Goal: Information Seeking & Learning: Compare options

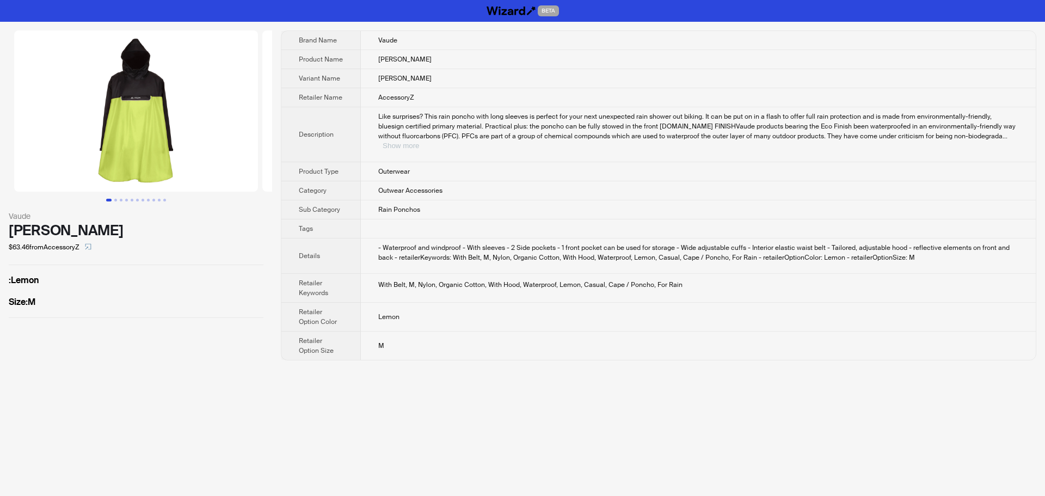
click at [419, 142] on button "Show more" at bounding box center [401, 146] width 36 height 8
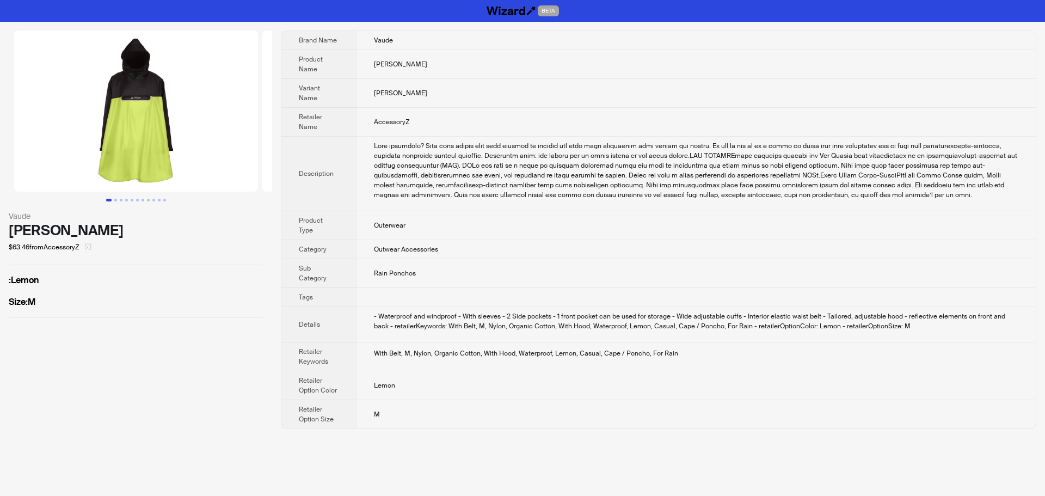
click at [91, 245] on icon "select" at bounding box center [88, 246] width 7 height 7
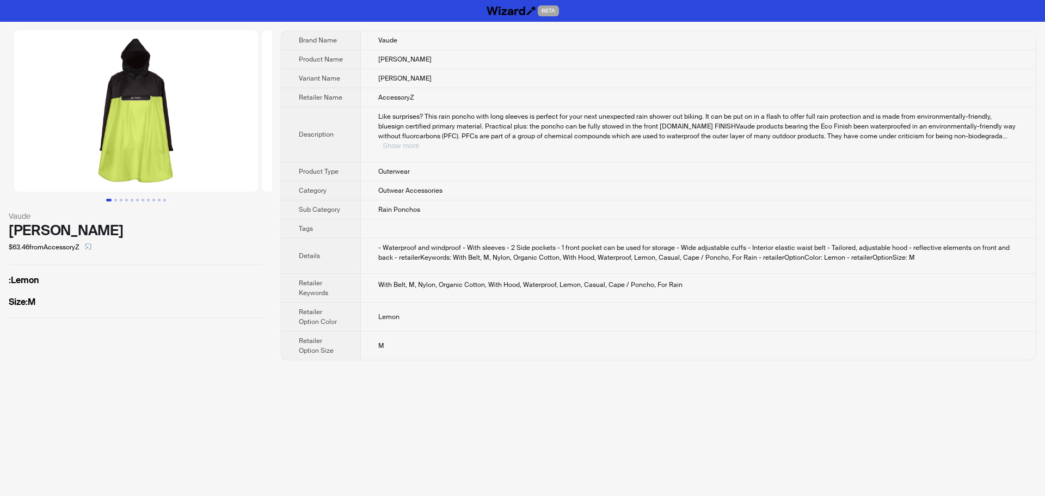
click at [419, 142] on button "Show more" at bounding box center [401, 146] width 36 height 8
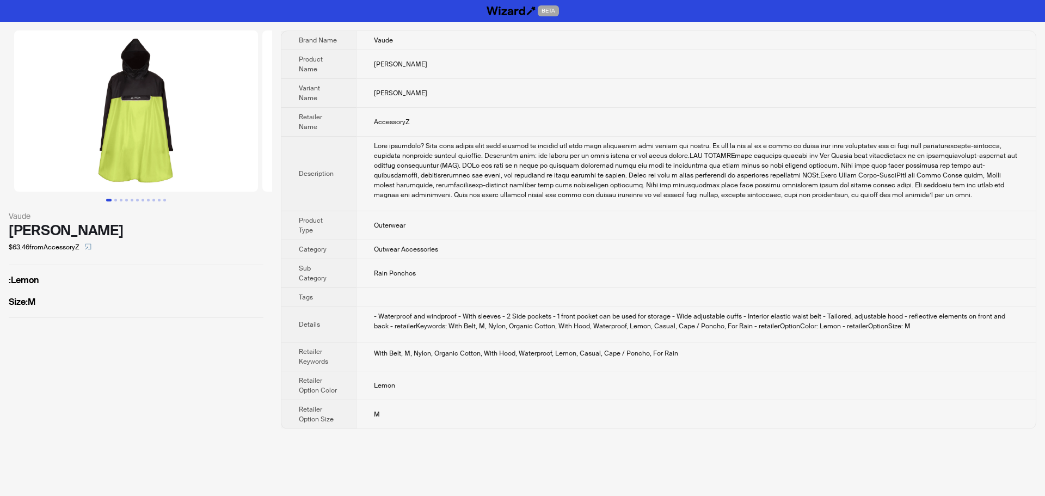
click at [900, 259] on td "Rain Ponchos" at bounding box center [696, 273] width 680 height 29
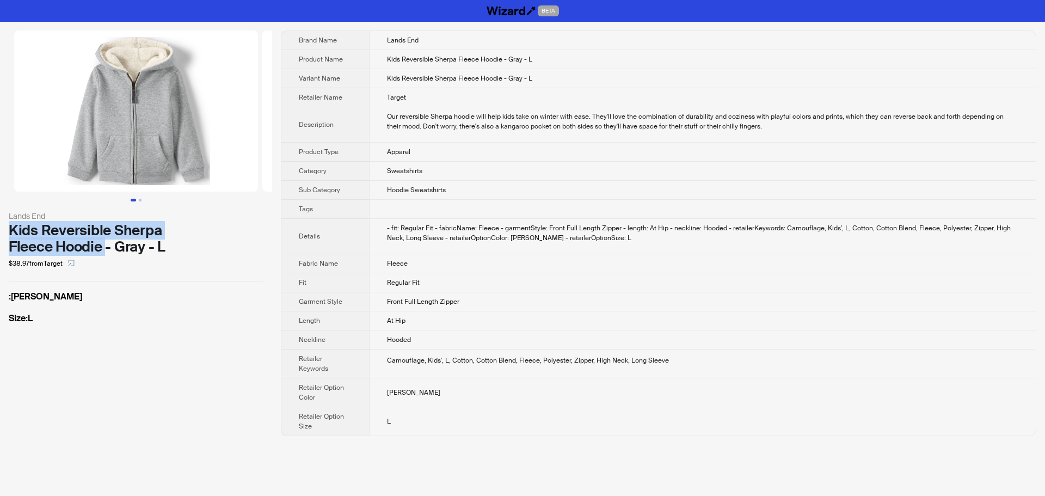
drag, startPoint x: 11, startPoint y: 228, endPoint x: 105, endPoint y: 252, distance: 97.2
click at [106, 252] on div "Kids Reversible Sherpa Fleece Hoodie - Gray - L" at bounding box center [136, 238] width 255 height 33
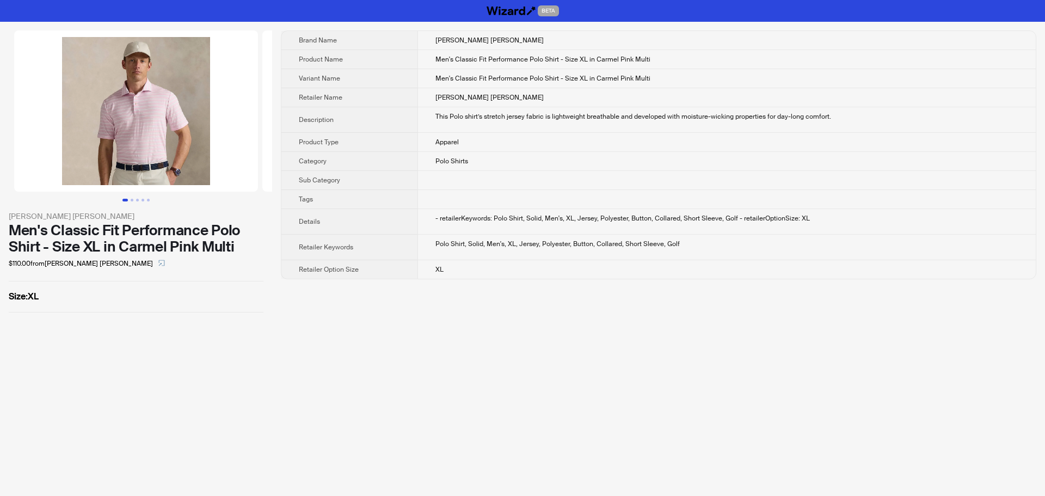
click at [484, 329] on div "BETA Ralph Lauren Men's Classic Fit Performance Polo Shirt - Size XL in Carmel …" at bounding box center [522, 248] width 1045 height 496
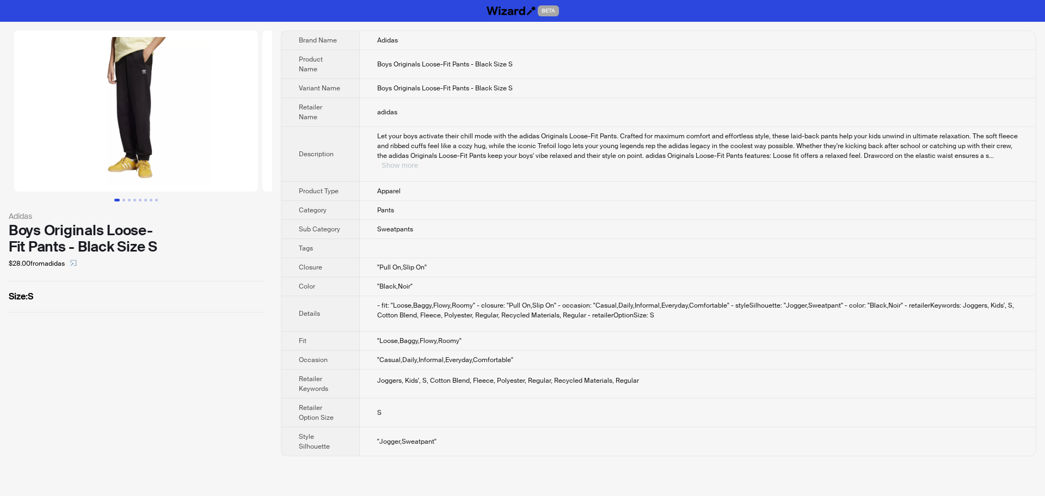
click at [418, 161] on button "Show more" at bounding box center [400, 165] width 36 height 8
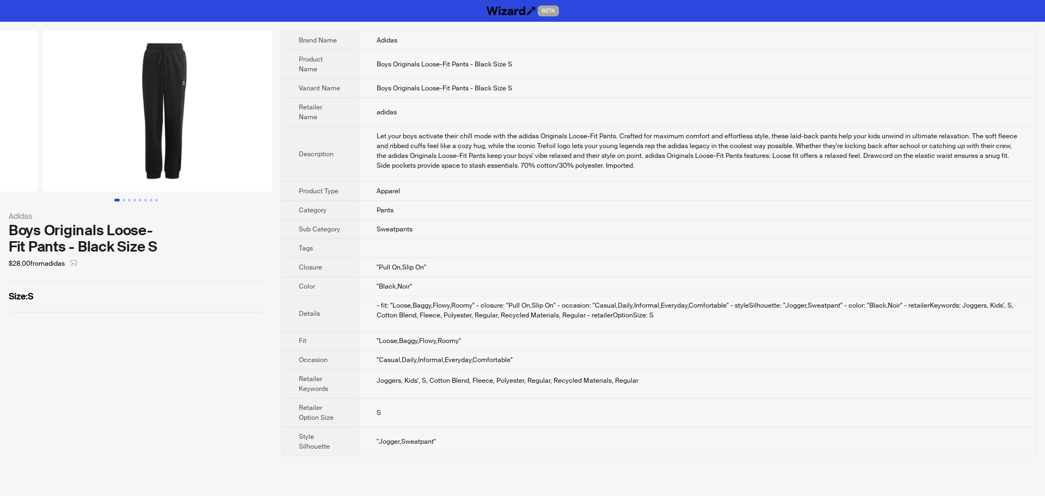
drag, startPoint x: 229, startPoint y: 152, endPoint x: 77, endPoint y: 165, distance: 153.0
click at [92, 164] on ul at bounding box center [136, 110] width 272 height 161
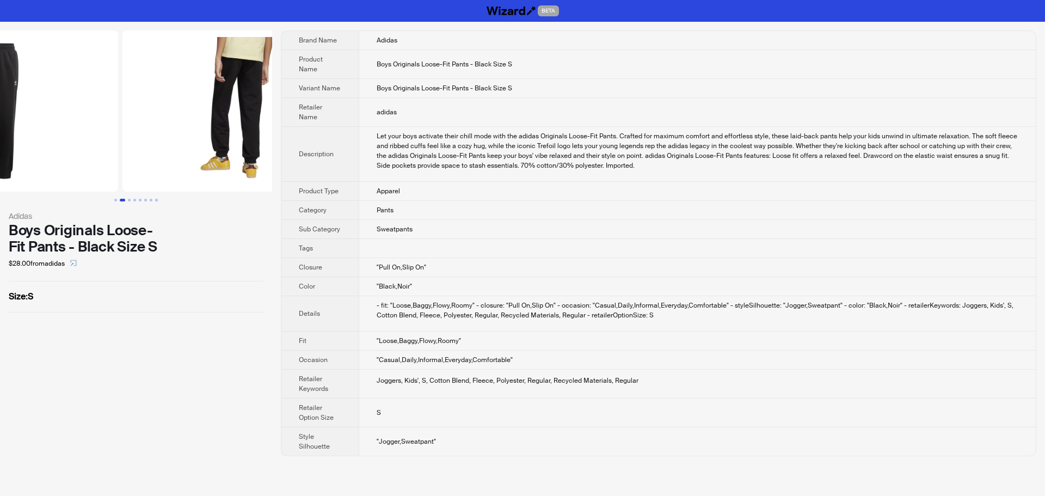
drag, startPoint x: 239, startPoint y: 156, endPoint x: 60, endPoint y: 160, distance: 178.6
click at [74, 160] on ul at bounding box center [136, 110] width 272 height 161
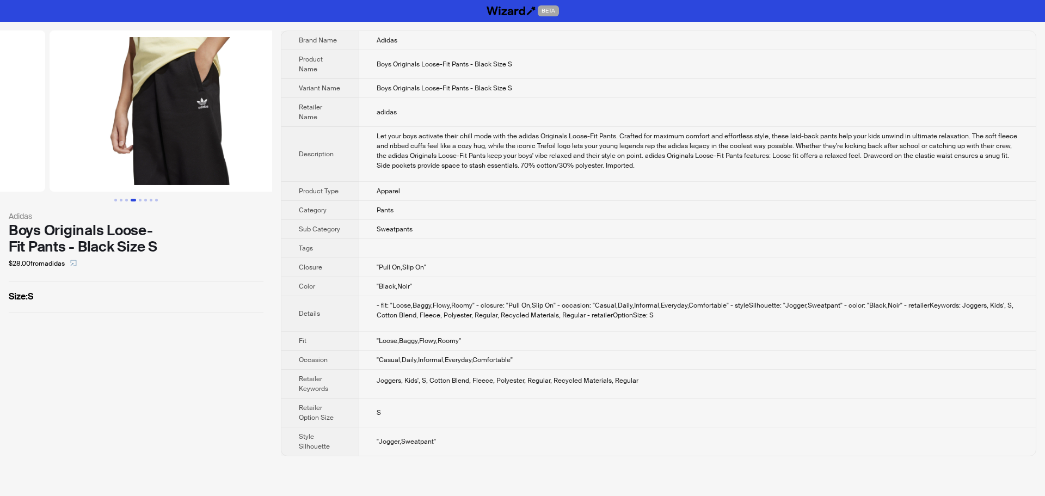
drag, startPoint x: 224, startPoint y: 164, endPoint x: 95, endPoint y: 168, distance: 129.1
click at [83, 168] on ul at bounding box center [136, 110] width 272 height 161
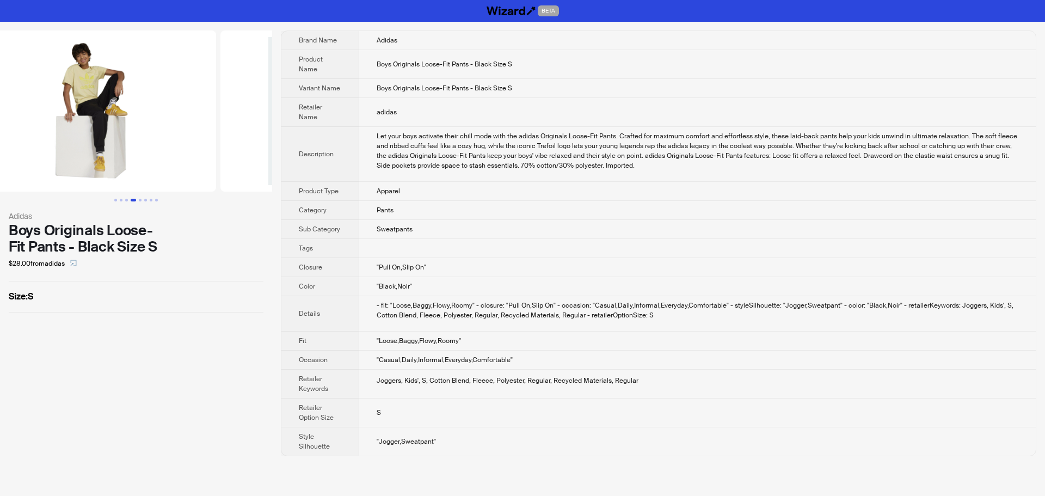
drag, startPoint x: 240, startPoint y: 173, endPoint x: 27, endPoint y: 175, distance: 213.4
click at [39, 174] on ul at bounding box center [136, 110] width 272 height 161
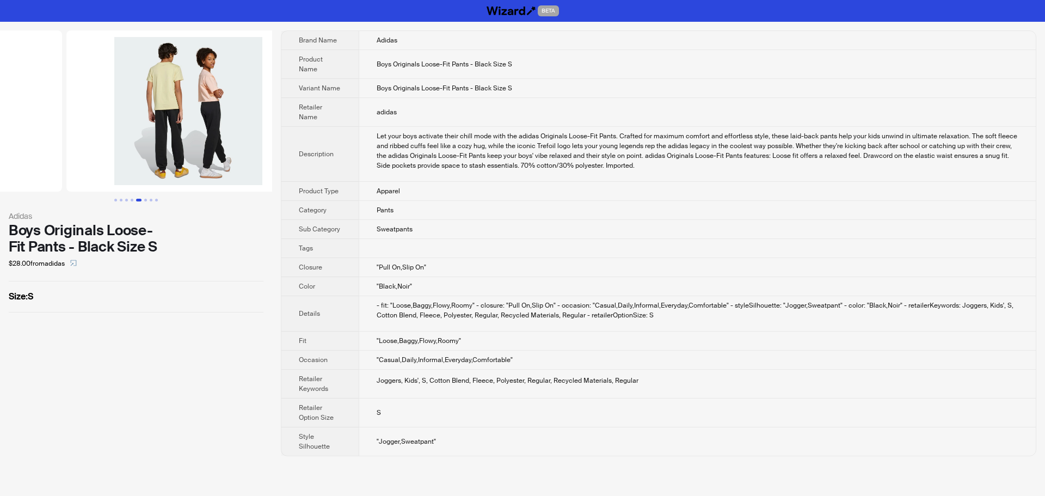
drag, startPoint x: 195, startPoint y: 171, endPoint x: 48, endPoint y: 173, distance: 147.6
click at [63, 173] on ul at bounding box center [136, 110] width 272 height 161
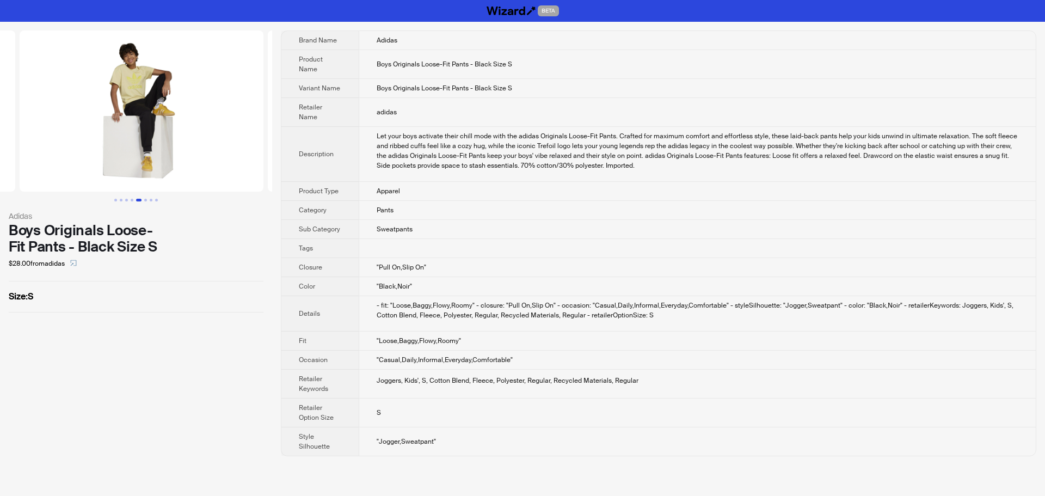
drag, startPoint x: 51, startPoint y: 163, endPoint x: 220, endPoint y: 157, distance: 169.4
click at [220, 157] on ul at bounding box center [136, 110] width 272 height 161
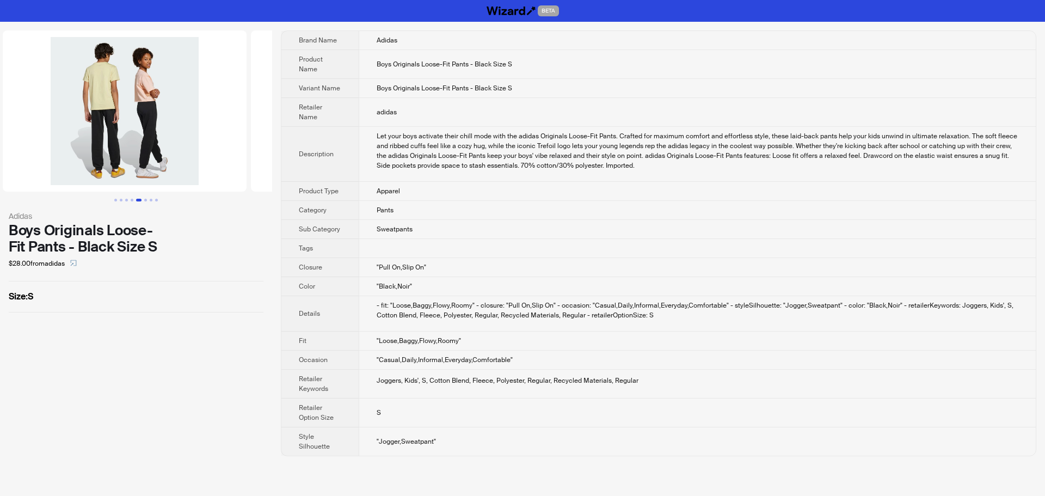
drag, startPoint x: 184, startPoint y: 155, endPoint x: 10, endPoint y: 160, distance: 174.3
click at [5, 153] on ul at bounding box center [136, 110] width 272 height 161
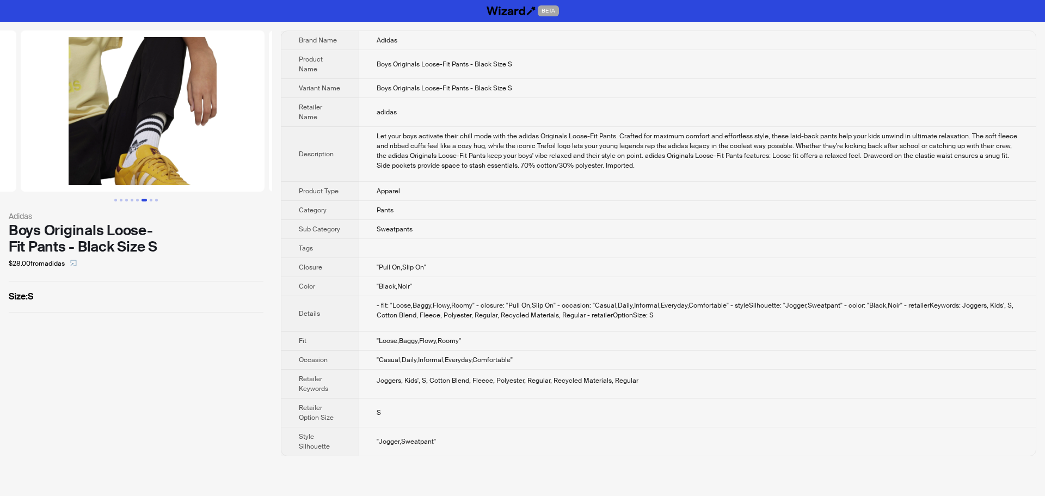
drag, startPoint x: 95, startPoint y: 143, endPoint x: 52, endPoint y: 143, distance: 43.0
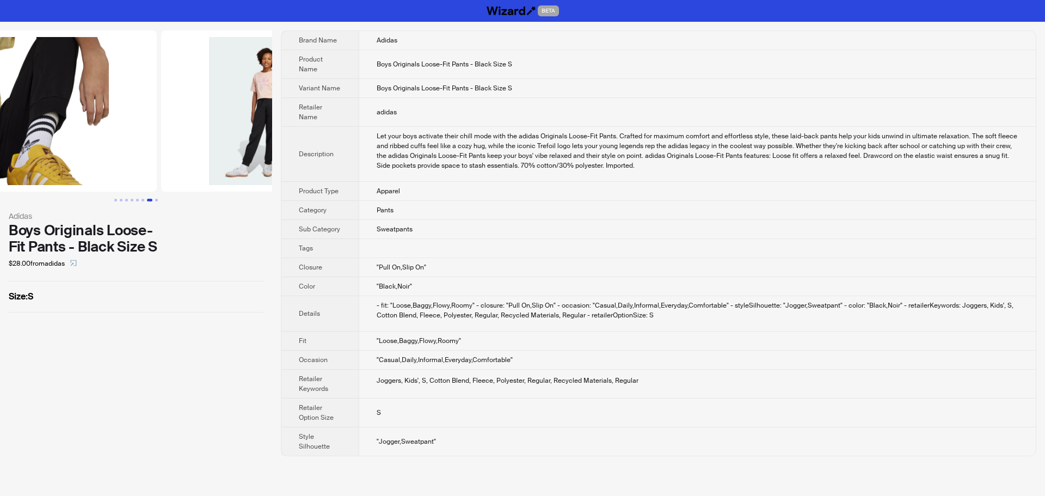
scroll to position [0, 1738]
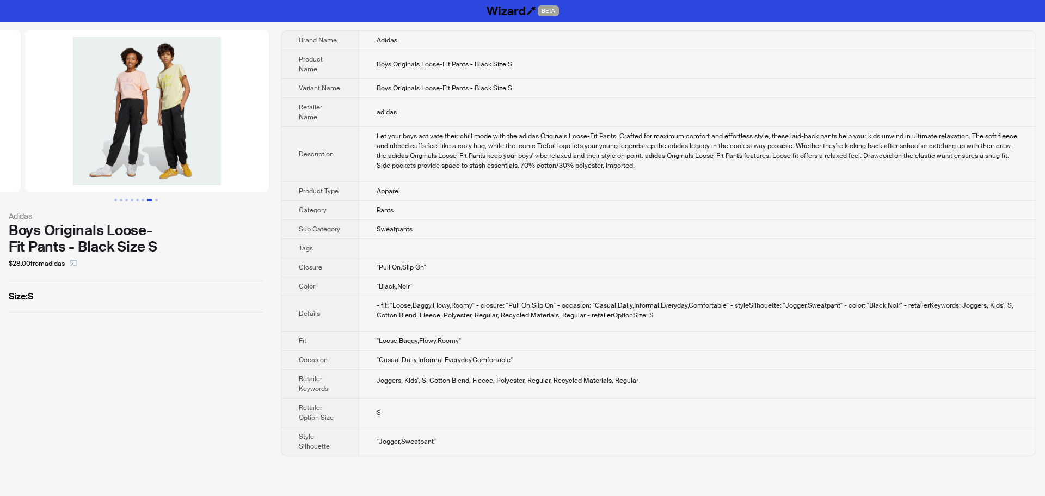
drag, startPoint x: 200, startPoint y: 153, endPoint x: 42, endPoint y: 151, distance: 158.5
click at [42, 151] on ul at bounding box center [136, 110] width 272 height 161
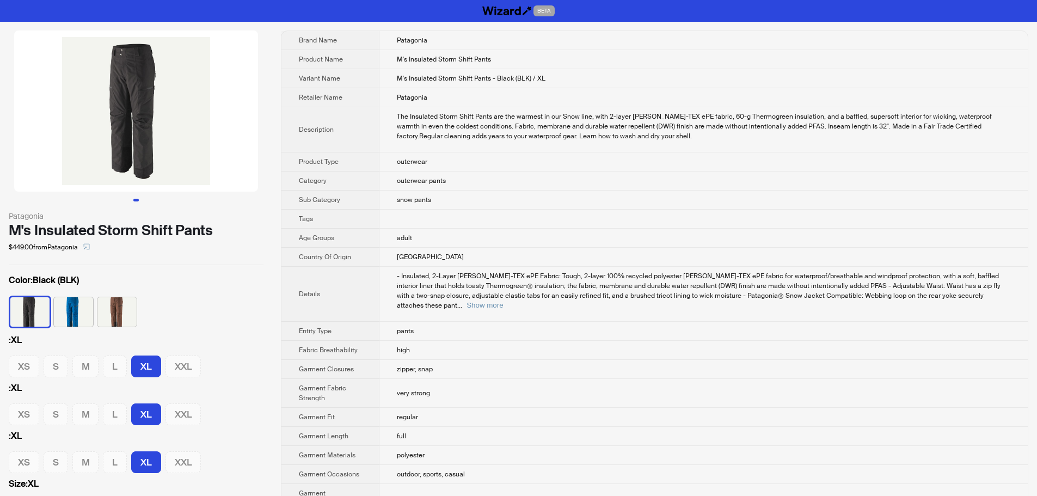
drag, startPoint x: 9, startPoint y: 166, endPoint x: 0, endPoint y: 163, distance: 9.6
click at [0, 163] on li at bounding box center [136, 110] width 272 height 161
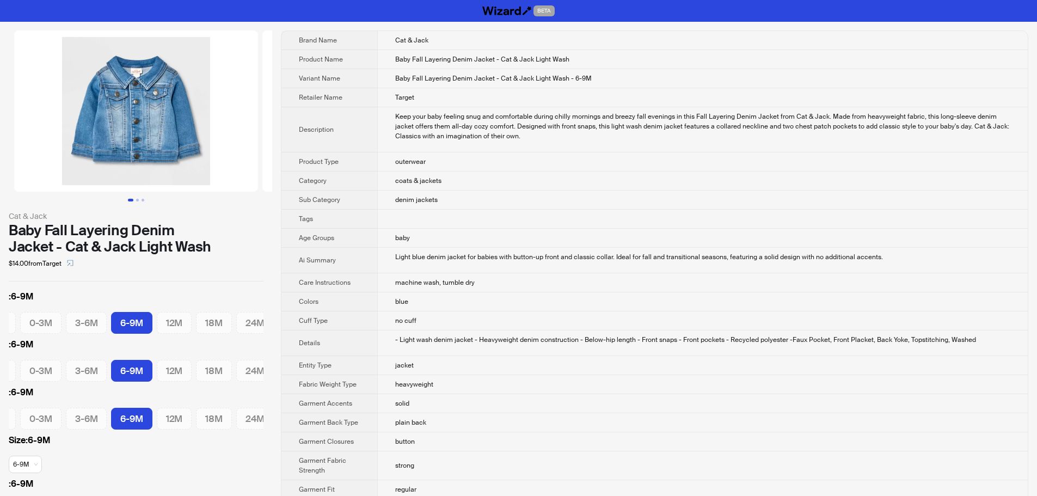
scroll to position [0, 53]
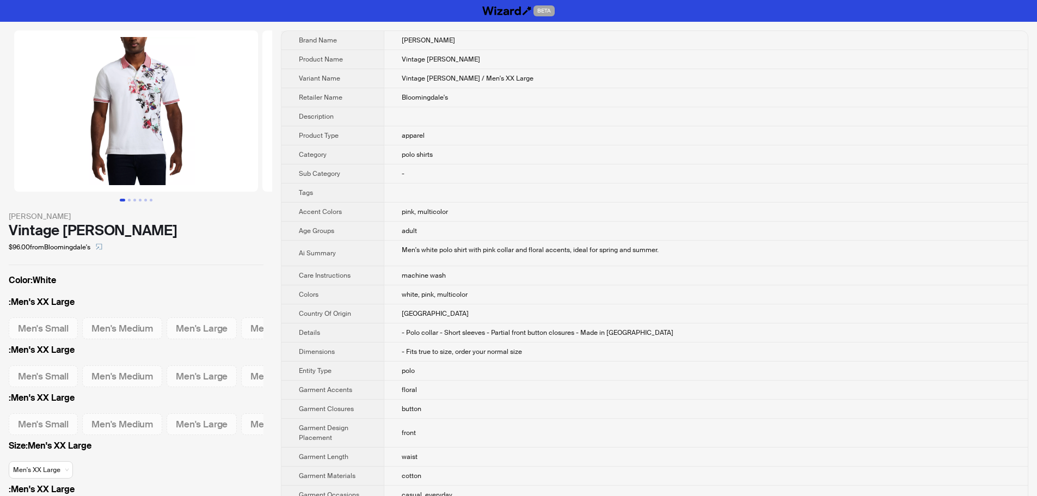
scroll to position [0, 228]
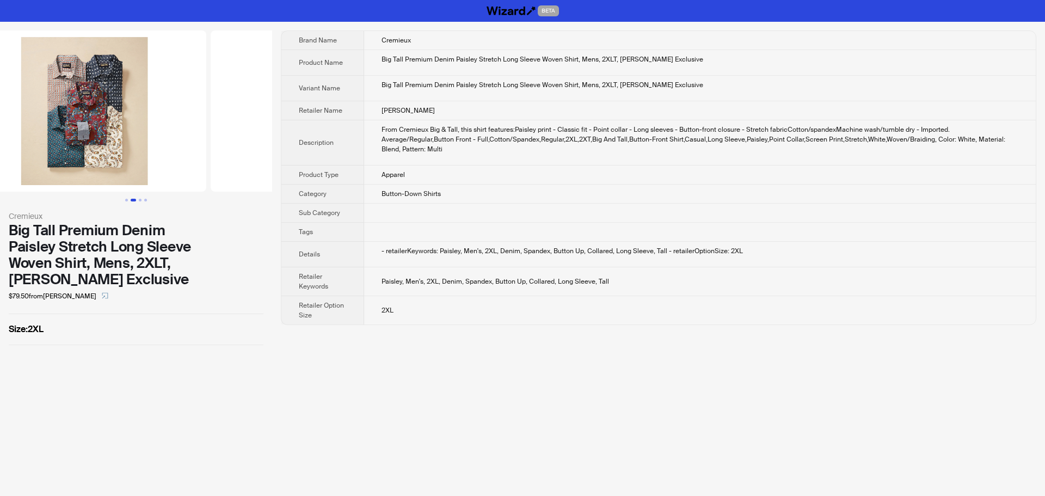
drag, startPoint x: 72, startPoint y: 121, endPoint x: 0, endPoint y: 114, distance: 72.8
click at [0, 114] on ul at bounding box center [136, 110] width 272 height 161
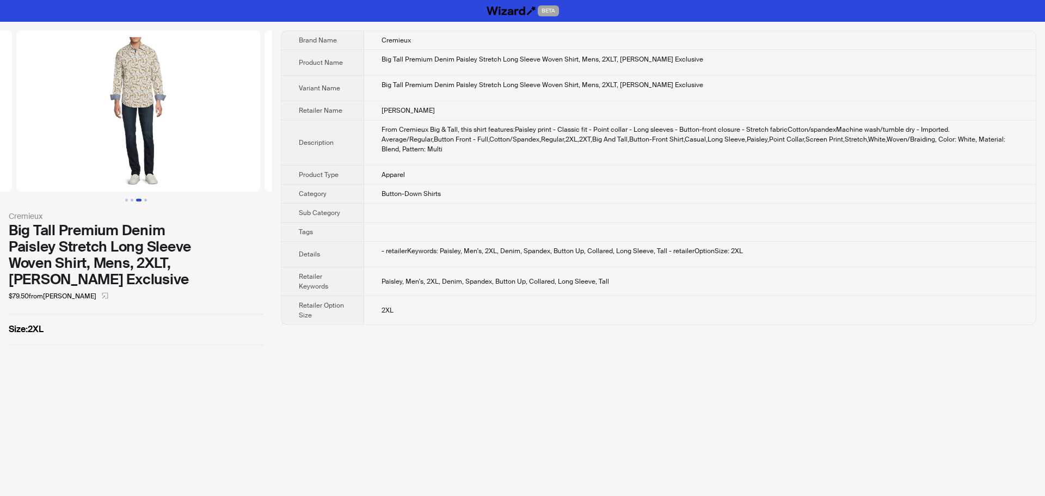
drag, startPoint x: 193, startPoint y: 134, endPoint x: 29, endPoint y: 127, distance: 164.0
click at [29, 127] on ul at bounding box center [136, 110] width 272 height 161
click at [108, 120] on img at bounding box center [136, 110] width 244 height 161
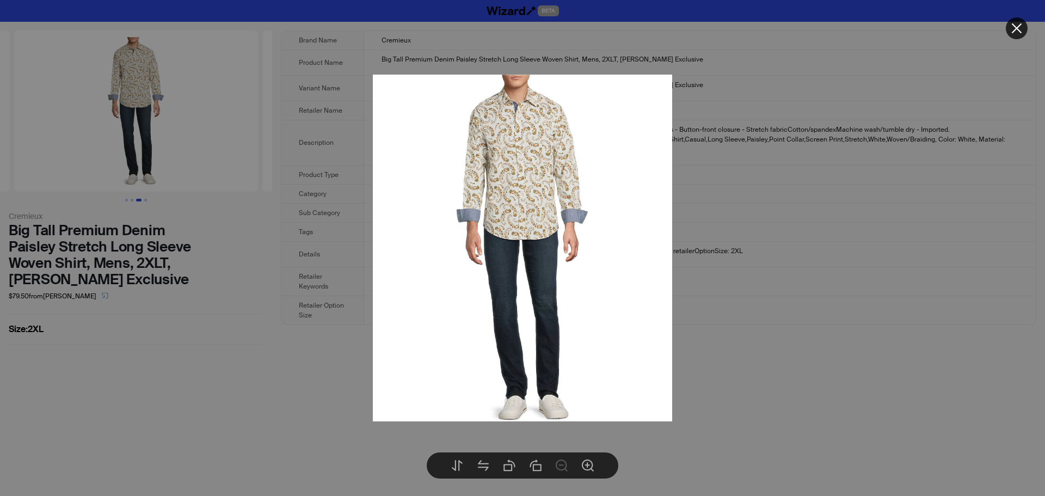
click at [1012, 32] on icon "close" at bounding box center [1017, 28] width 13 height 13
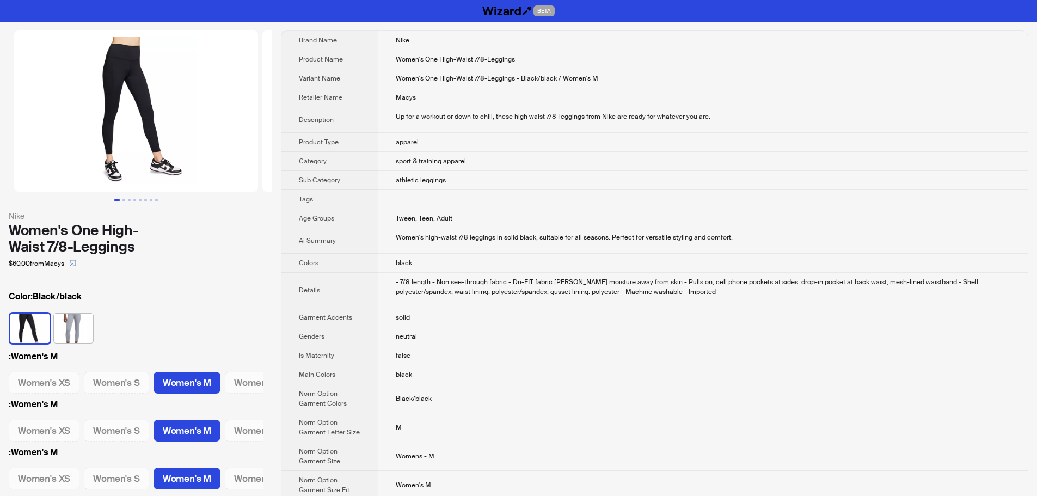
scroll to position [0, 97]
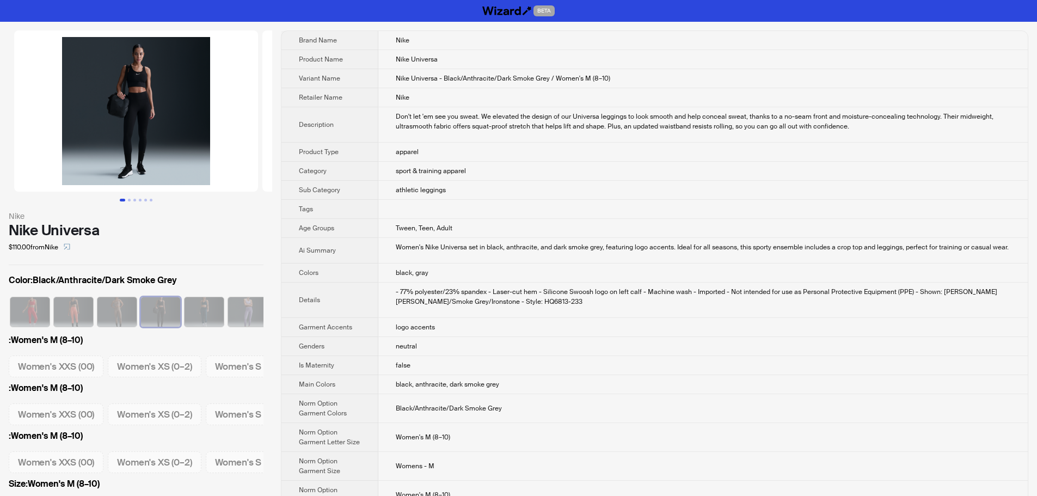
scroll to position [0, 273]
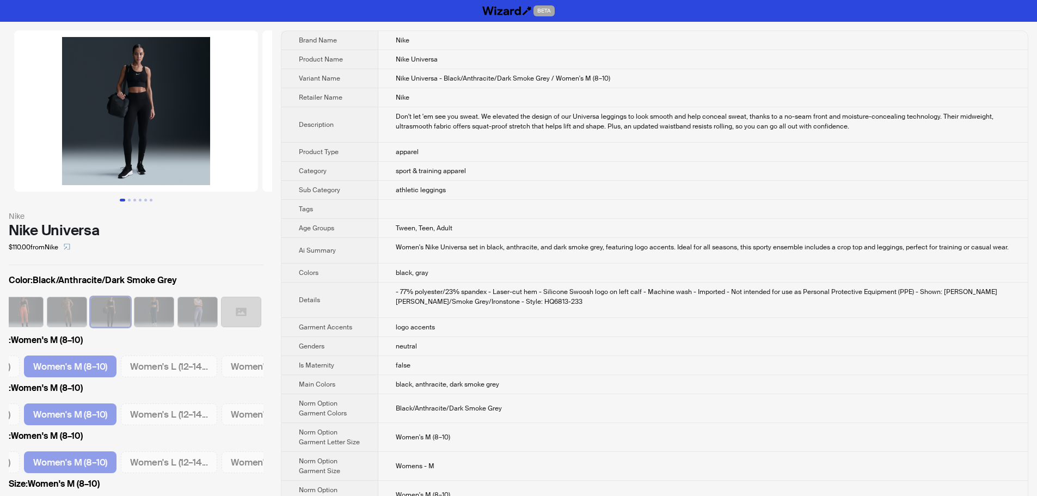
click at [693, 100] on td "Nike" at bounding box center [703, 97] width 650 height 19
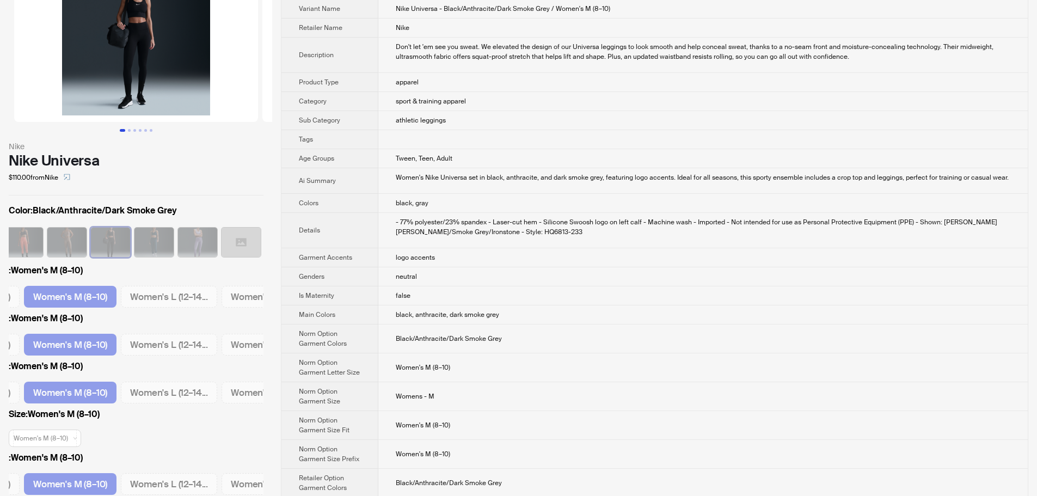
scroll to position [0, 0]
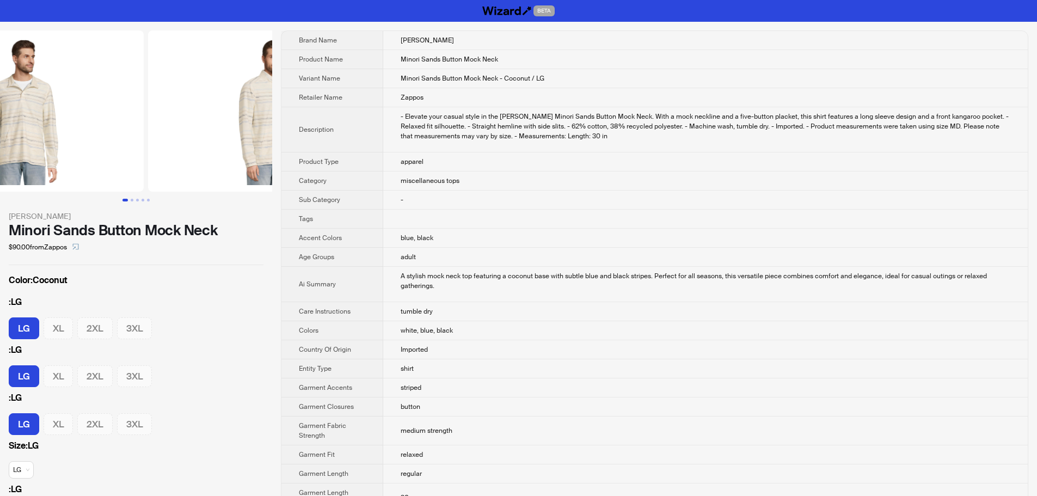
drag, startPoint x: 109, startPoint y: 138, endPoint x: 33, endPoint y: 146, distance: 77.2
click at [44, 144] on ul at bounding box center [136, 110] width 272 height 161
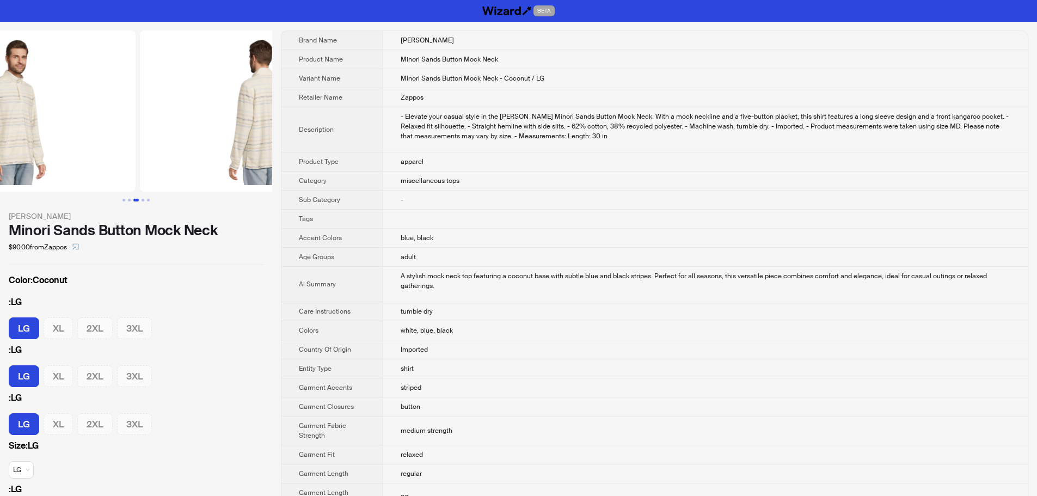
drag, startPoint x: 198, startPoint y: 144, endPoint x: 94, endPoint y: 150, distance: 103.6
click at [94, 150] on img at bounding box center [14, 110] width 244 height 161
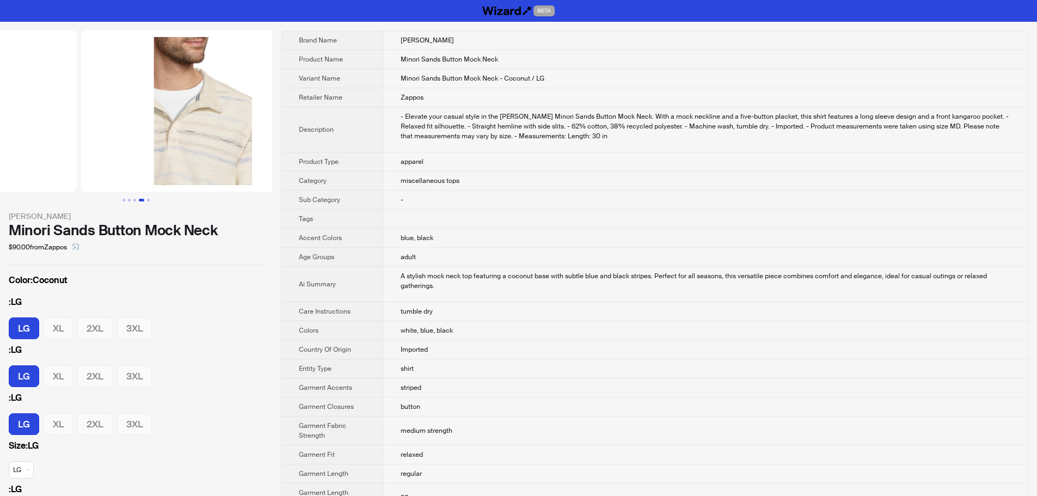
drag, startPoint x: 213, startPoint y: 161, endPoint x: 92, endPoint y: 163, distance: 120.9
click at [92, 163] on ul at bounding box center [136, 110] width 272 height 161
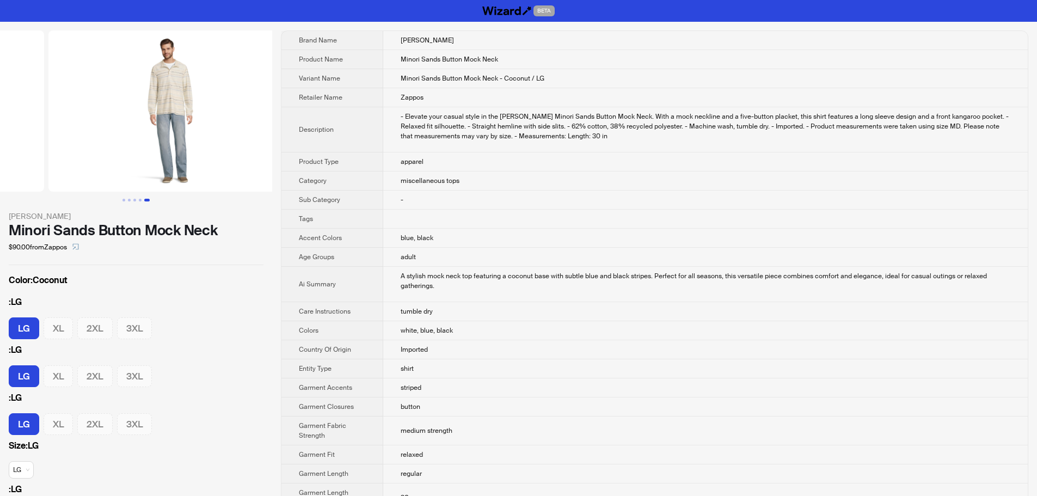
scroll to position [0, 993]
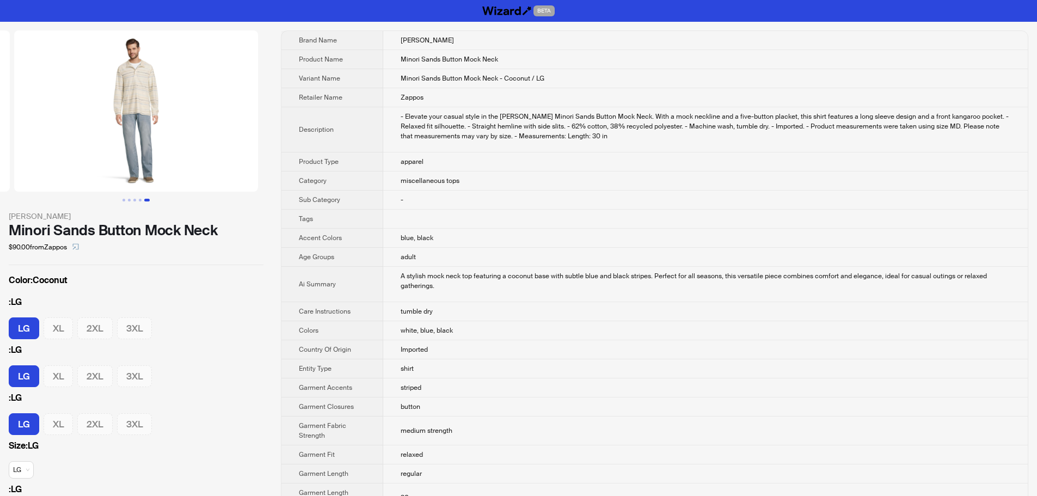
drag, startPoint x: 212, startPoint y: 157, endPoint x: 44, endPoint y: 176, distance: 169.3
click at [44, 176] on ul at bounding box center [136, 110] width 272 height 161
drag, startPoint x: 209, startPoint y: 179, endPoint x: 122, endPoint y: 174, distance: 87.3
click at [162, 182] on img at bounding box center [136, 110] width 244 height 161
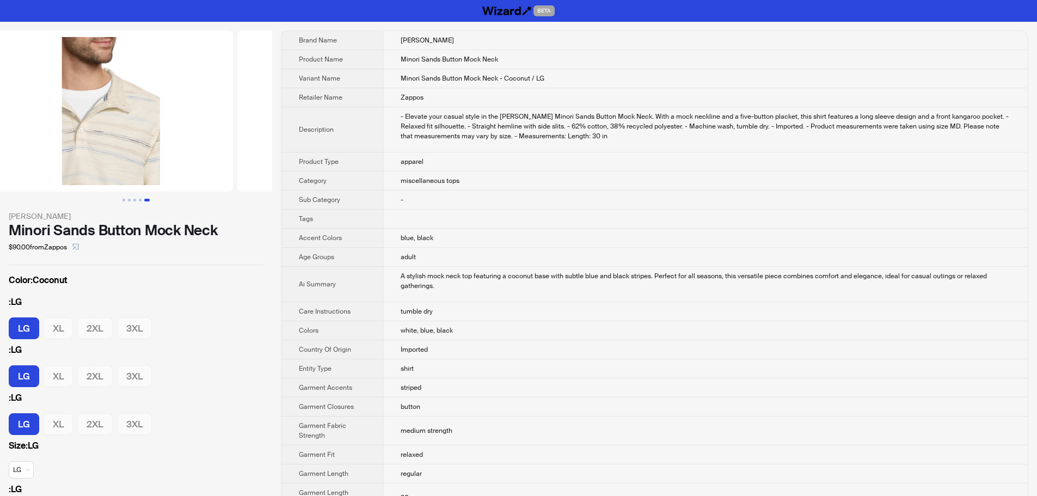
drag, startPoint x: 91, startPoint y: 138, endPoint x: 354, endPoint y: 157, distance: 263.1
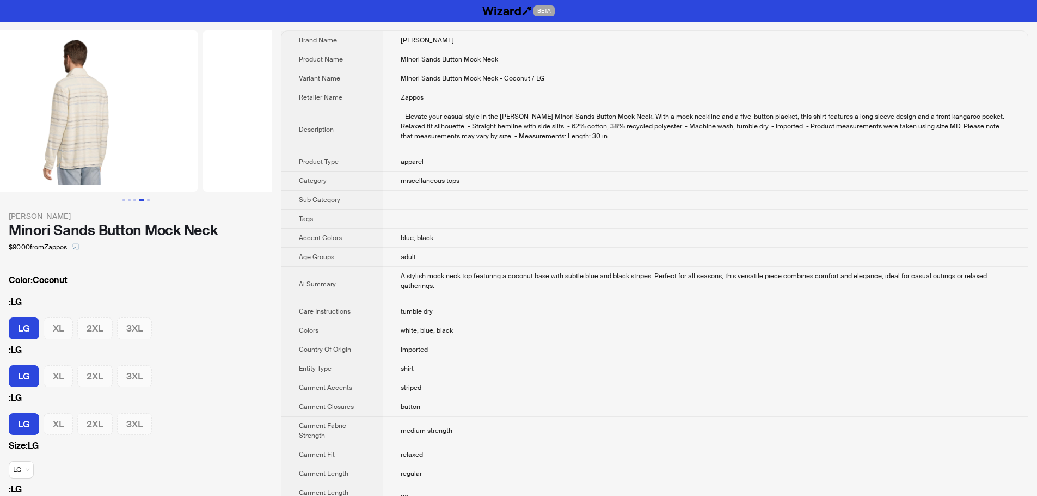
drag, startPoint x: 75, startPoint y: 142, endPoint x: 291, endPoint y: 149, distance: 215.7
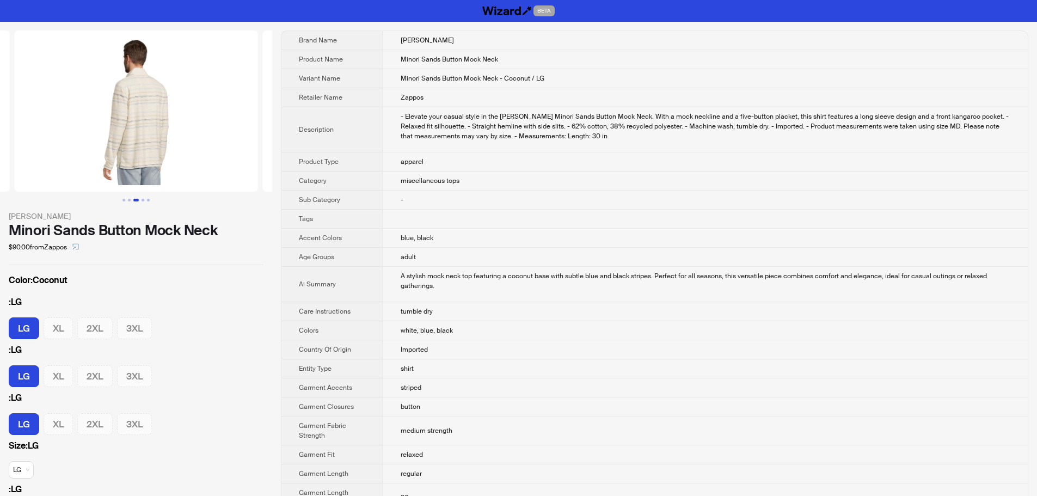
scroll to position [0, 112]
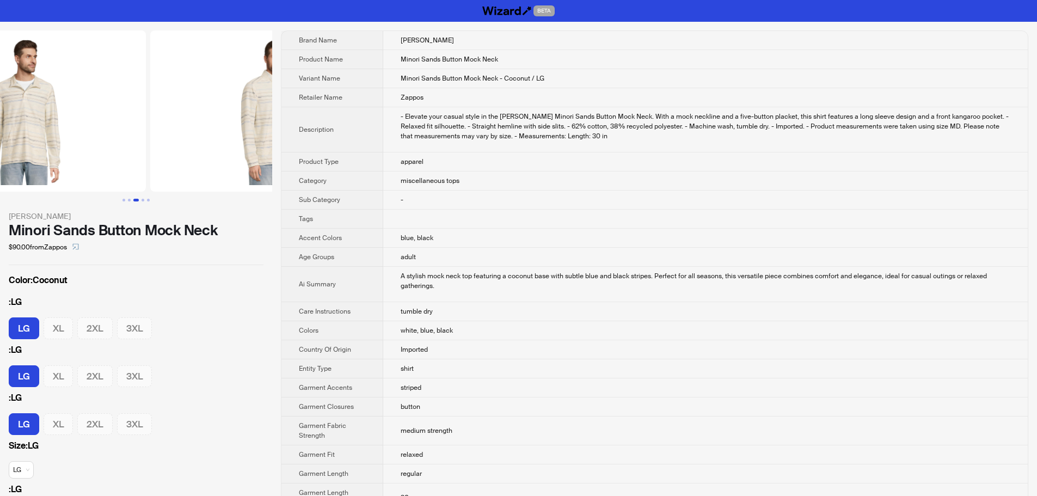
drag, startPoint x: 93, startPoint y: 144, endPoint x: 432, endPoint y: 169, distance: 340.7
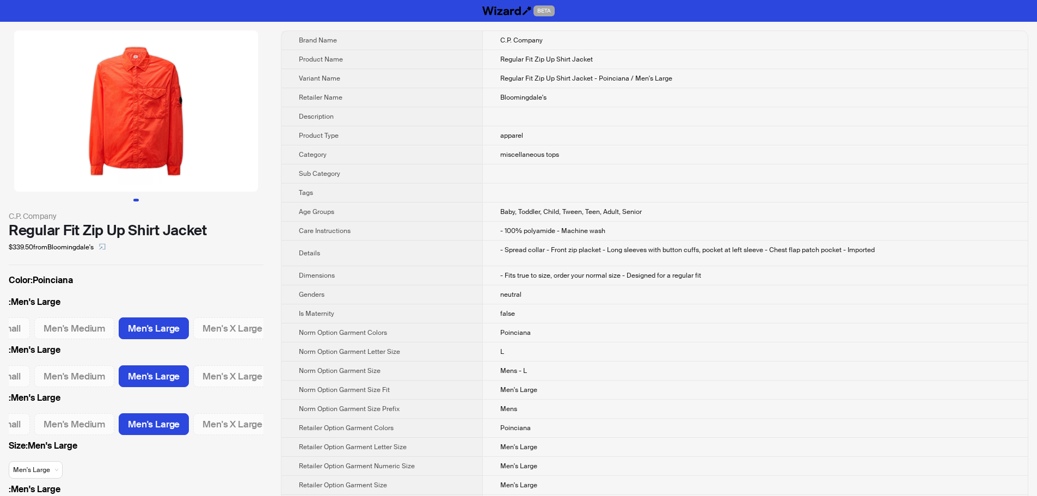
drag, startPoint x: 147, startPoint y: 128, endPoint x: 0, endPoint y: 131, distance: 147.0
click at [0, 131] on li at bounding box center [136, 110] width 272 height 161
drag, startPoint x: 9, startPoint y: 228, endPoint x: 198, endPoint y: 231, distance: 189.0
click at [205, 230] on div "Regular Fit Zip Up Shirt Jacket" at bounding box center [136, 230] width 255 height 16
copy div "Regular Fit Zip Up Shirt Jacket"
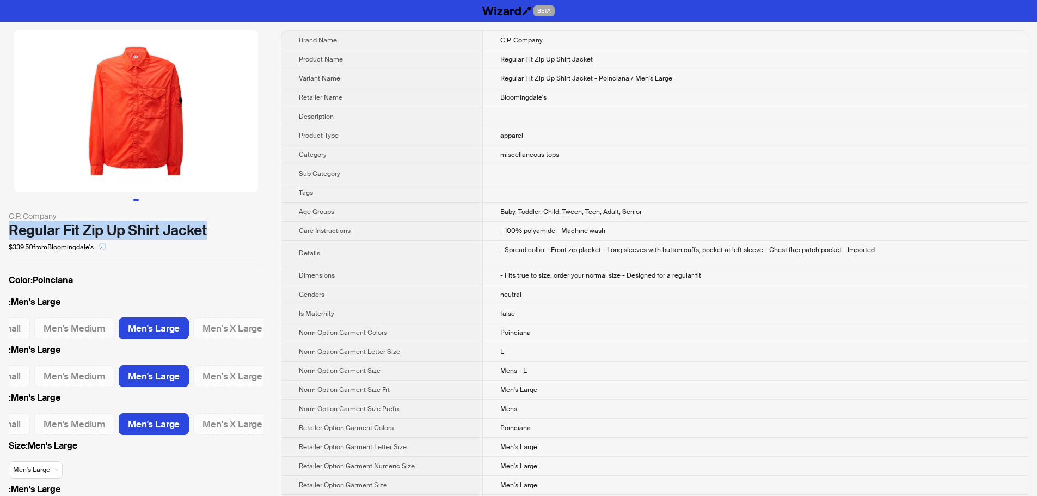
click at [121, 144] on img at bounding box center [136, 110] width 244 height 161
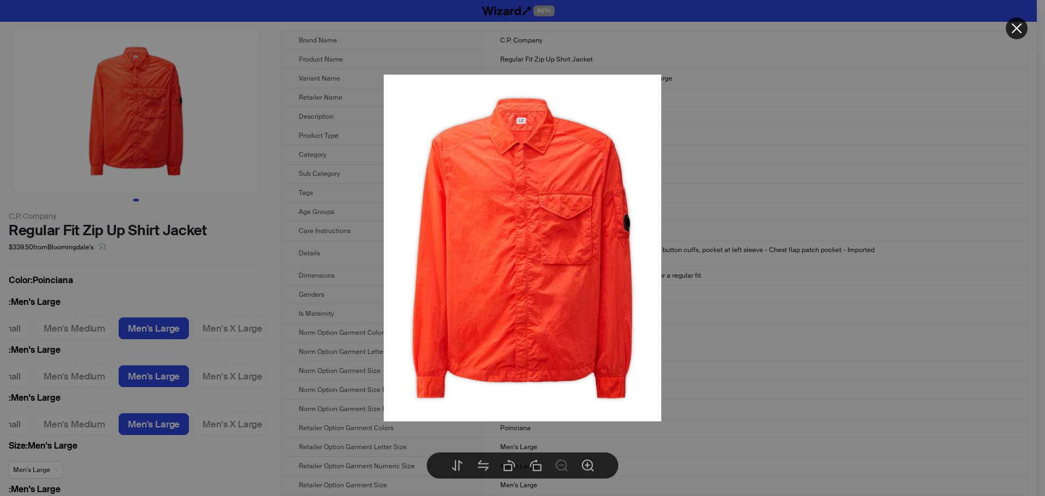
click at [764, 162] on div at bounding box center [522, 248] width 1045 height 496
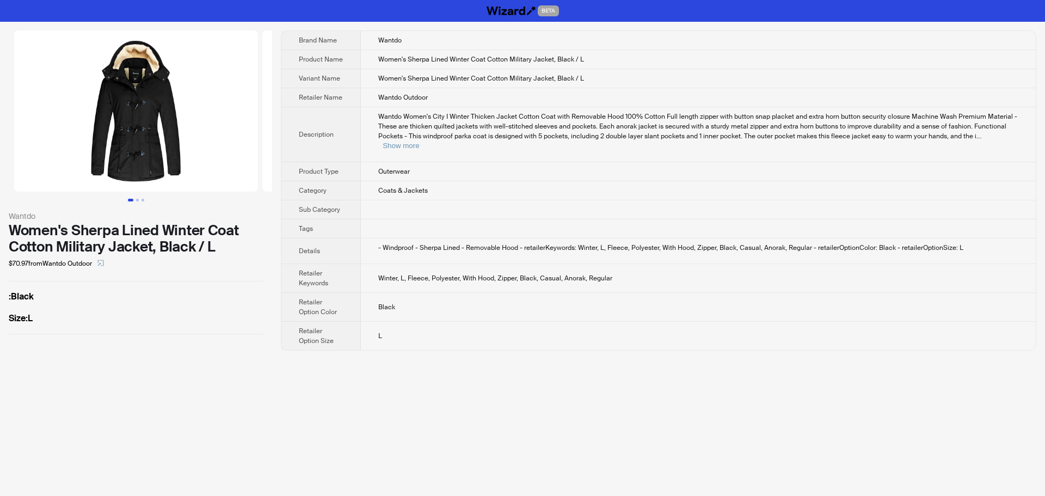
click at [852, 219] on td at bounding box center [698, 228] width 675 height 19
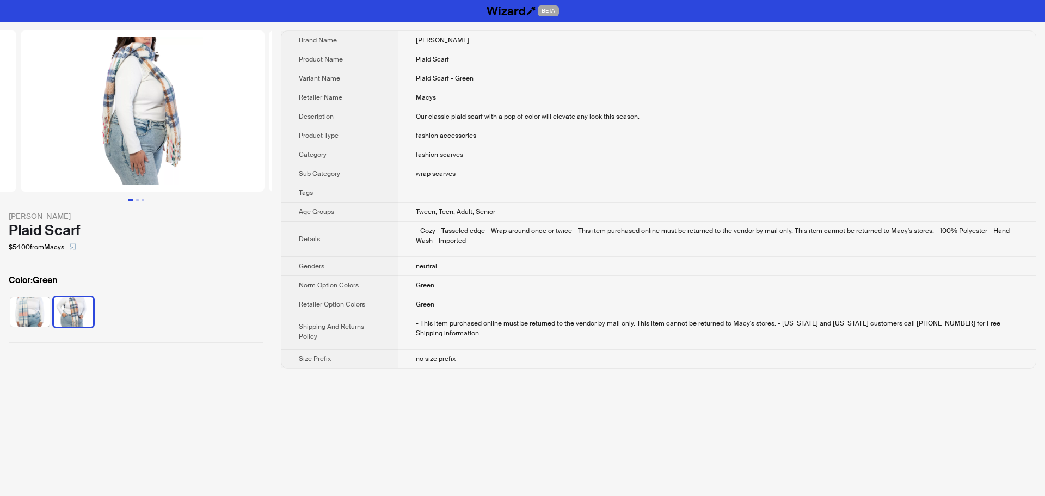
drag, startPoint x: 166, startPoint y: 144, endPoint x: 66, endPoint y: 148, distance: 99.2
click at [69, 148] on ul at bounding box center [136, 110] width 272 height 161
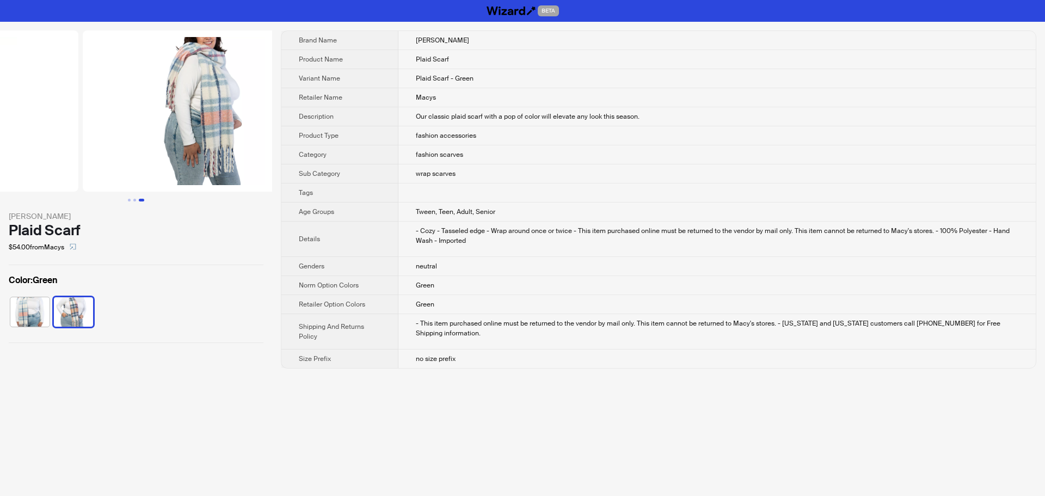
drag, startPoint x: 205, startPoint y: 150, endPoint x: 10, endPoint y: 163, distance: 194.8
click at [32, 161] on ul at bounding box center [136, 110] width 272 height 161
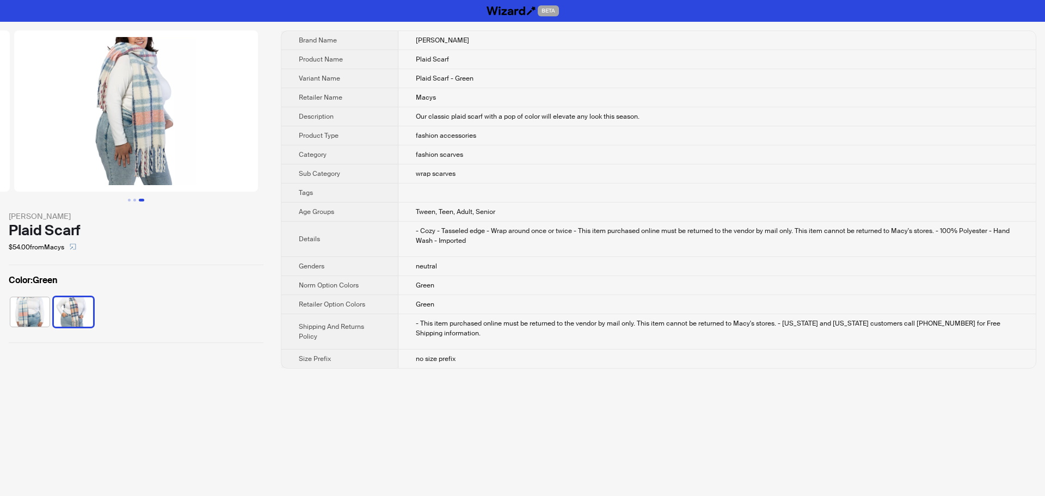
click at [181, 126] on img at bounding box center [136, 110] width 244 height 161
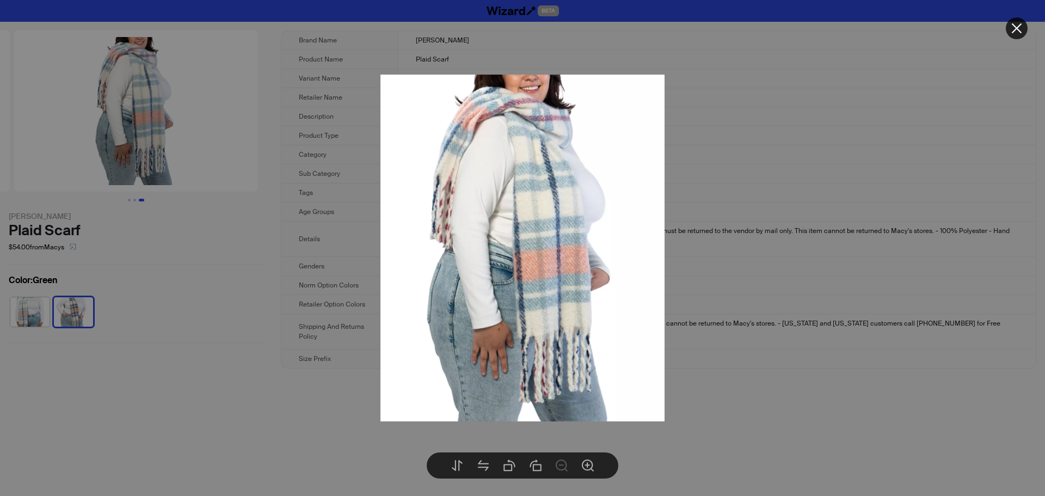
click at [333, 194] on div at bounding box center [522, 248] width 1045 height 496
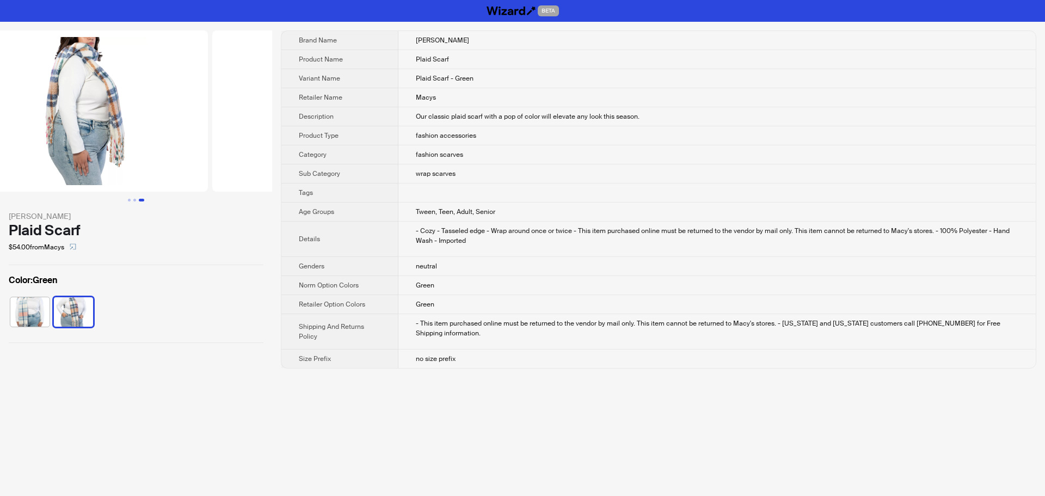
drag, startPoint x: 165, startPoint y: 137, endPoint x: 391, endPoint y: 151, distance: 226.4
click at [315, 148] on div "Marcus Adler Plaid Scarf $54.00 from Macys Color : Green Brand Name Marcus Adle…" at bounding box center [522, 200] width 1045 height 356
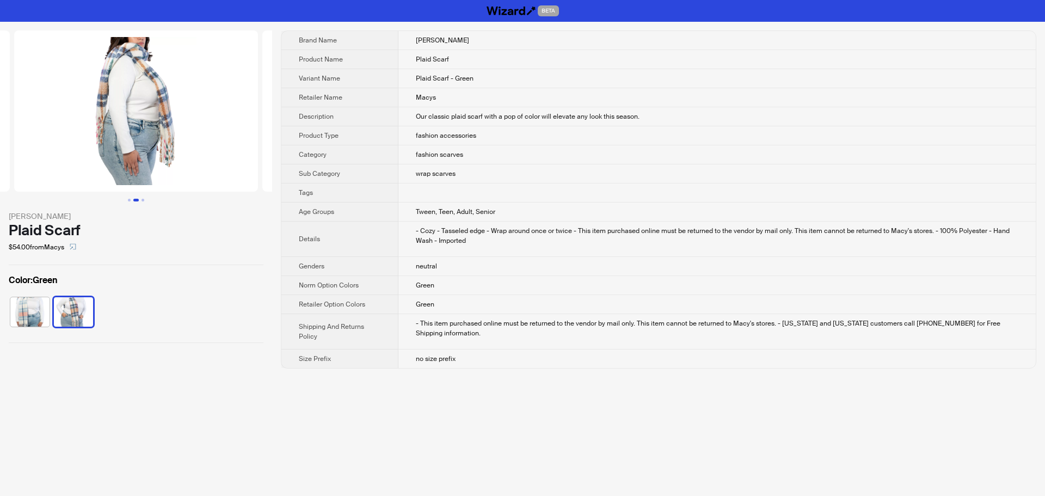
scroll to position [0, 116]
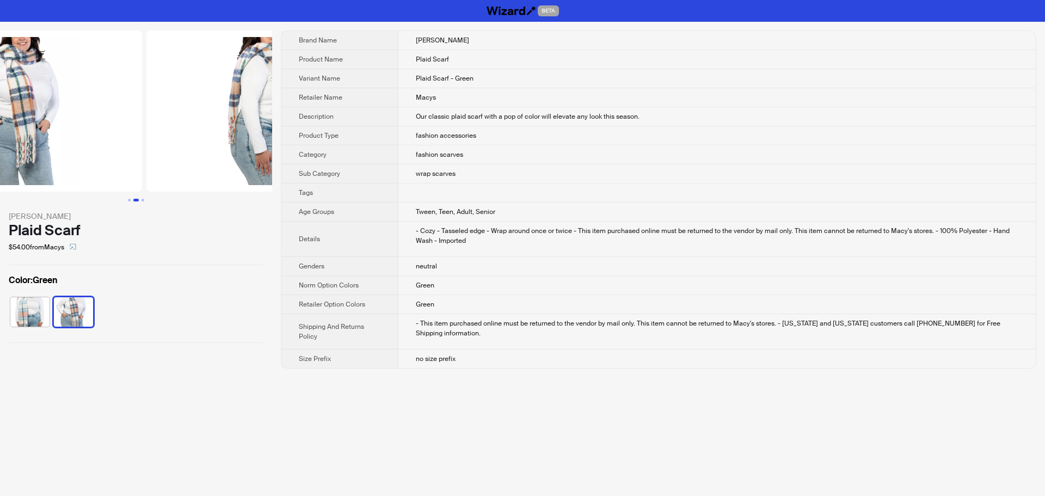
drag, startPoint x: 96, startPoint y: 130, endPoint x: 289, endPoint y: 137, distance: 192.3
click at [226, 133] on img at bounding box center [268, 110] width 244 height 161
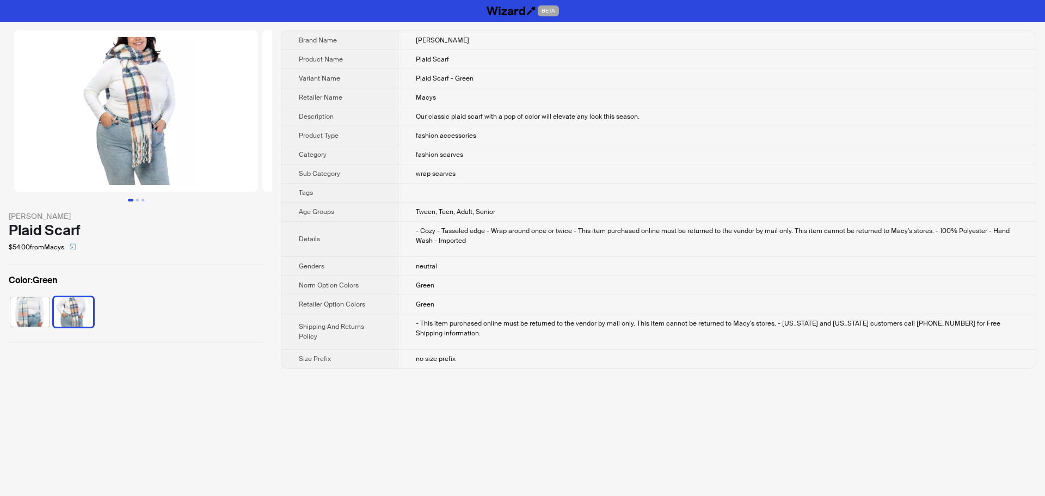
click at [157, 117] on img at bounding box center [136, 110] width 244 height 161
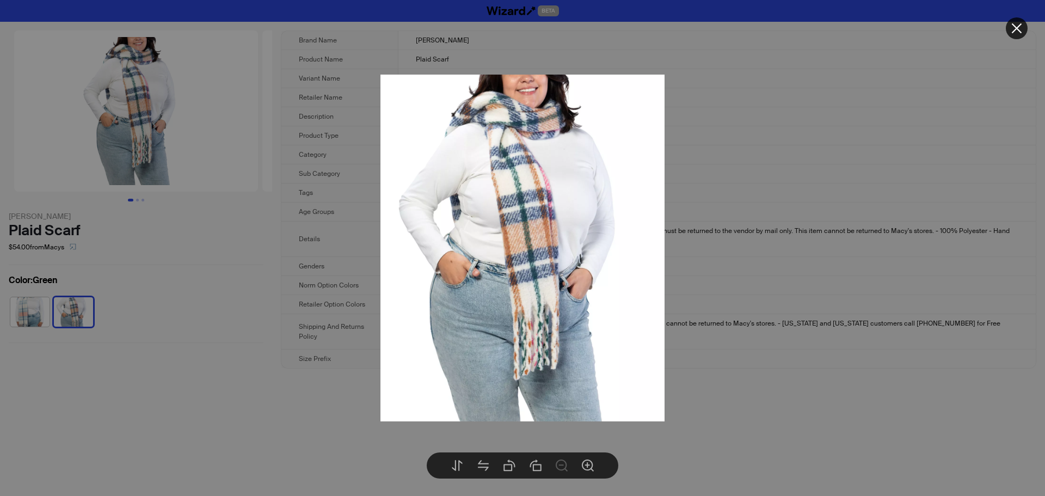
click at [1011, 22] on icon "close" at bounding box center [1017, 28] width 13 height 13
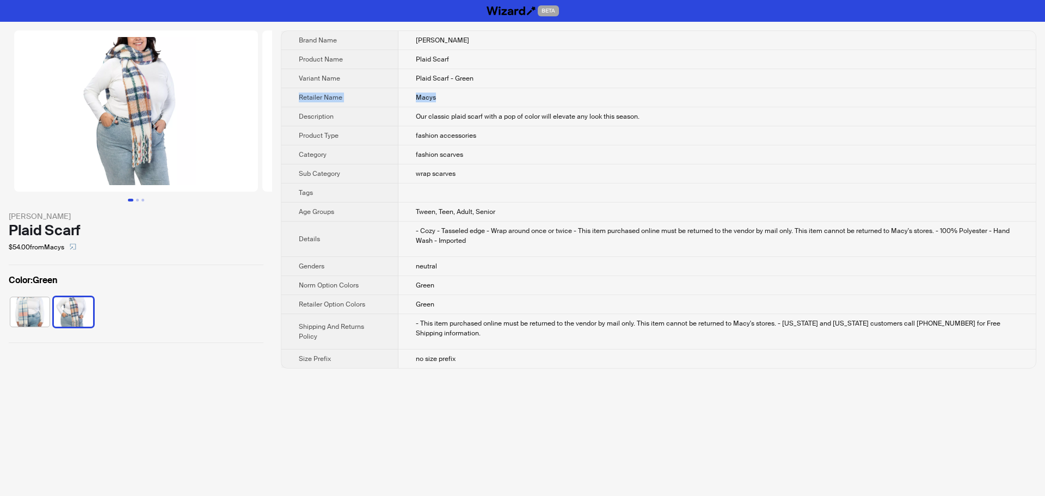
drag, startPoint x: 971, startPoint y: 76, endPoint x: 963, endPoint y: 89, distance: 15.4
click at [963, 89] on tbody "Brand Name Marcus Adler Product Name Plaid Scarf Variant Name Plaid Scarf - Gre…" at bounding box center [658, 199] width 755 height 337
click at [889, 139] on td "fashion accessories" at bounding box center [718, 135] width 638 height 19
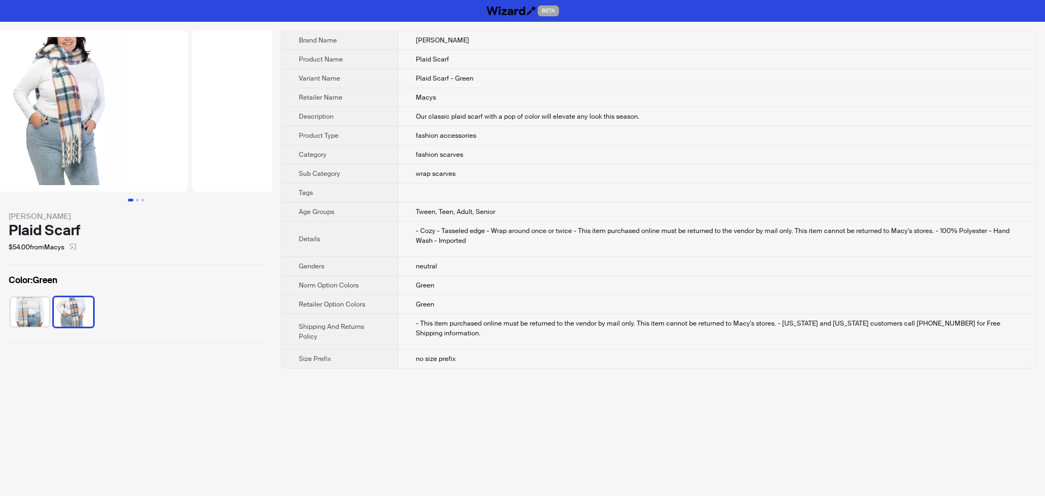
drag, startPoint x: 255, startPoint y: 88, endPoint x: 199, endPoint y: 89, distance: 56.1
click at [199, 89] on ul at bounding box center [136, 110] width 272 height 161
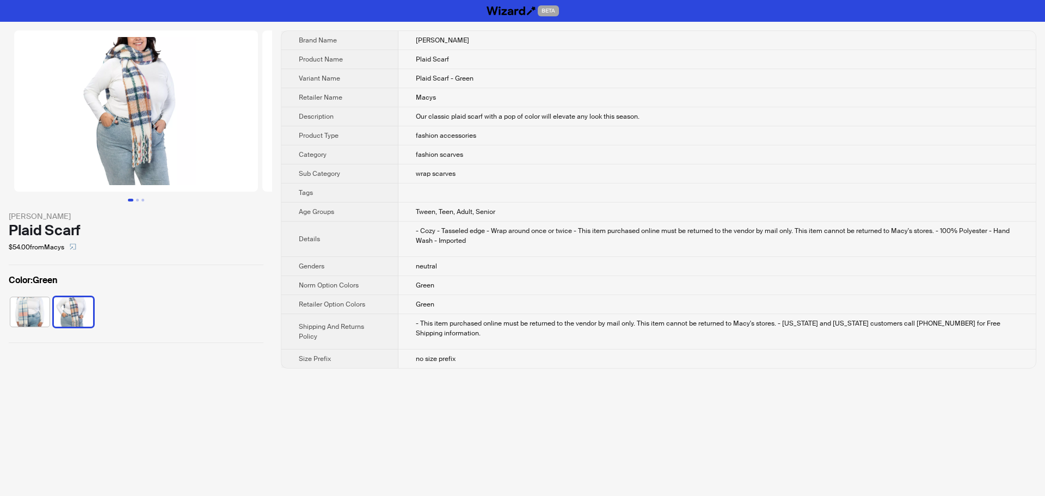
click at [173, 103] on img at bounding box center [136, 110] width 244 height 161
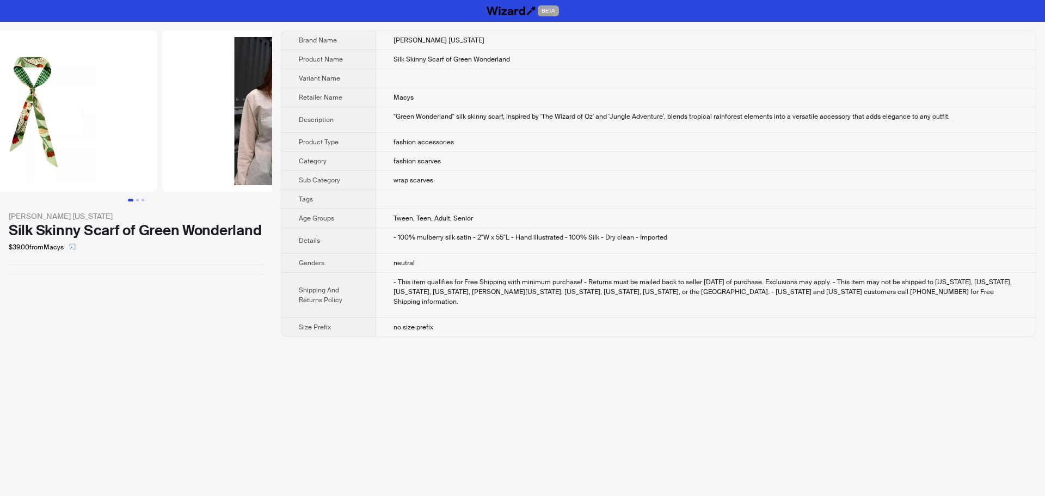
drag, startPoint x: 144, startPoint y: 106, endPoint x: 3, endPoint y: 119, distance: 142.1
click at [19, 118] on img at bounding box center [35, 110] width 244 height 161
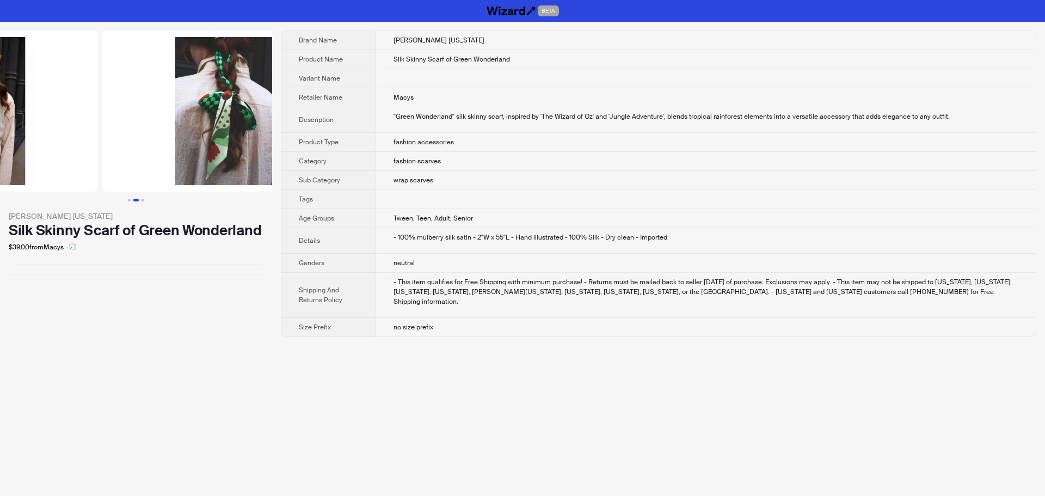
drag, startPoint x: 191, startPoint y: 147, endPoint x: 79, endPoint y: 156, distance: 112.5
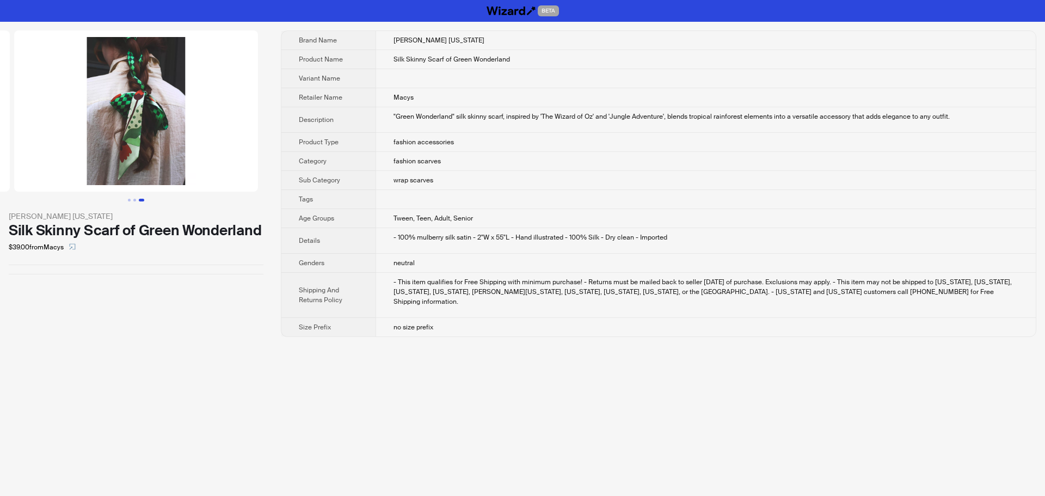
drag, startPoint x: 160, startPoint y: 153, endPoint x: 0, endPoint y: 145, distance: 160.3
click at [6, 145] on ul at bounding box center [136, 110] width 272 height 161
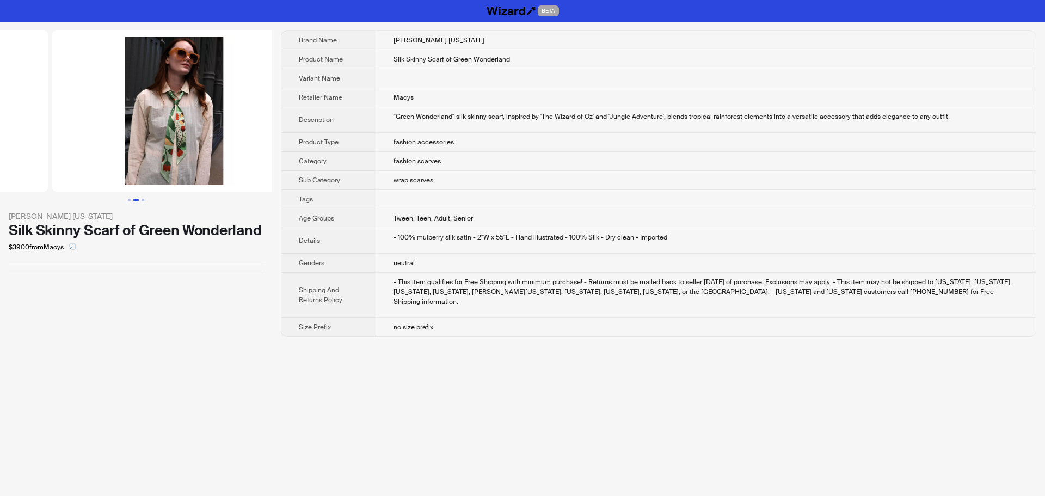
drag, startPoint x: 39, startPoint y: 144, endPoint x: 230, endPoint y: 147, distance: 191.7
click at [230, 147] on ul at bounding box center [136, 110] width 272 height 161
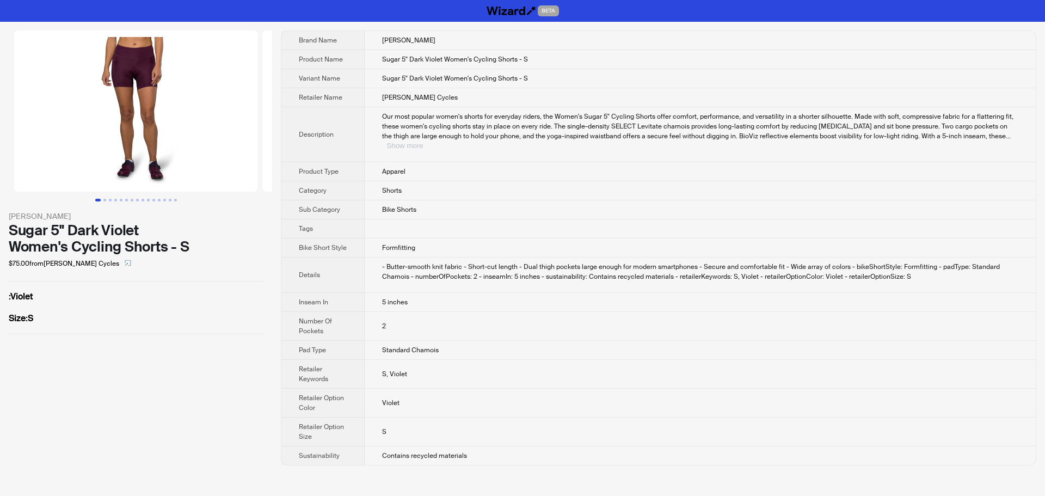
click at [423, 142] on button "Show more" at bounding box center [405, 146] width 36 height 8
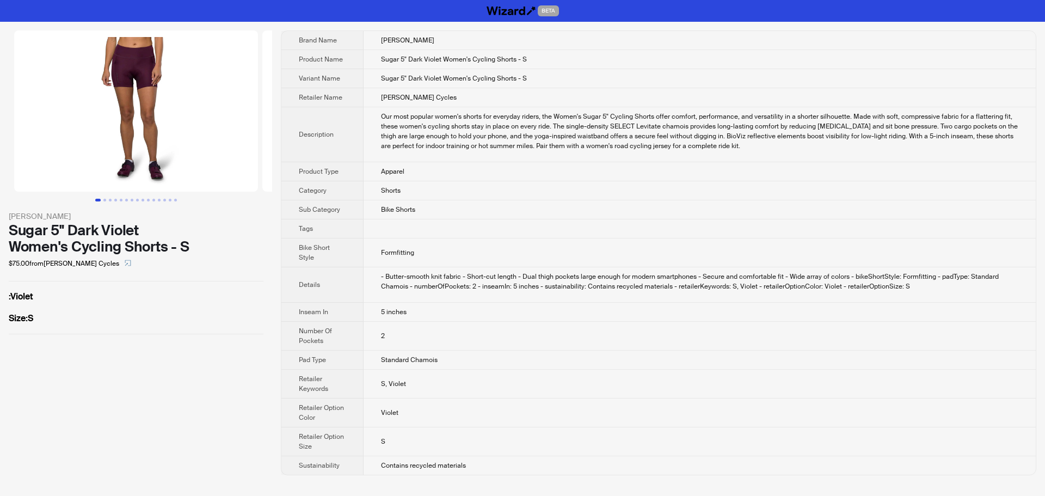
click at [853, 218] on td "Bike Shorts" at bounding box center [700, 209] width 672 height 19
click at [125, 264] on icon "select" at bounding box center [128, 263] width 7 height 7
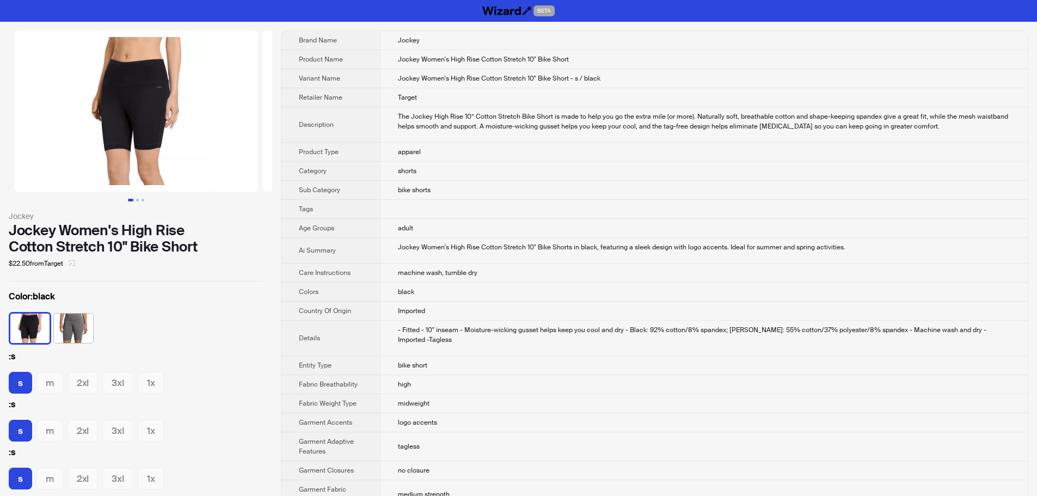
click at [70, 263] on button "button" at bounding box center [71, 263] width 17 height 17
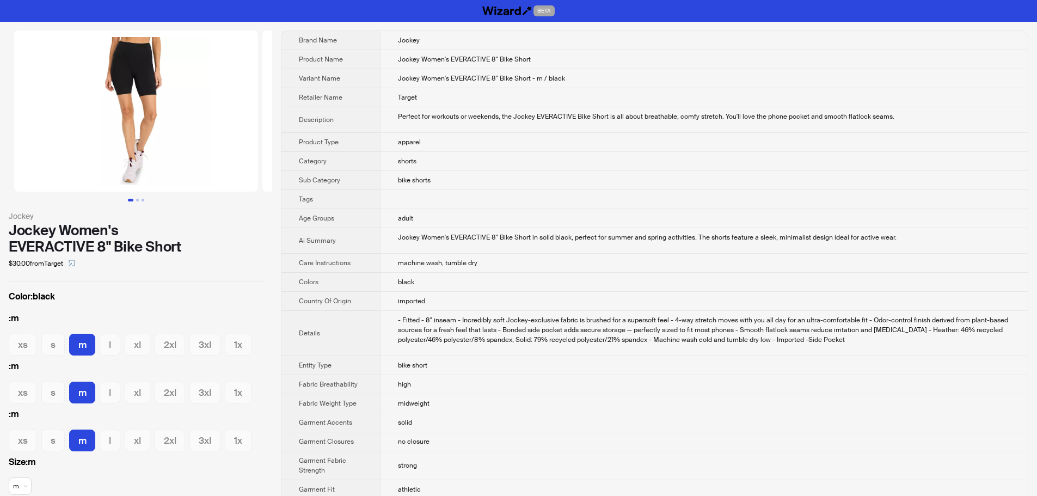
click at [676, 167] on td "shorts" at bounding box center [704, 161] width 648 height 19
click at [75, 265] on icon "select" at bounding box center [72, 263] width 7 height 7
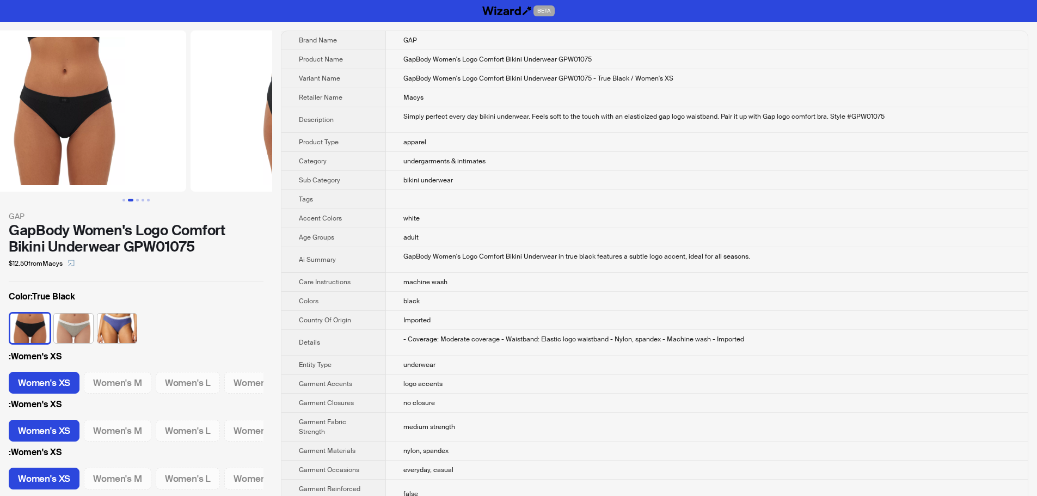
drag, startPoint x: 189, startPoint y: 100, endPoint x: 0, endPoint y: 128, distance: 191.1
click at [46, 116] on ul at bounding box center [136, 110] width 272 height 161
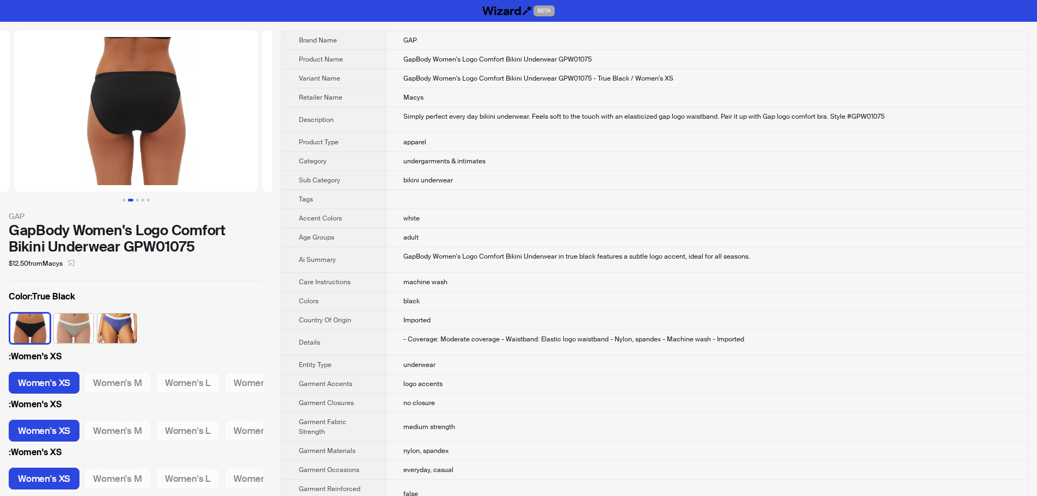
scroll to position [0, 107]
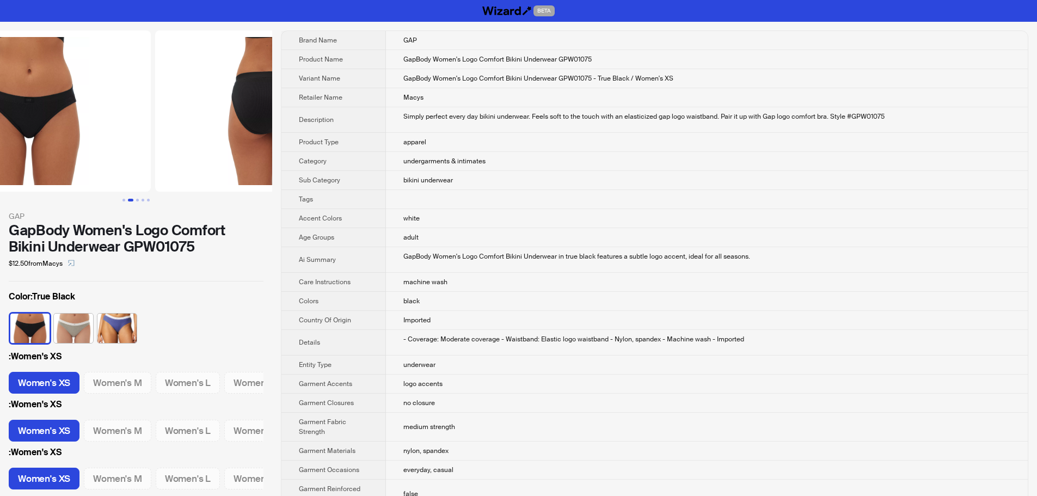
drag, startPoint x: 142, startPoint y: 139, endPoint x: 441, endPoint y: 151, distance: 299.2
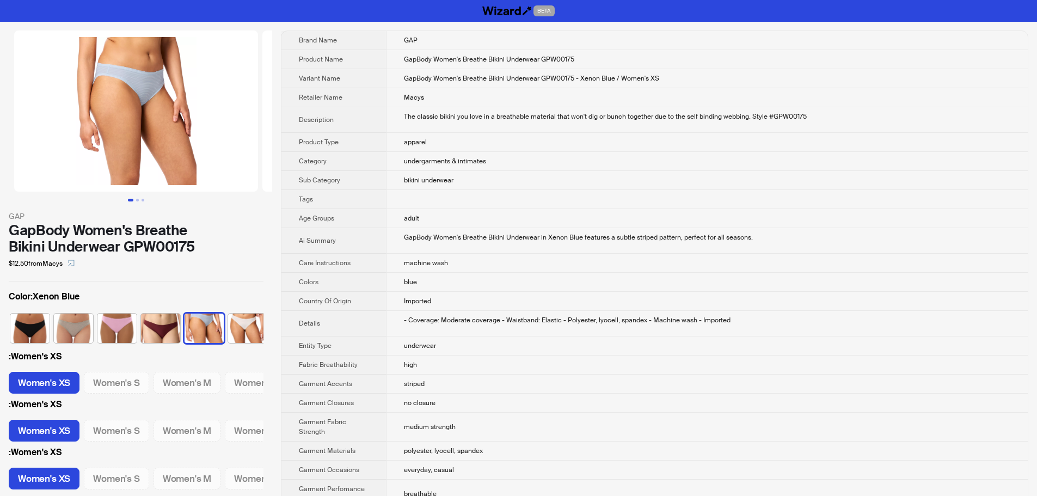
scroll to position [0, 7]
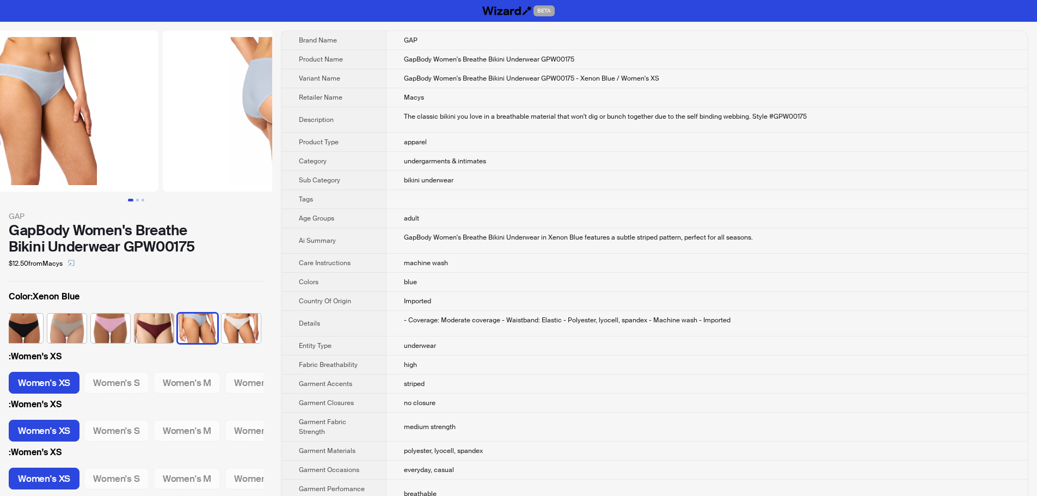
drag, startPoint x: 85, startPoint y: 112, endPoint x: 0, endPoint y: 124, distance: 85.9
click at [0, 124] on img at bounding box center [37, 110] width 244 height 161
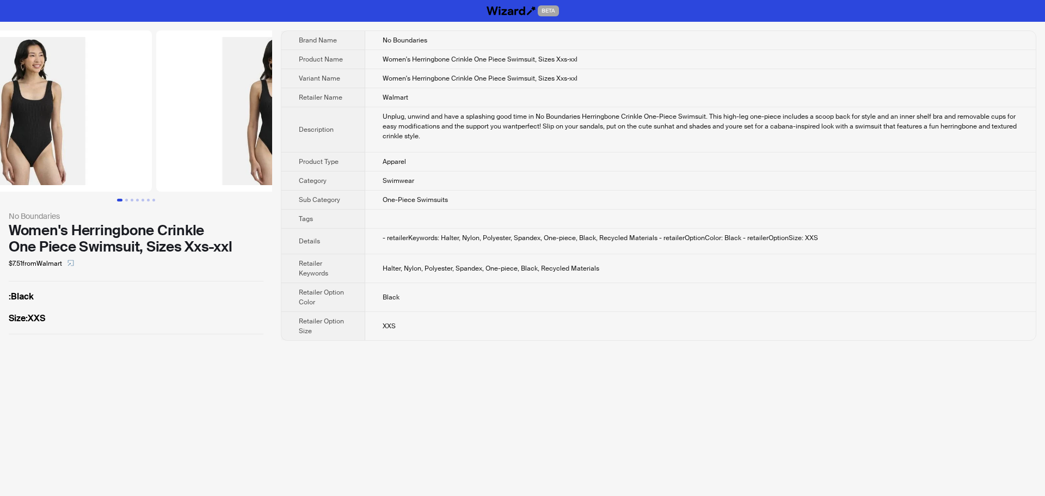
drag, startPoint x: 182, startPoint y: 146, endPoint x: 35, endPoint y: 157, distance: 147.4
click at [41, 157] on li at bounding box center [24, 110] width 260 height 161
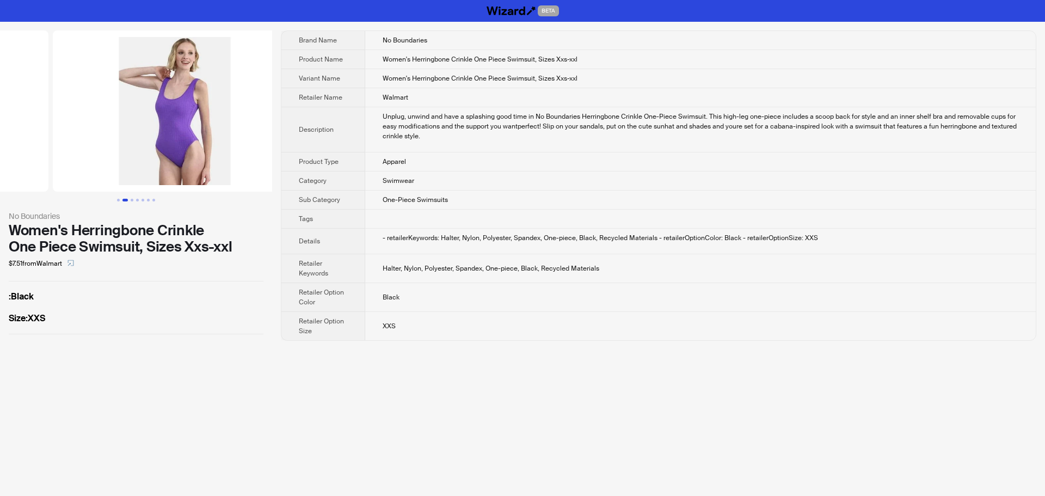
drag, startPoint x: 188, startPoint y: 162, endPoint x: 13, endPoint y: 172, distance: 175.6
click at [30, 170] on ul at bounding box center [136, 110] width 272 height 161
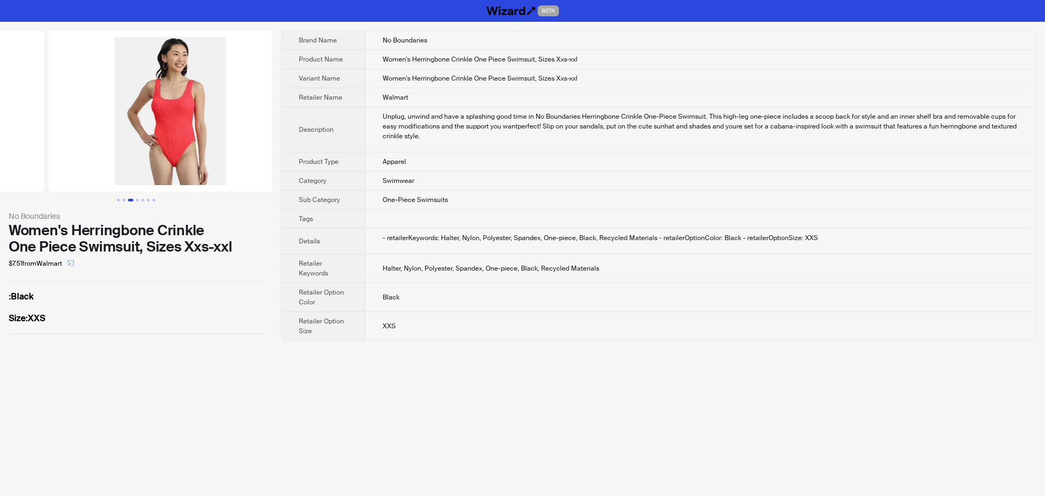
drag, startPoint x: 186, startPoint y: 169, endPoint x: 27, endPoint y: 176, distance: 158.6
click at [36, 176] on ul at bounding box center [136, 110] width 272 height 161
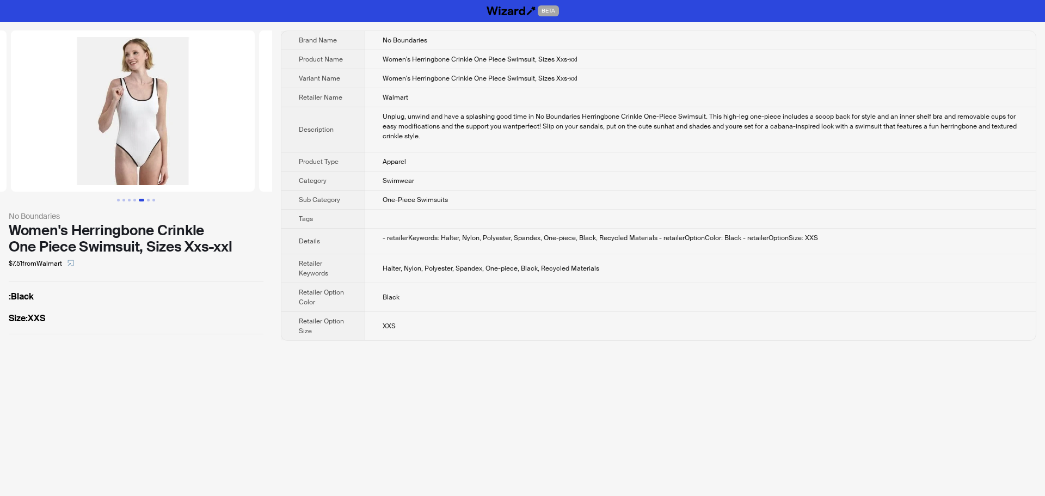
scroll to position [0, 993]
drag, startPoint x: 179, startPoint y: 172, endPoint x: 9, endPoint y: 176, distance: 169.4
click at [9, 176] on ul at bounding box center [136, 110] width 272 height 161
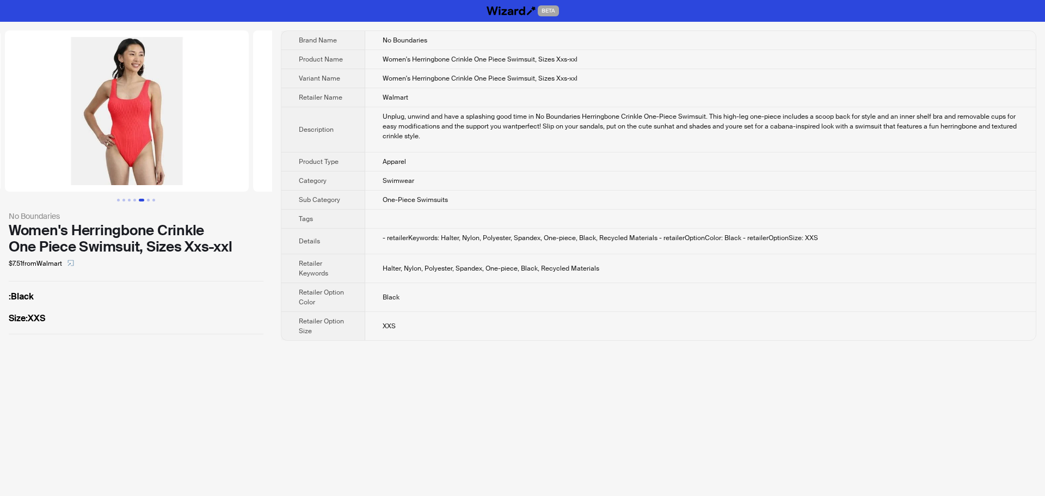
drag, startPoint x: 118, startPoint y: 142, endPoint x: 279, endPoint y: 155, distance: 162.2
click at [273, 154] on div "No Boundaries Women's Herringbone Crinkle One Piece Swimsuit, Sizes Xxs-xxl $7.…" at bounding box center [522, 186] width 1045 height 328
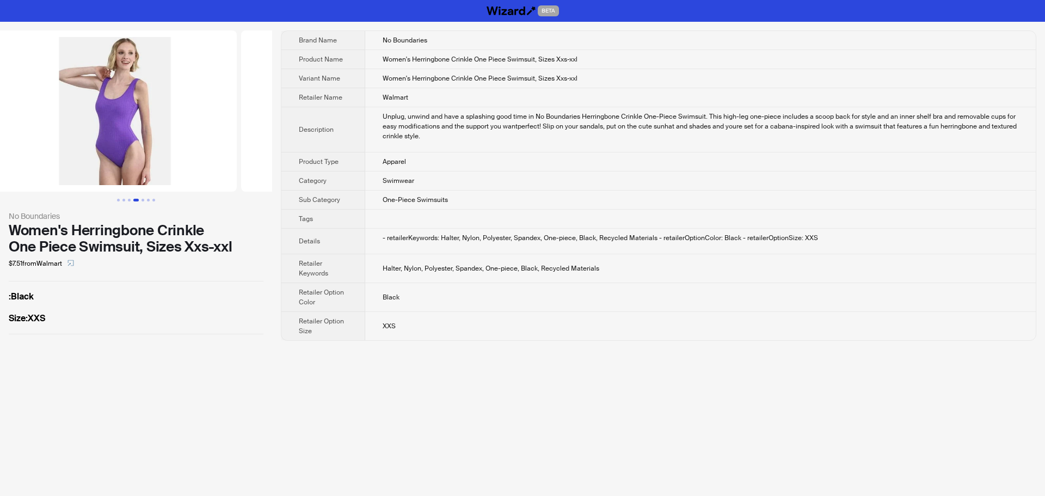
drag, startPoint x: 136, startPoint y: 145, endPoint x: 289, endPoint y: 157, distance: 153.5
click at [278, 157] on div "No Boundaries Women's Herringbone Crinkle One Piece Swimsuit, Sizes Xxs-xxl $7.…" at bounding box center [522, 186] width 1045 height 328
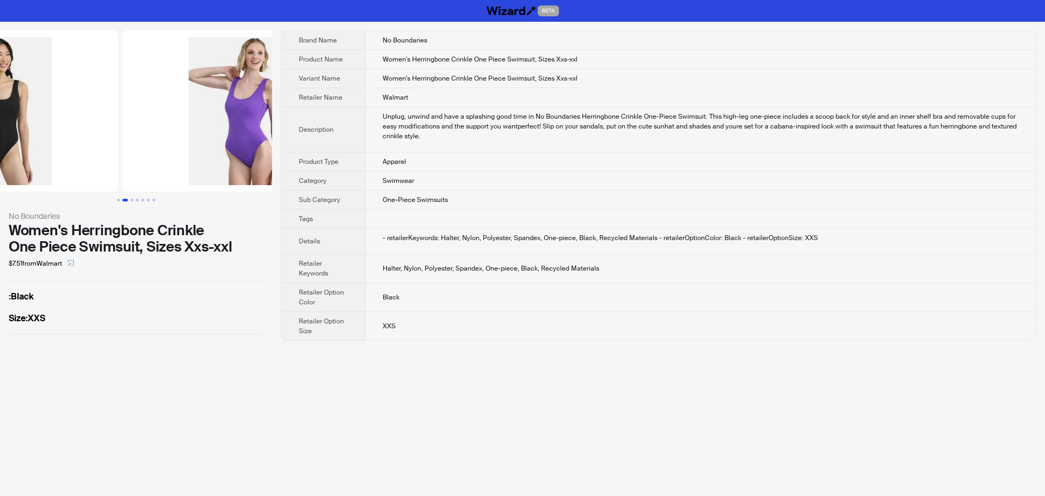
drag, startPoint x: 146, startPoint y: 136, endPoint x: 257, endPoint y: 147, distance: 111.7
click at [280, 144] on div "No Boundaries Women's Herringbone Crinkle One Piece Swimsuit, Sizes Xxs-xxl $7.…" at bounding box center [522, 186] width 1045 height 328
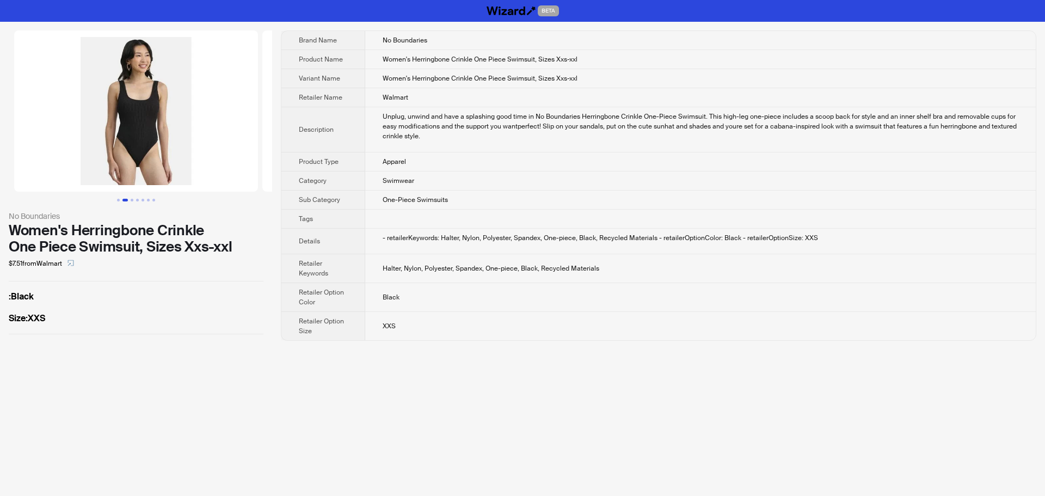
drag, startPoint x: 109, startPoint y: 142, endPoint x: 313, endPoint y: 154, distance: 203.4
click at [323, 154] on div "No Boundaries Women's Herringbone Crinkle One Piece Swimsuit, Sizes Xxs-xxl $7.…" at bounding box center [522, 186] width 1045 height 328
drag, startPoint x: 170, startPoint y: 149, endPoint x: 596, endPoint y: 177, distance: 426.7
click at [576, 177] on div "No Boundaries Women's Herringbone Crinkle One Piece Swimsuit, Sizes Xxs-xxl $7.…" at bounding box center [522, 186] width 1045 height 328
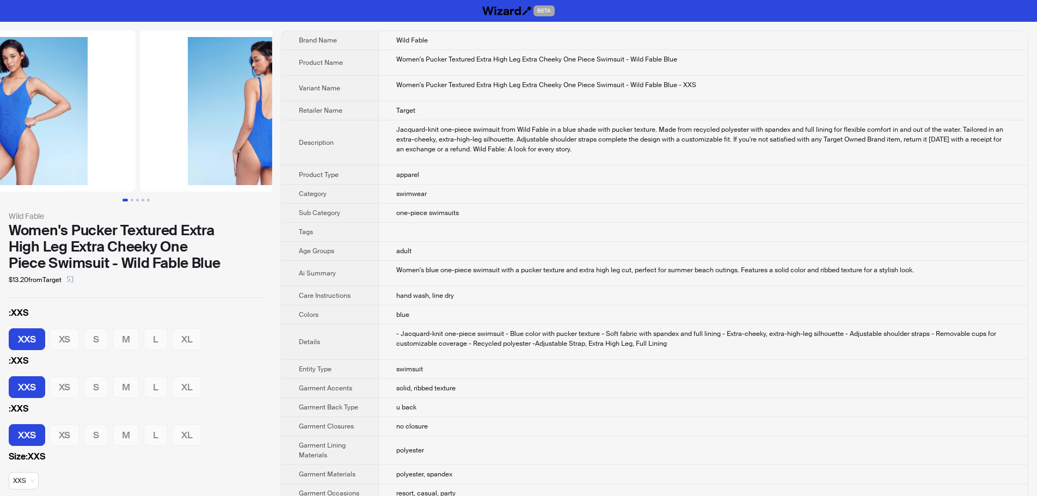
drag, startPoint x: 101, startPoint y: 135, endPoint x: 8, endPoint y: 137, distance: 93.1
click at [34, 136] on ul at bounding box center [136, 110] width 272 height 161
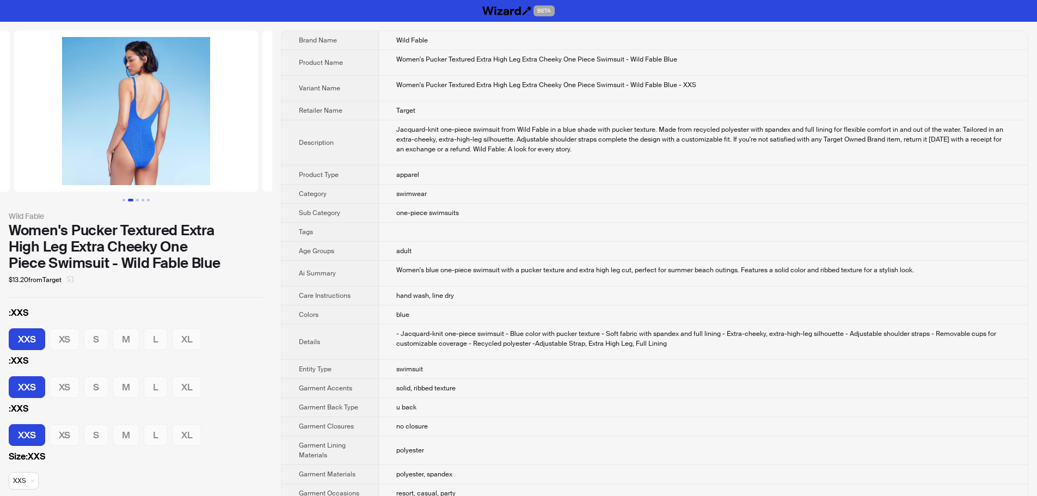
click at [74, 279] on icon "select" at bounding box center [70, 279] width 7 height 7
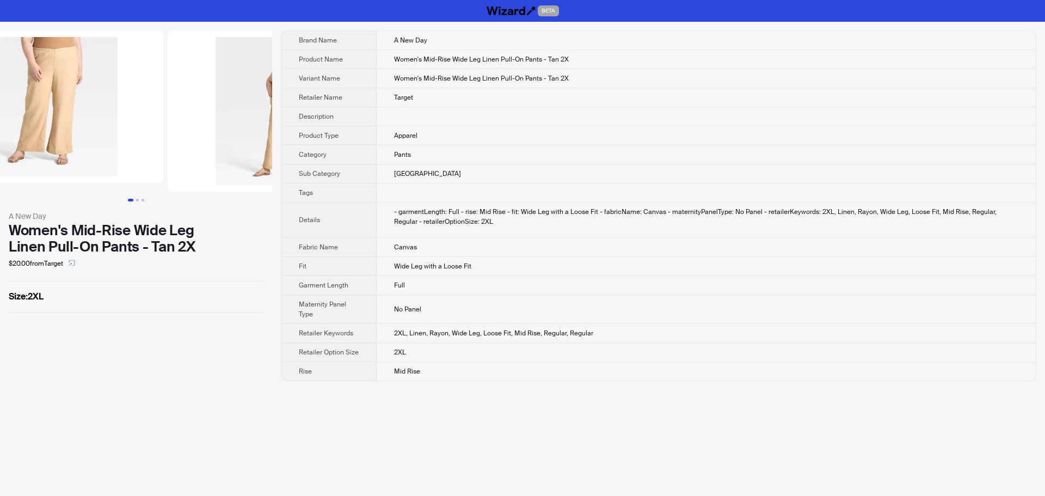
drag, startPoint x: 146, startPoint y: 101, endPoint x: 0, endPoint y: 106, distance: 146.5
click at [0, 106] on img at bounding box center [47, 106] width 231 height 152
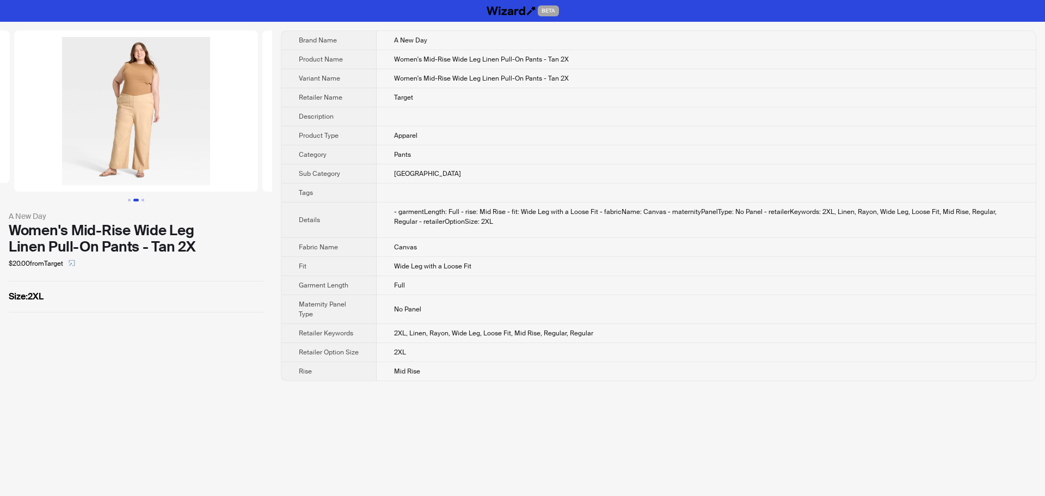
click at [159, 103] on img at bounding box center [136, 110] width 244 height 161
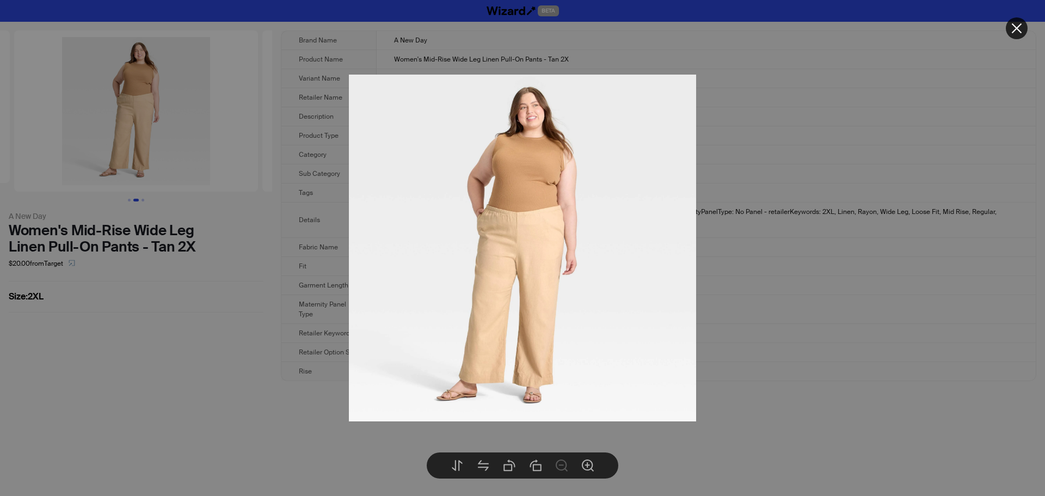
click at [781, 192] on div at bounding box center [522, 248] width 1045 height 496
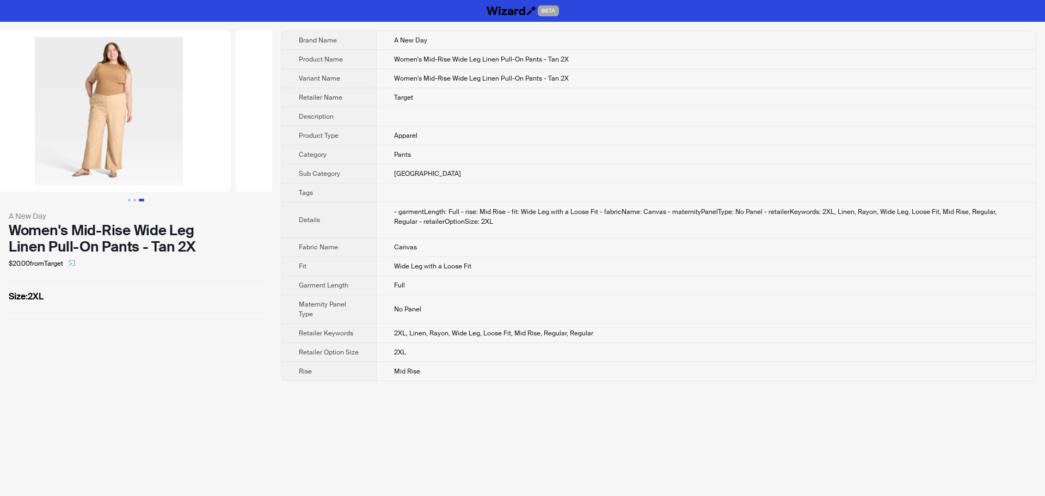
scroll to position [0, 483]
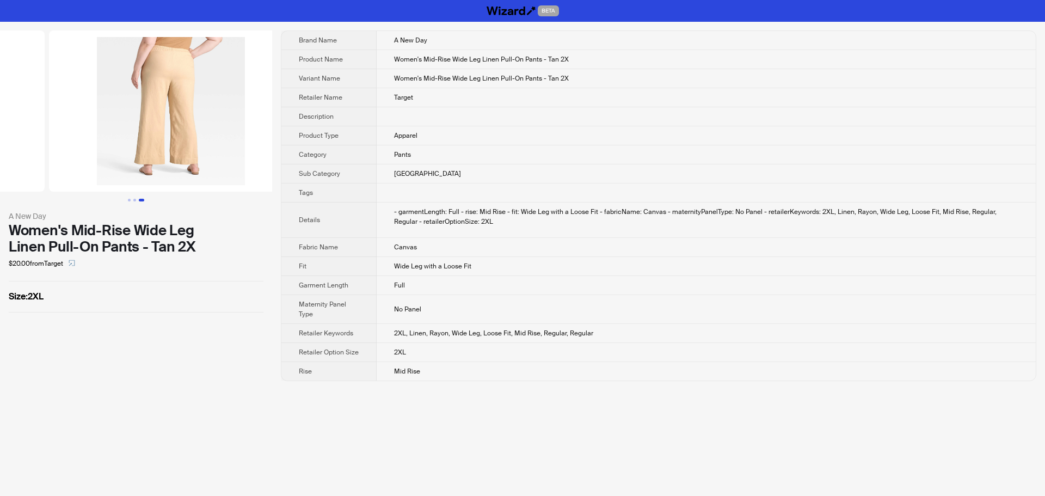
drag, startPoint x: 75, startPoint y: 142, endPoint x: 0, endPoint y: 141, distance: 74.6
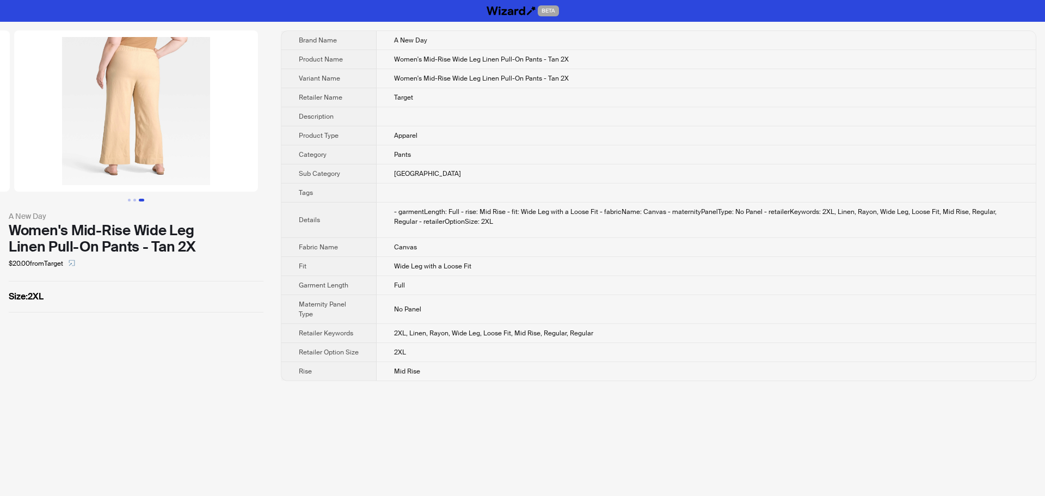
click at [170, 131] on img at bounding box center [136, 110] width 244 height 161
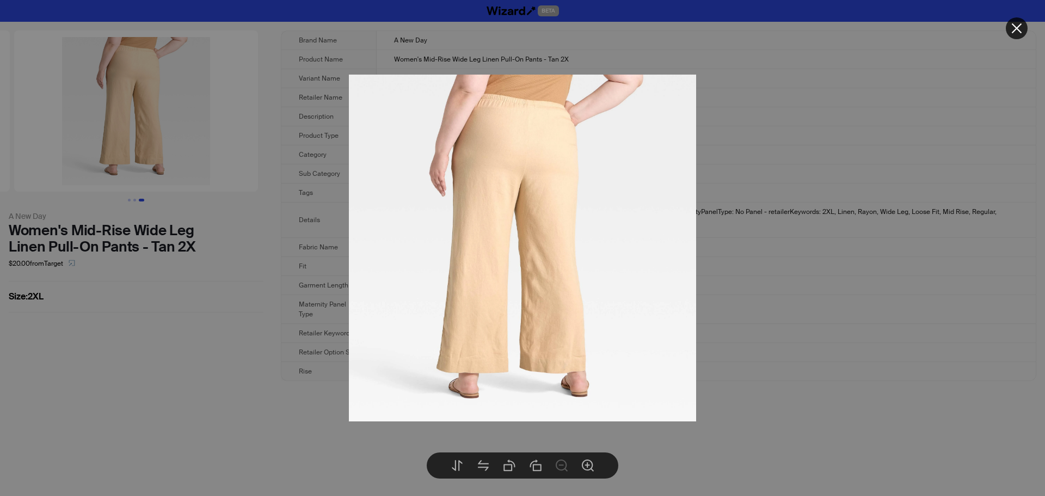
click at [1014, 29] on icon "close" at bounding box center [1017, 28] width 13 height 13
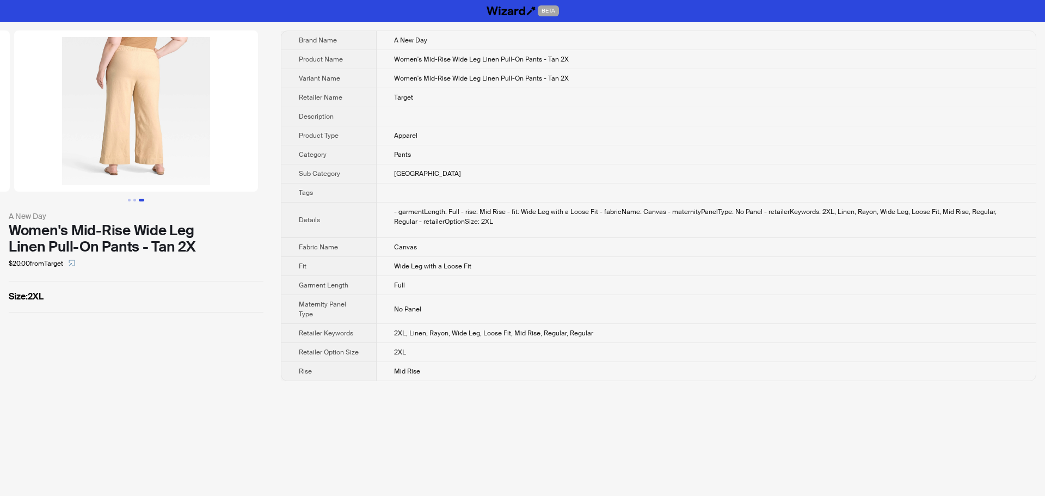
click at [173, 65] on img at bounding box center [136, 110] width 244 height 161
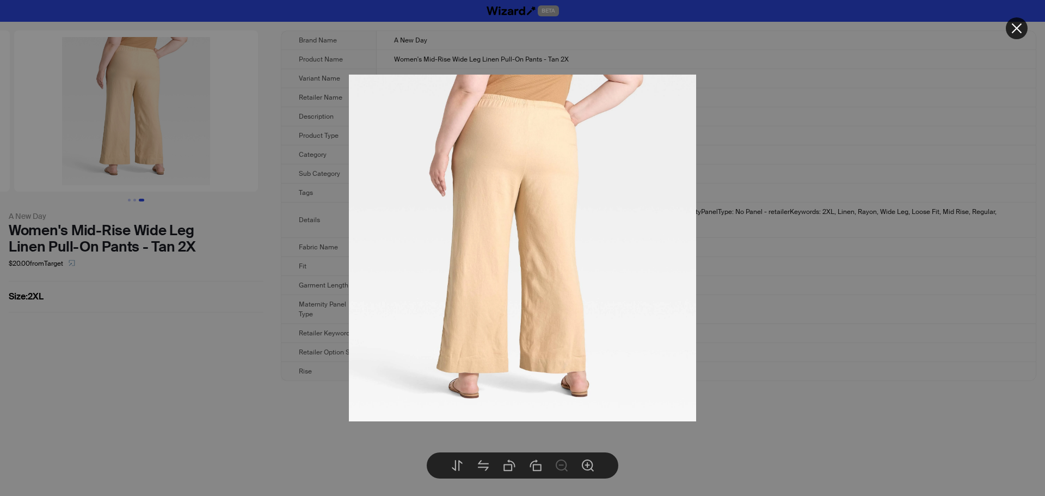
click at [47, 131] on div at bounding box center [522, 248] width 1045 height 496
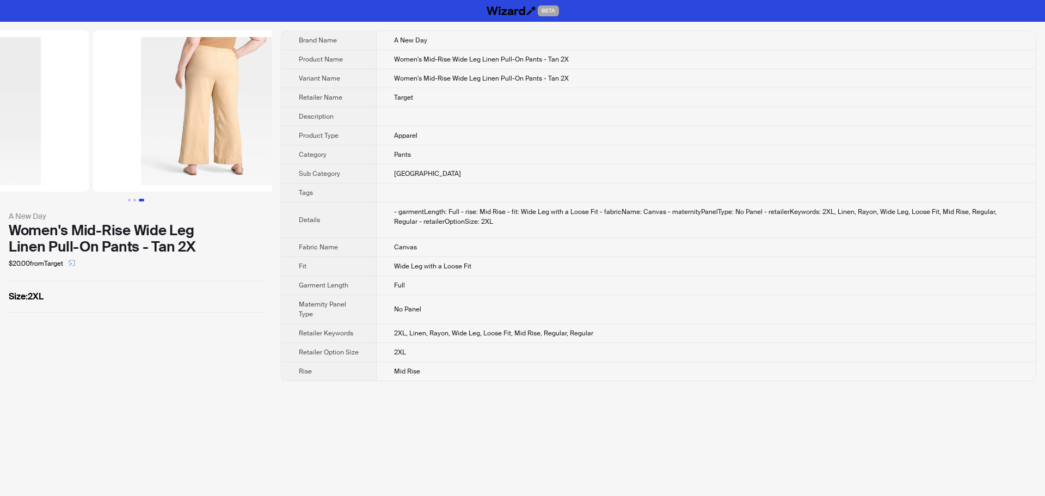
drag, startPoint x: 73, startPoint y: 136, endPoint x: 237, endPoint y: 143, distance: 164.0
click at [210, 140] on ul at bounding box center [136, 110] width 272 height 161
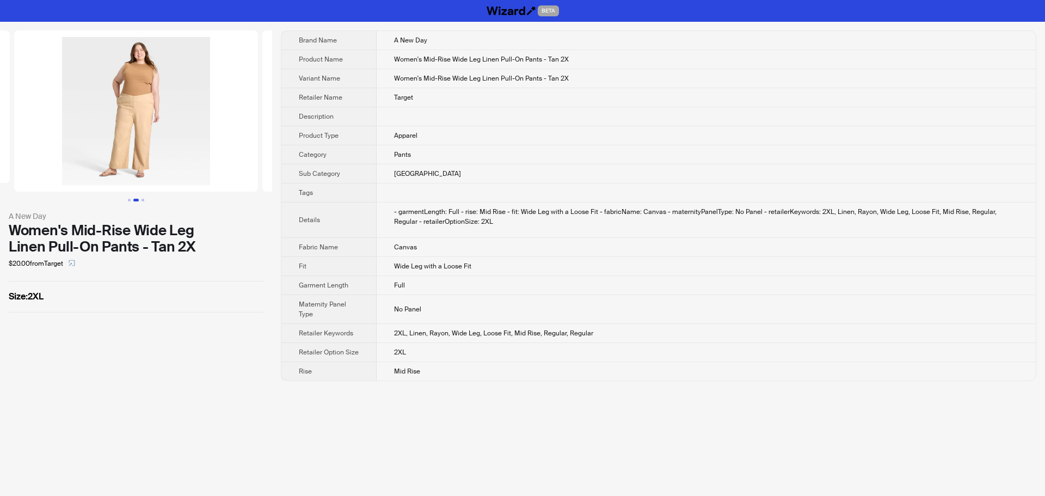
scroll to position [0, 117]
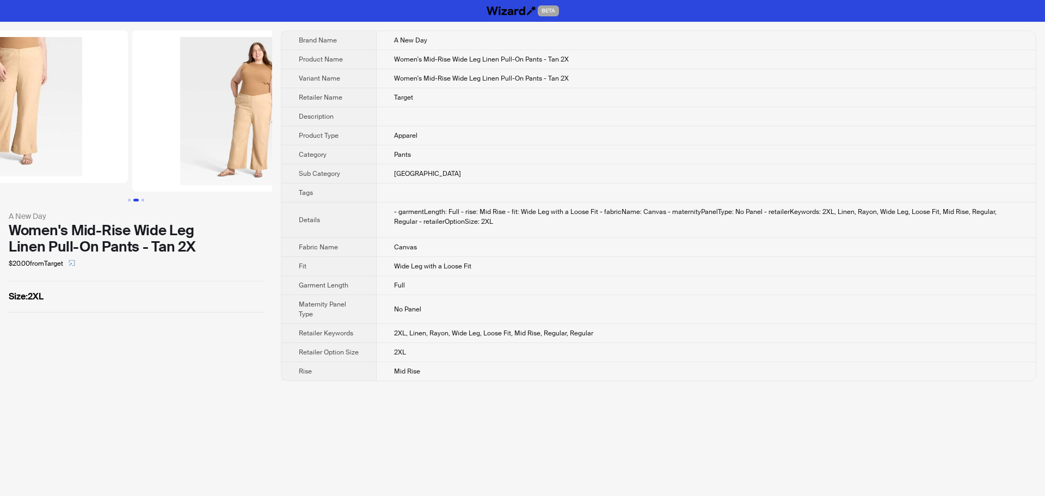
drag, startPoint x: 127, startPoint y: 143, endPoint x: 321, endPoint y: 146, distance: 193.9
click at [281, 144] on div "A New Day Women's Mid-Rise Wide Leg Linen Pull-On Pants - Tan 2X $20.00 from Ta…" at bounding box center [522, 206] width 1045 height 368
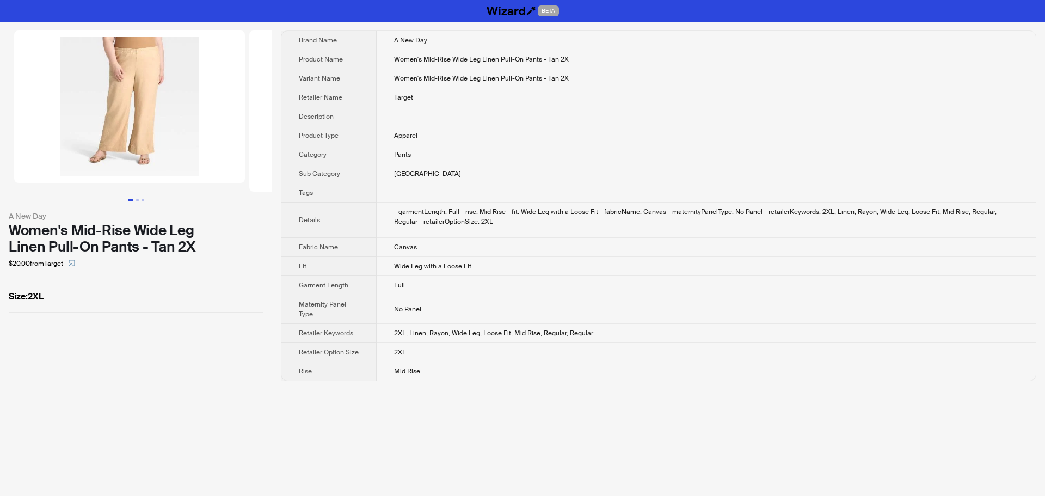
click at [195, 122] on img at bounding box center [129, 106] width 231 height 152
click at [143, 61] on img at bounding box center [129, 106] width 231 height 152
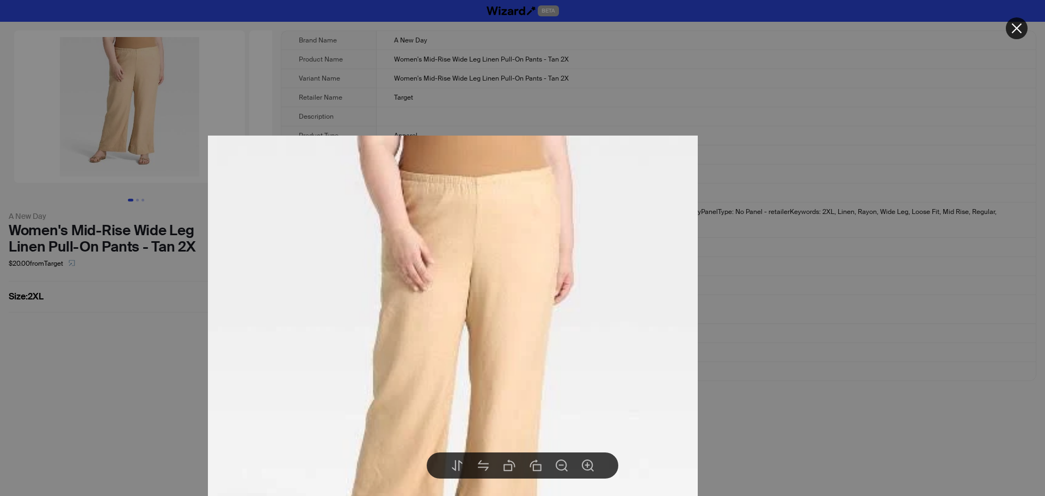
click at [1018, 26] on icon "close" at bounding box center [1017, 28] width 13 height 13
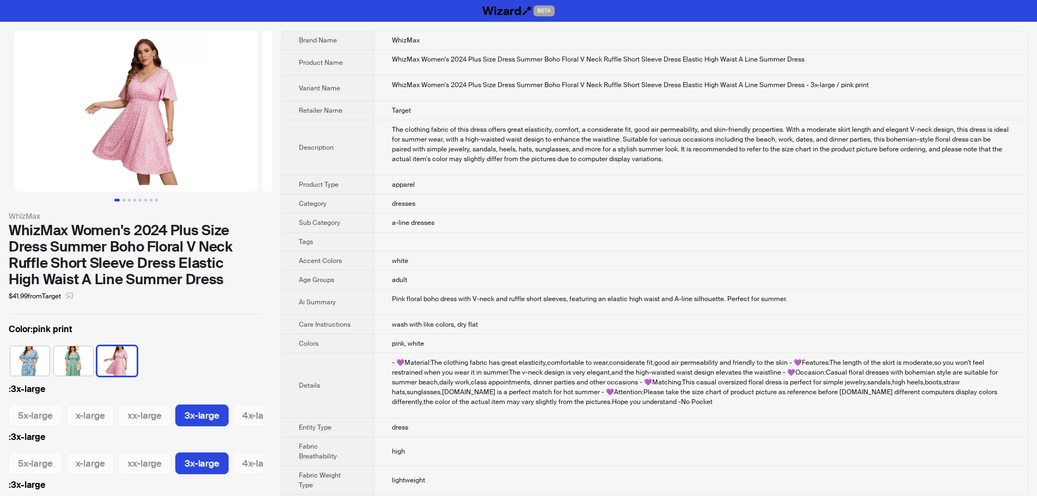
scroll to position [0, 13]
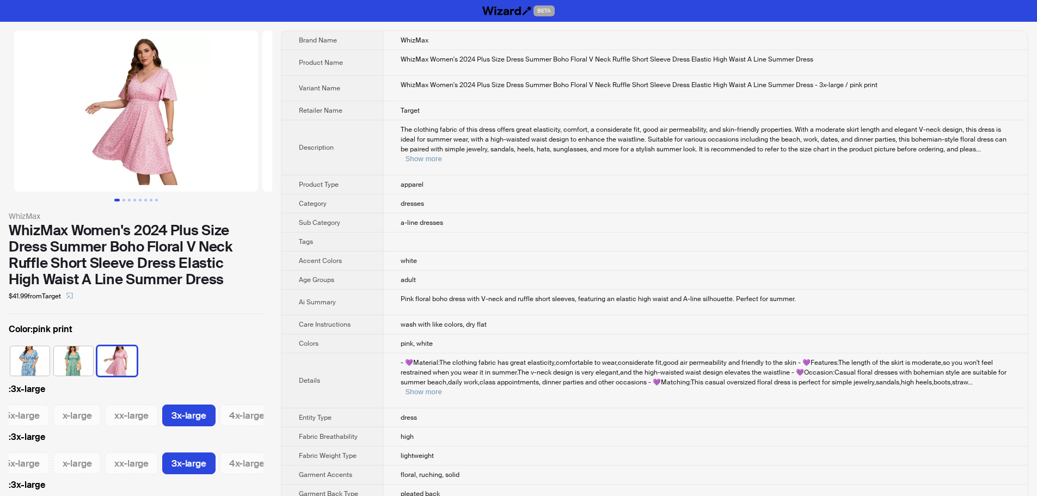
click at [762, 149] on span "The clothing fabric of this dress offers great elasticity, comfort, a considera…" at bounding box center [704, 139] width 606 height 28
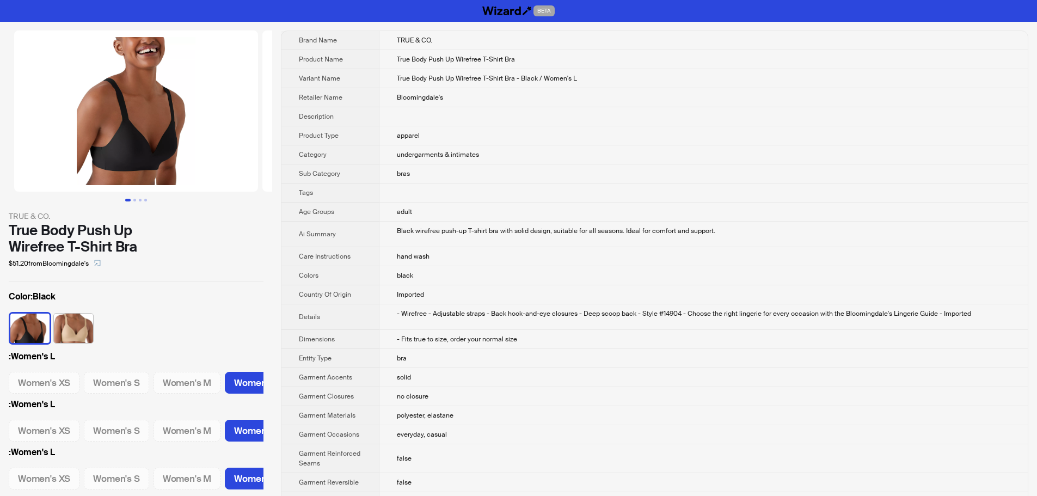
scroll to position [0, 97]
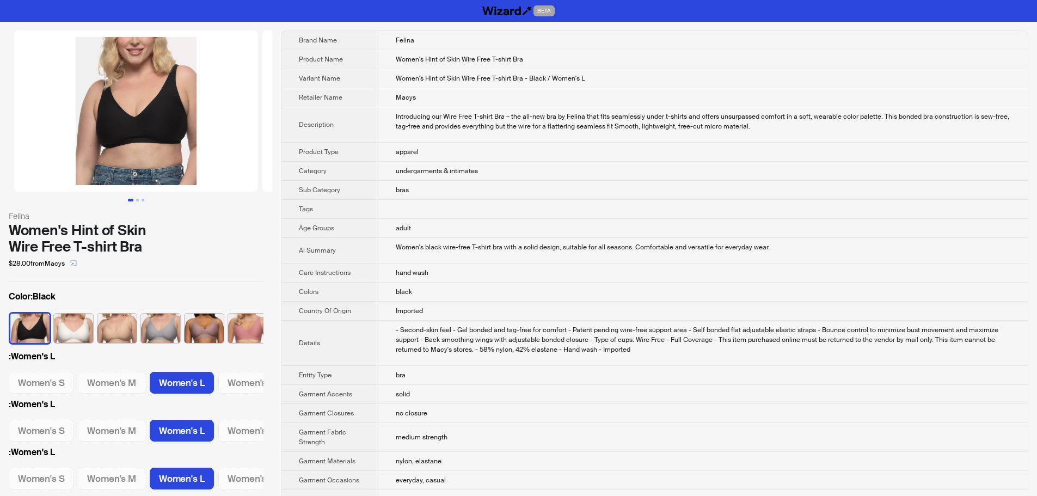
scroll to position [0, 22]
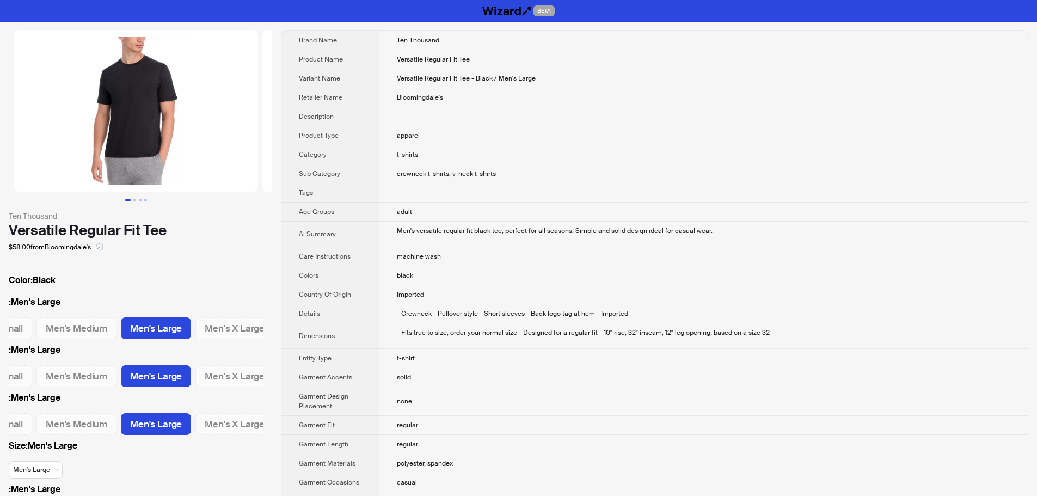
scroll to position [0, 48]
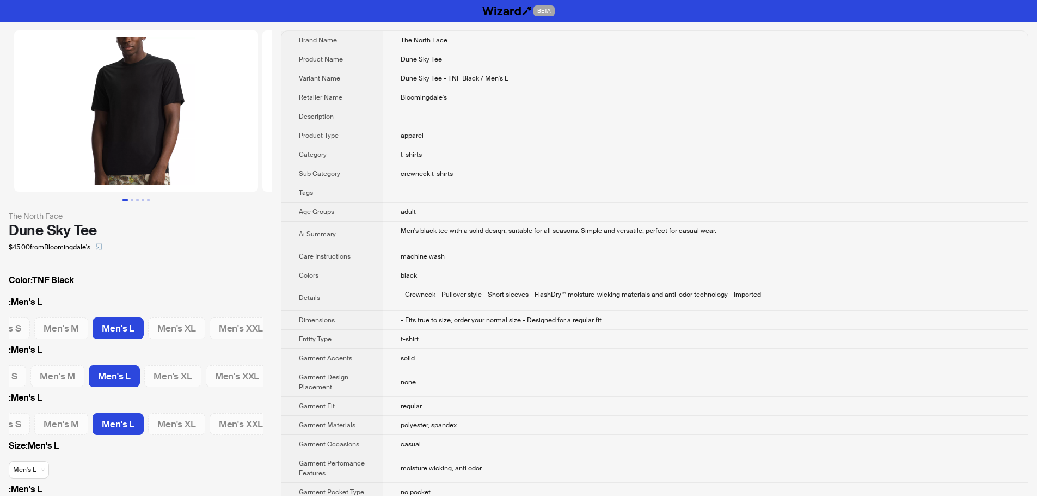
scroll to position [0, 96]
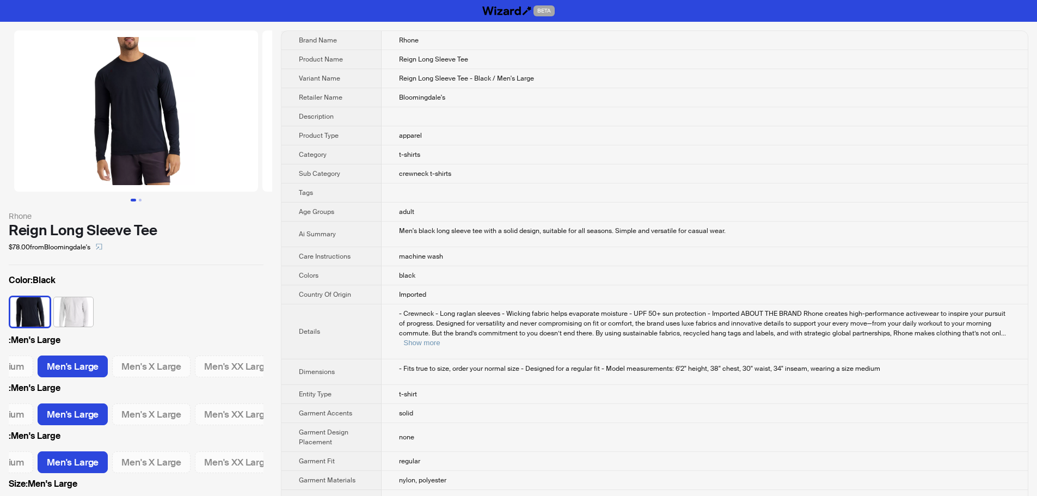
scroll to position [0, 135]
click at [628, 133] on td "apparel" at bounding box center [705, 135] width 646 height 19
click at [656, 117] on td at bounding box center [705, 116] width 646 height 19
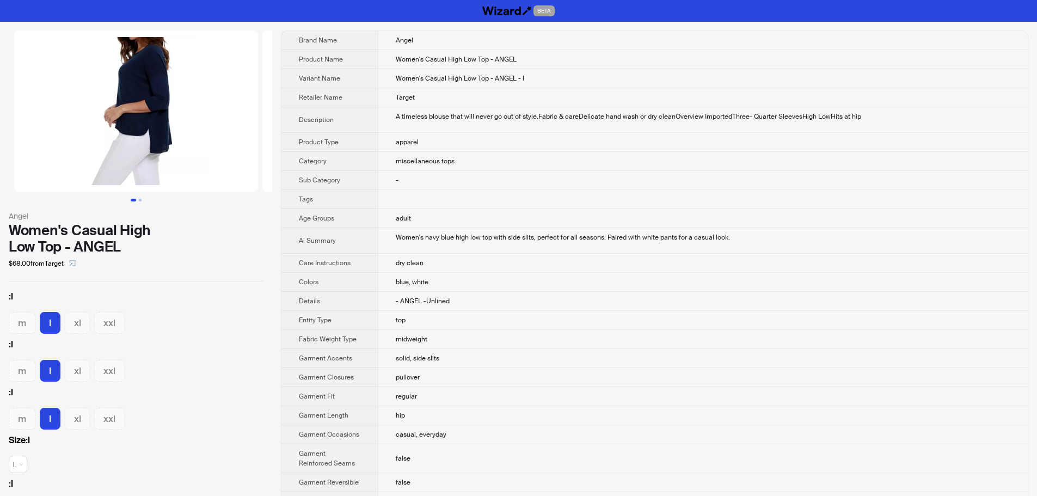
drag, startPoint x: 109, startPoint y: 169, endPoint x: 0, endPoint y: 151, distance: 110.3
click at [54, 154] on img at bounding box center [136, 110] width 244 height 161
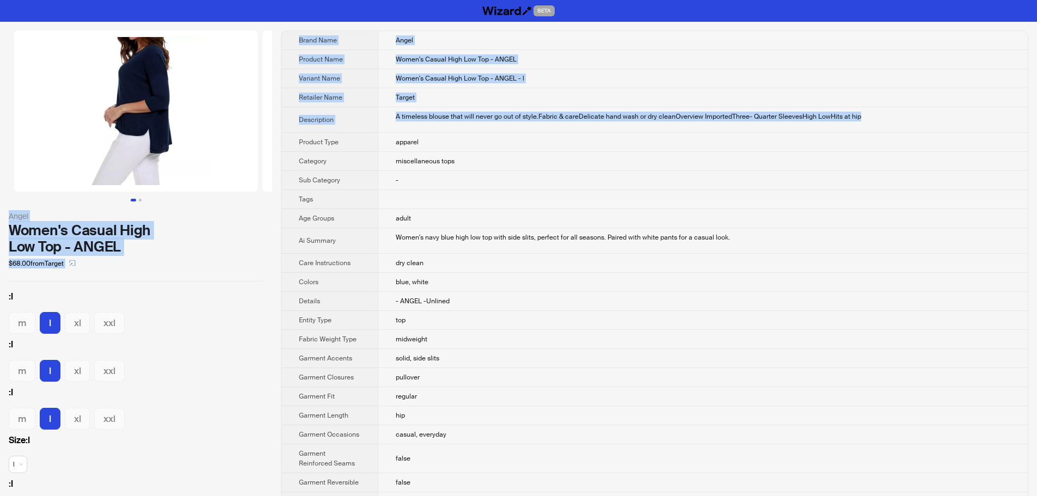
drag, startPoint x: 294, startPoint y: 149, endPoint x: 189, endPoint y: 145, distance: 104.6
click at [184, 145] on img at bounding box center [136, 110] width 244 height 161
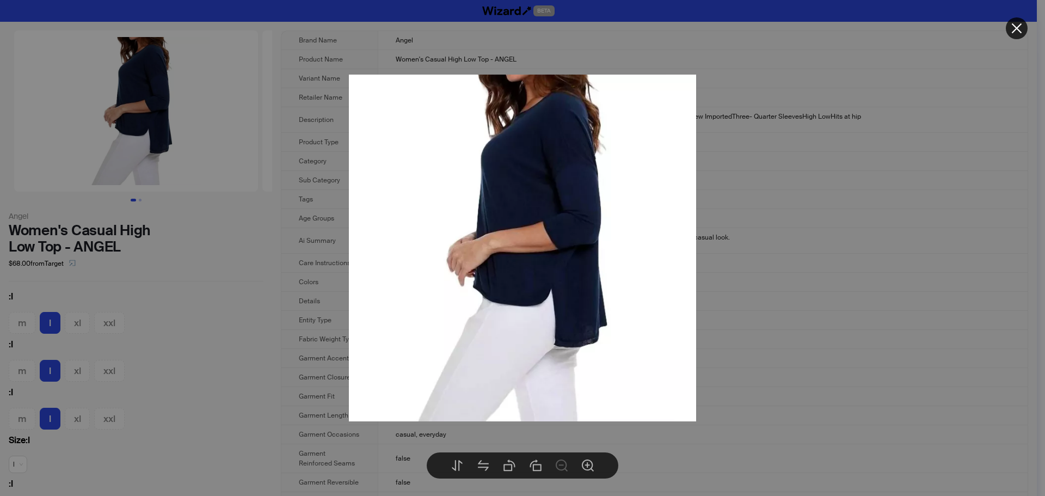
click at [841, 147] on div at bounding box center [522, 248] width 1045 height 496
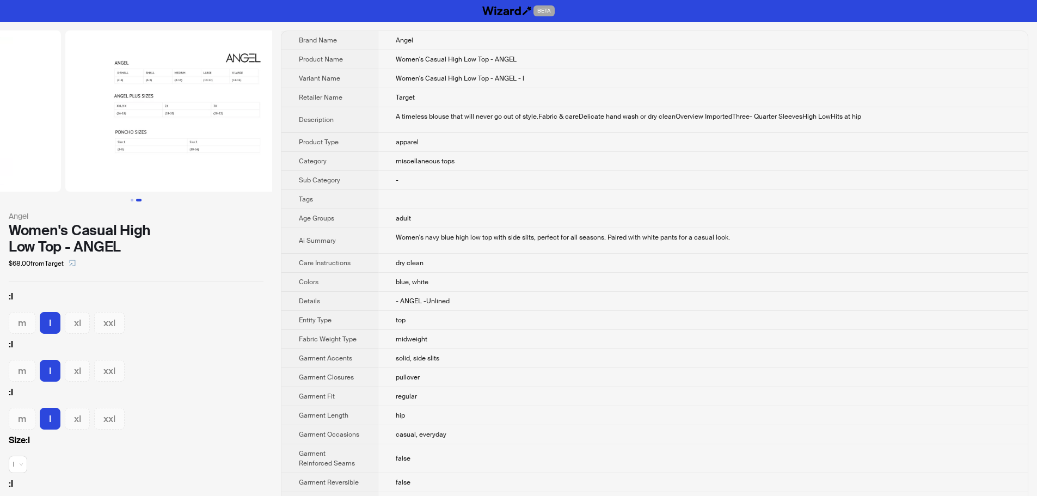
scroll to position [0, 248]
drag, startPoint x: 194, startPoint y: 142, endPoint x: 14, endPoint y: 146, distance: 180.3
click at [14, 146] on ul at bounding box center [136, 110] width 272 height 161
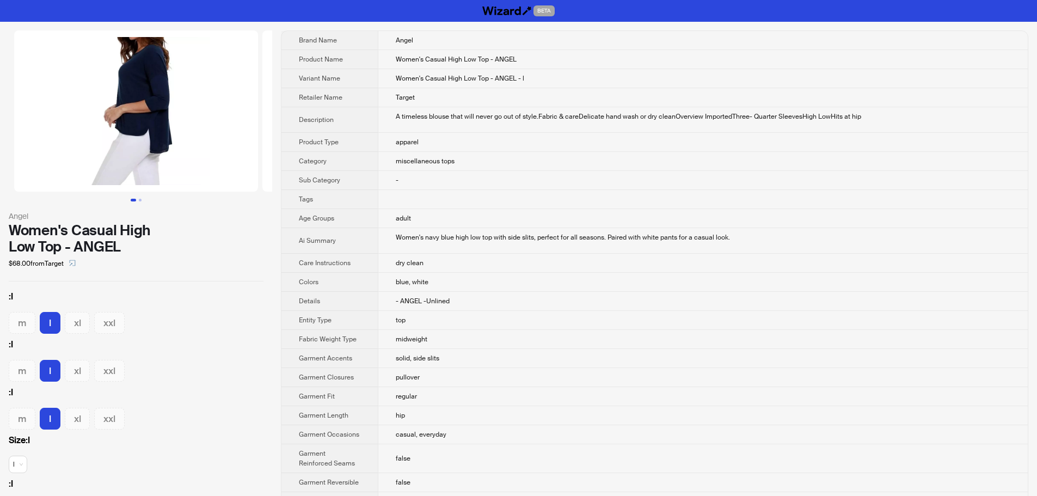
drag, startPoint x: 122, startPoint y: 152, endPoint x: 322, endPoint y: 155, distance: 200.4
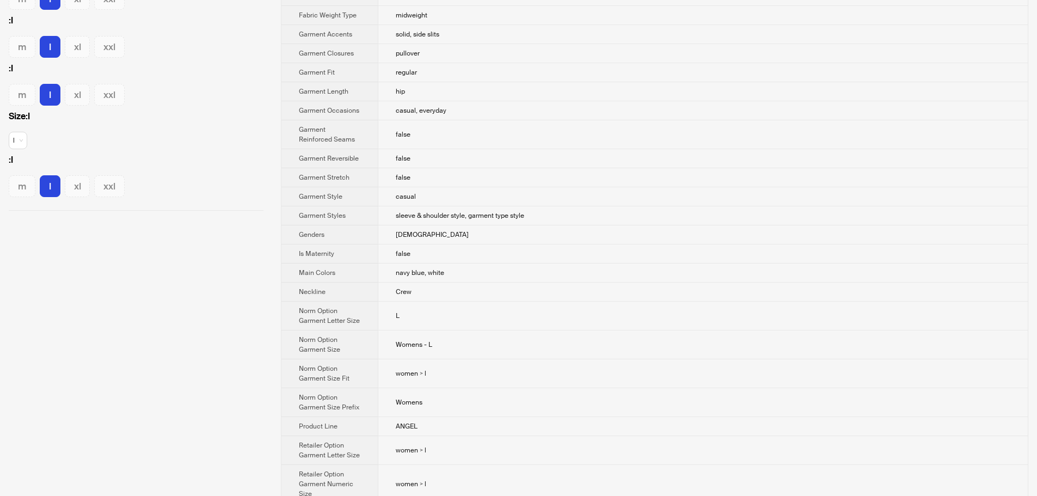
scroll to position [327, 0]
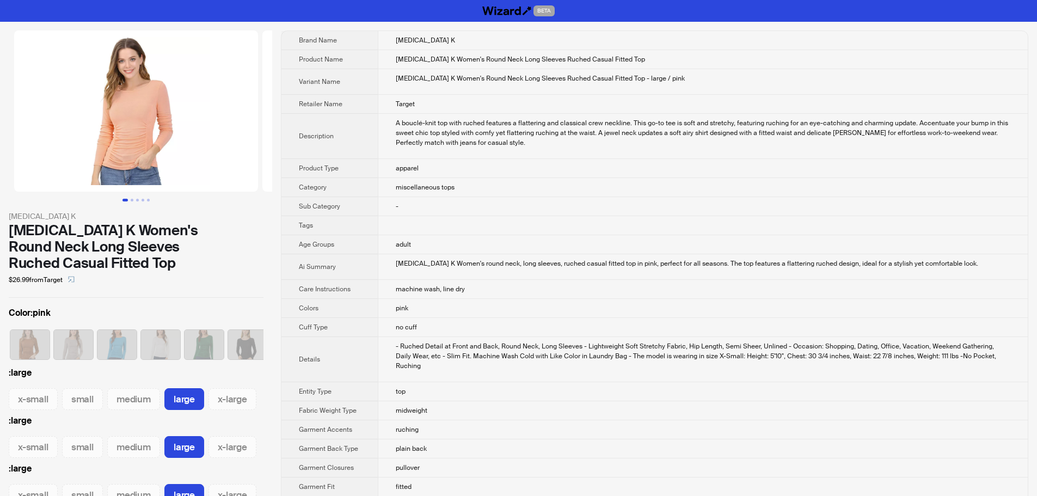
scroll to position [0, 50]
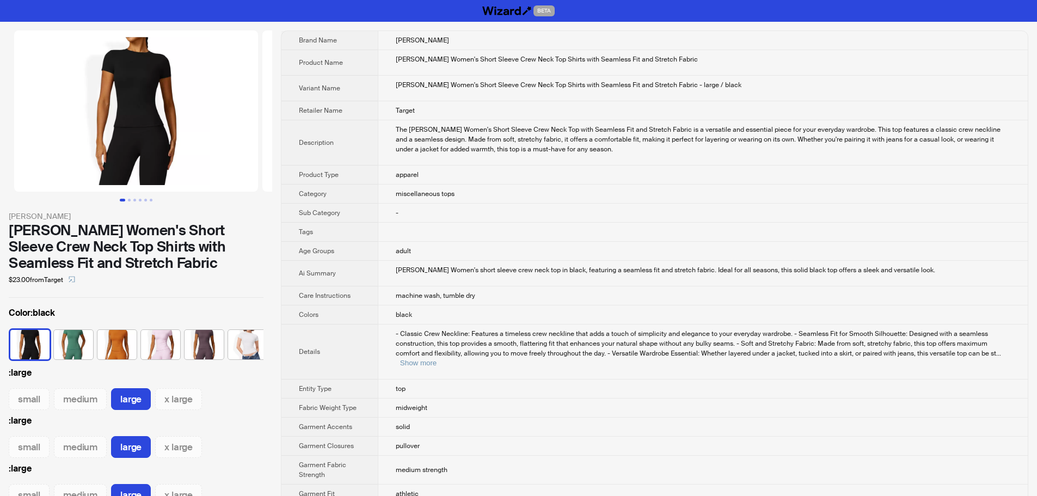
click at [629, 182] on td "apparel" at bounding box center [703, 175] width 650 height 19
click at [734, 95] on td "Anna-Kaci Women's Short Sleeve Crew Neck Top Shirts with Seamless Fit and Stret…" at bounding box center [703, 89] width 650 height 26
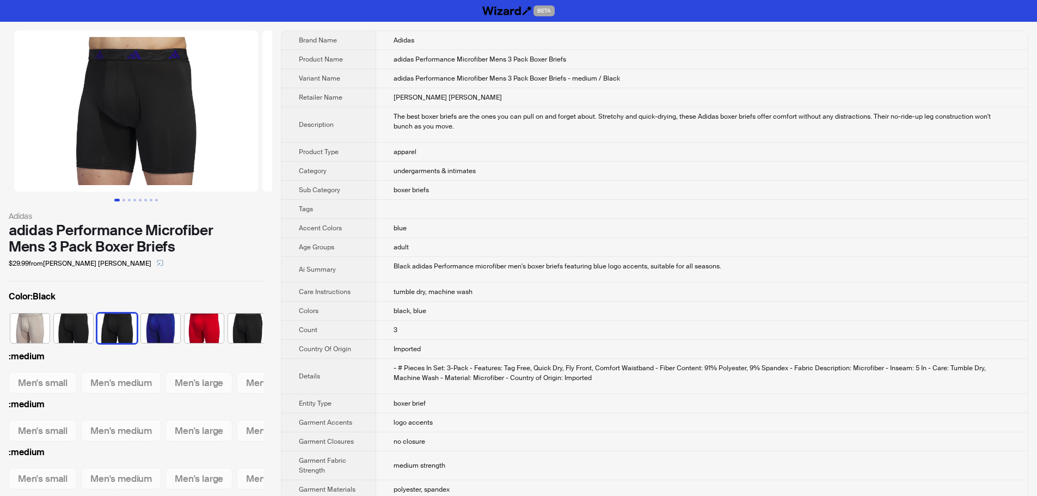
scroll to position [0, 7]
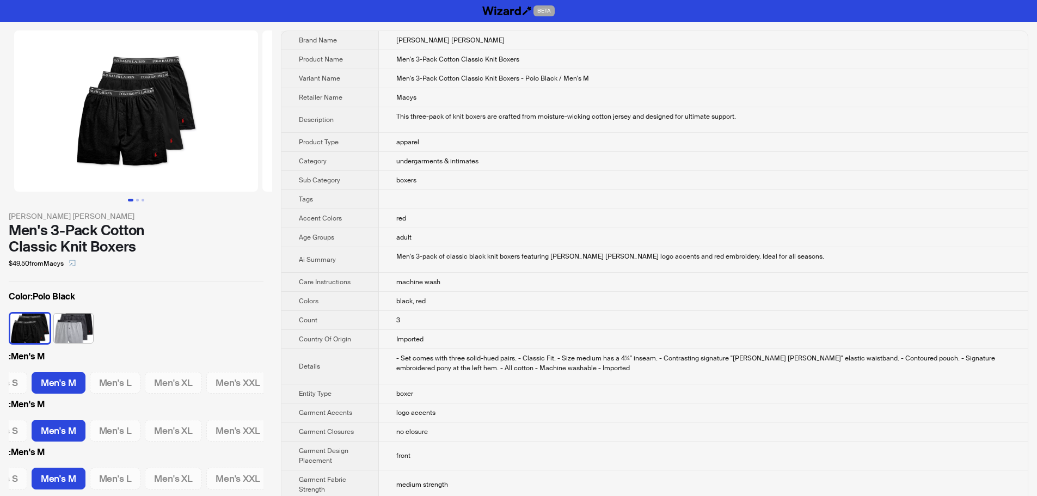
scroll to position [0, 34]
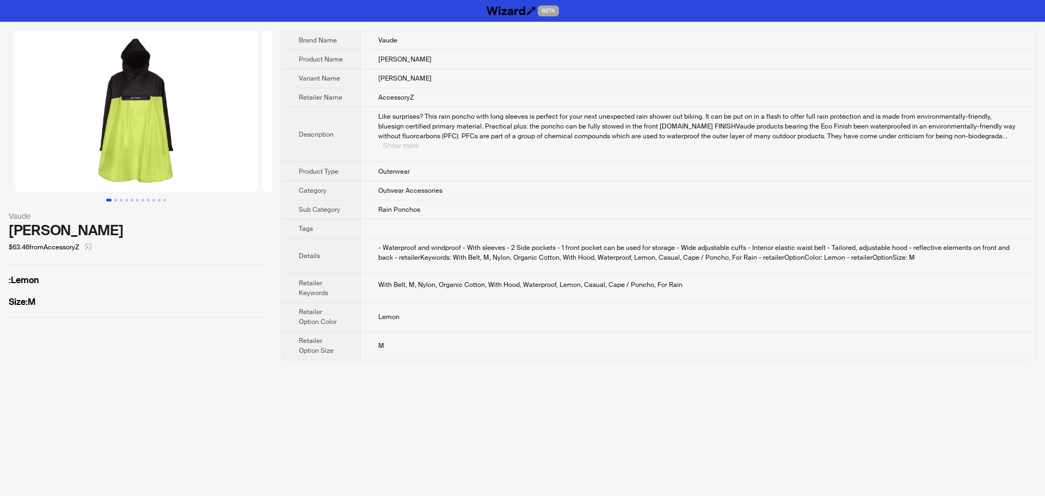
click at [419, 142] on button "Show more" at bounding box center [401, 146] width 36 height 8
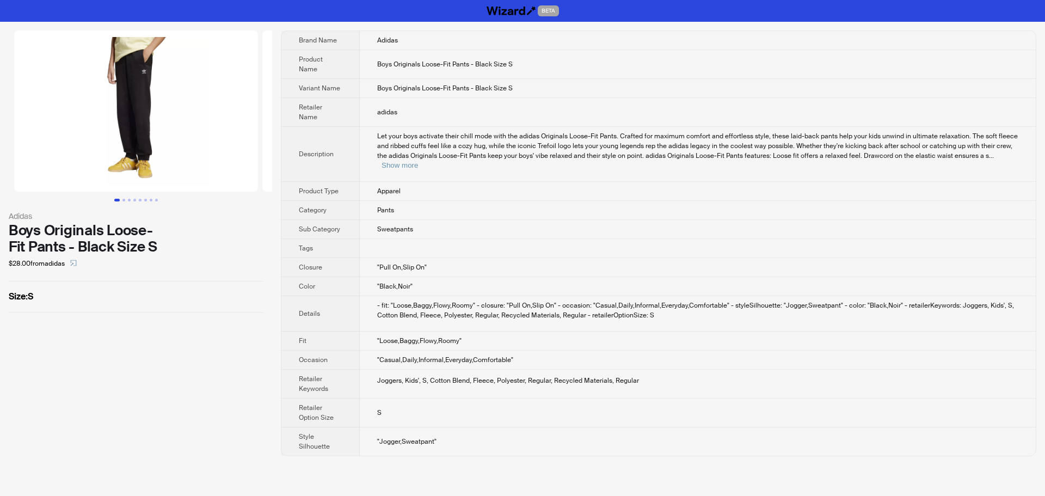
click at [537, 265] on td ""Pull On,Slip On"" at bounding box center [698, 267] width 676 height 19
click at [418, 161] on button "Show more" at bounding box center [400, 165] width 36 height 8
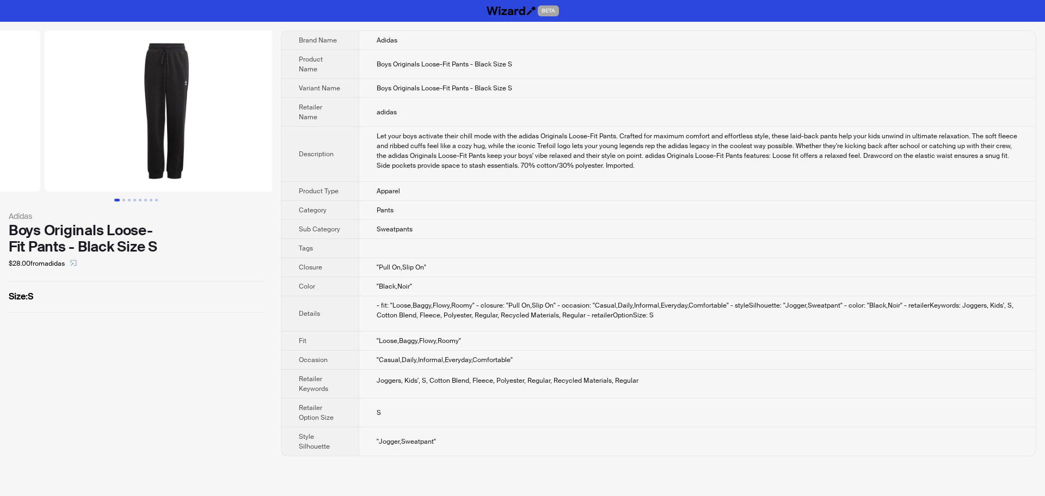
drag, startPoint x: 186, startPoint y: 169, endPoint x: 44, endPoint y: 167, distance: 142.1
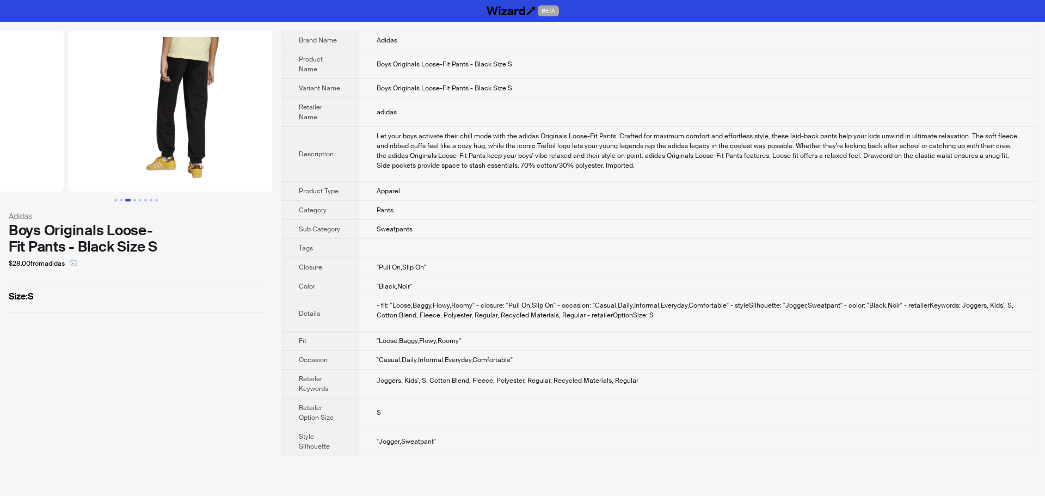
drag, startPoint x: 114, startPoint y: 163, endPoint x: 87, endPoint y: 166, distance: 26.9
click at [84, 163] on ul at bounding box center [136, 110] width 272 height 161
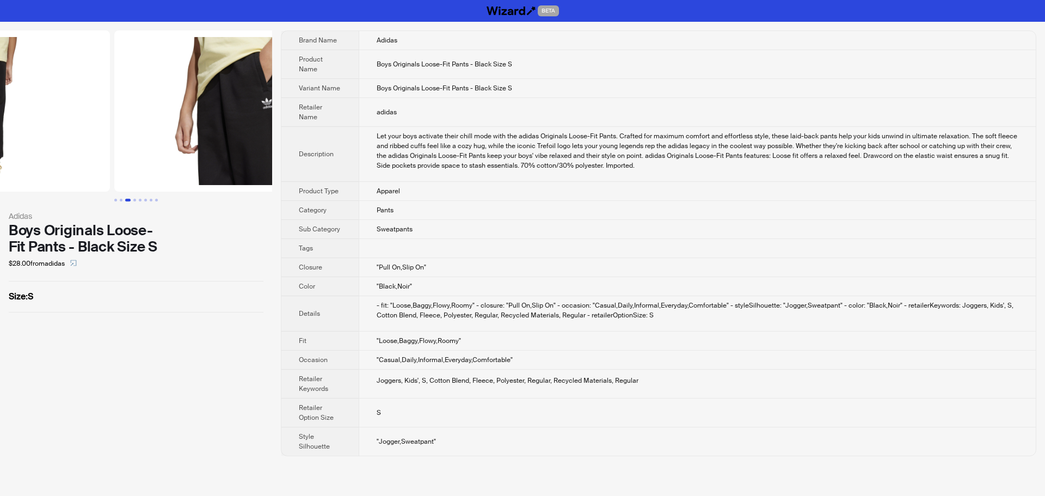
drag, startPoint x: 182, startPoint y: 172, endPoint x: 55, endPoint y: 174, distance: 126.9
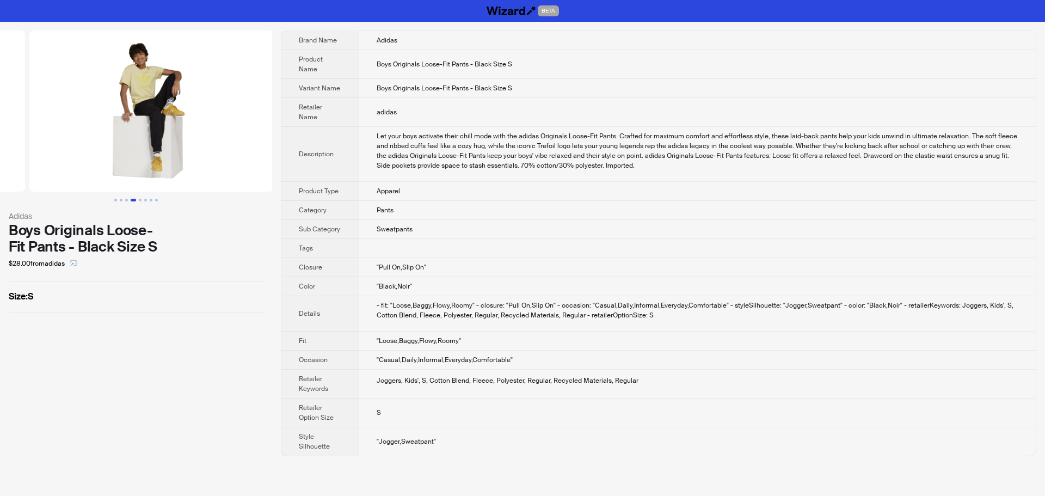
drag, startPoint x: 195, startPoint y: 176, endPoint x: 34, endPoint y: 182, distance: 161.8
click at [34, 182] on ul at bounding box center [136, 110] width 272 height 161
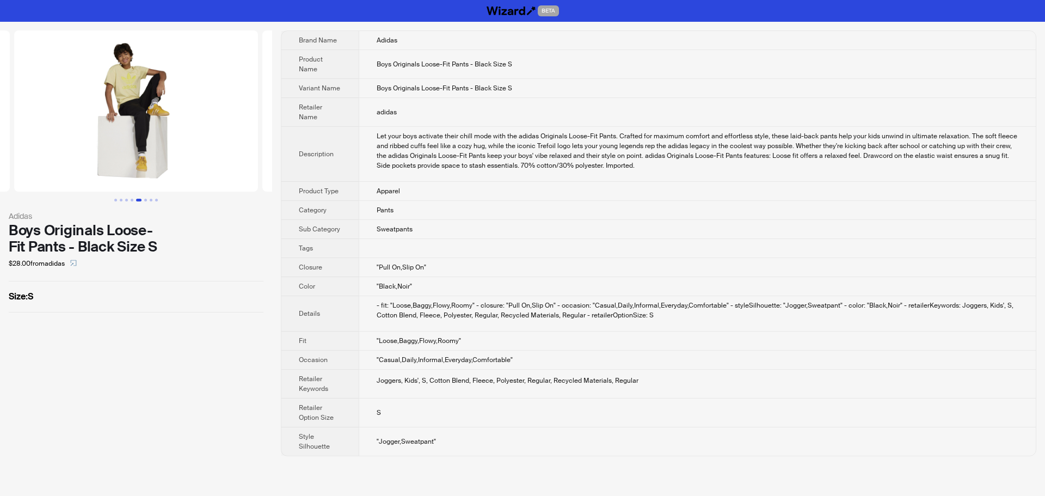
click at [827, 209] on td "Pants" at bounding box center [697, 210] width 677 height 19
drag, startPoint x: 11, startPoint y: 229, endPoint x: 171, endPoint y: 252, distance: 161.6
click at [171, 252] on div "Boys Originals Loose-Fit Pants - Black Size S" at bounding box center [136, 238] width 255 height 33
copy div "Boys Originals Loose-Fit Pants - Black Size S"
click at [694, 116] on td "adidas" at bounding box center [697, 112] width 677 height 29
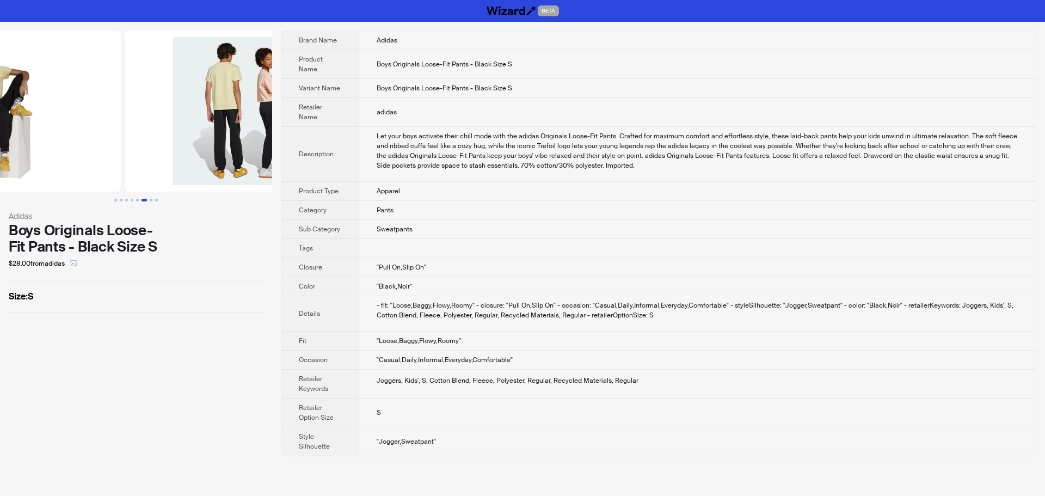
drag, startPoint x: 215, startPoint y: 160, endPoint x: 72, endPoint y: 164, distance: 142.7
click at [89, 164] on ul at bounding box center [136, 110] width 272 height 161
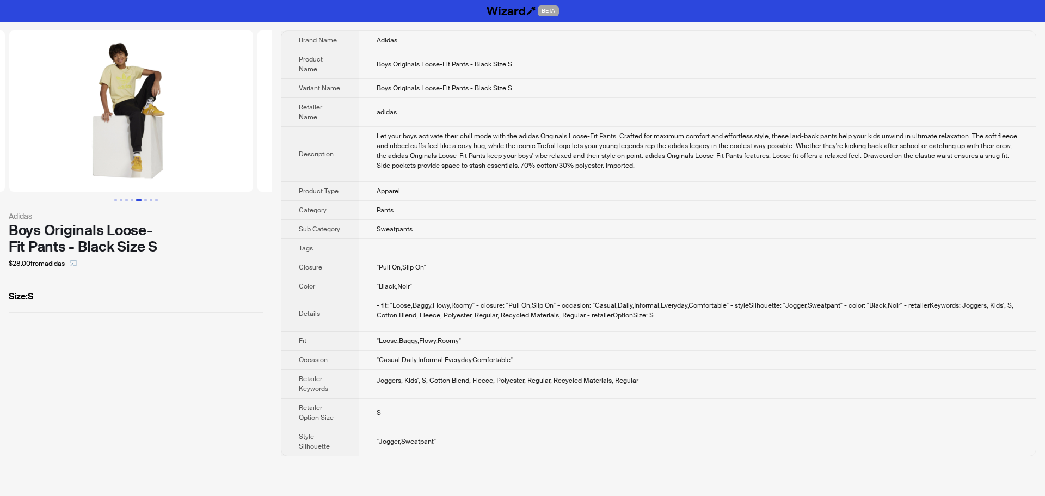
drag, startPoint x: 91, startPoint y: 161, endPoint x: 254, endPoint y: 141, distance: 163.4
click at [254, 141] on ul at bounding box center [136, 110] width 272 height 161
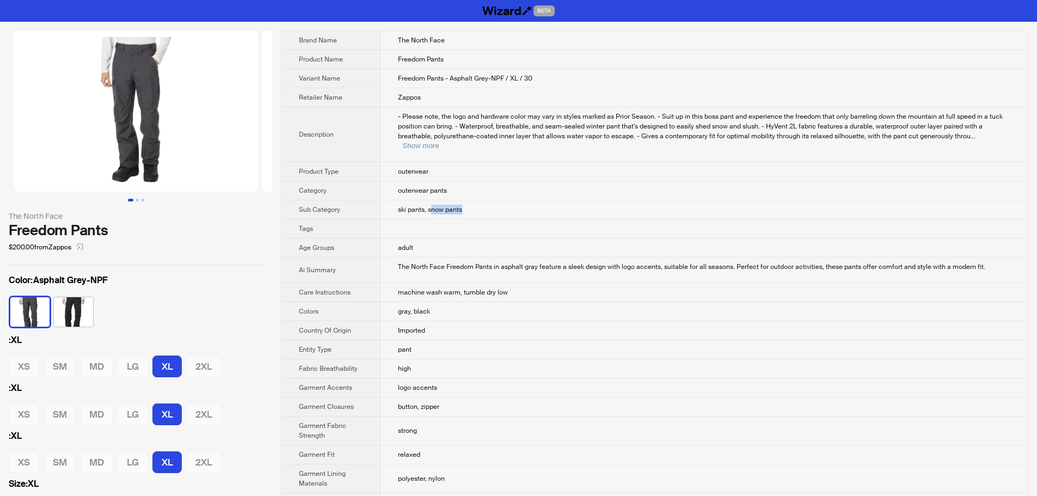
drag, startPoint x: 430, startPoint y: 202, endPoint x: 493, endPoint y: 201, distance: 62.6
click at [493, 201] on td "ski pants, snow pants" at bounding box center [704, 209] width 647 height 19
click at [439, 142] on button "Show more" at bounding box center [420, 146] width 36 height 8
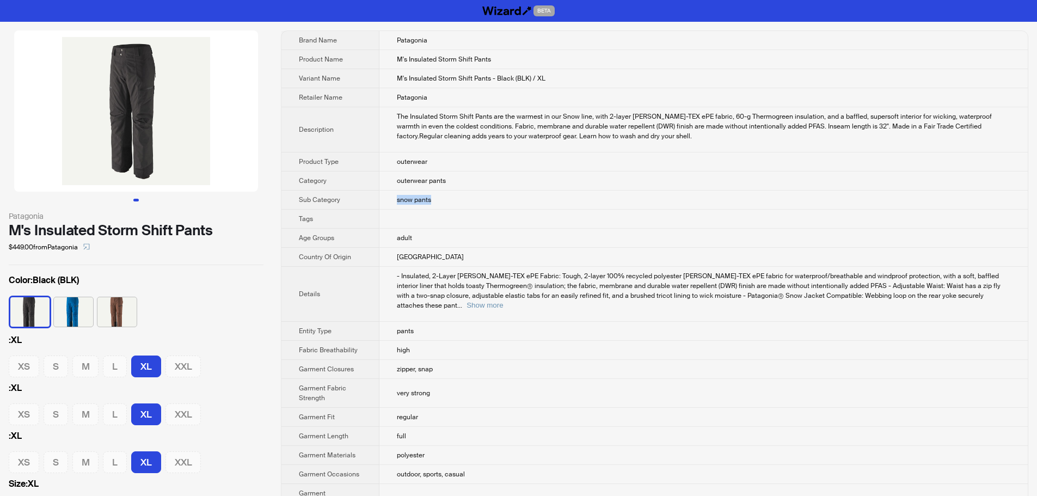
drag, startPoint x: 399, startPoint y: 198, endPoint x: 450, endPoint y: 203, distance: 50.9
click at [450, 203] on td "snow pants" at bounding box center [703, 200] width 648 height 19
click at [451, 203] on td "snow pants" at bounding box center [703, 200] width 648 height 19
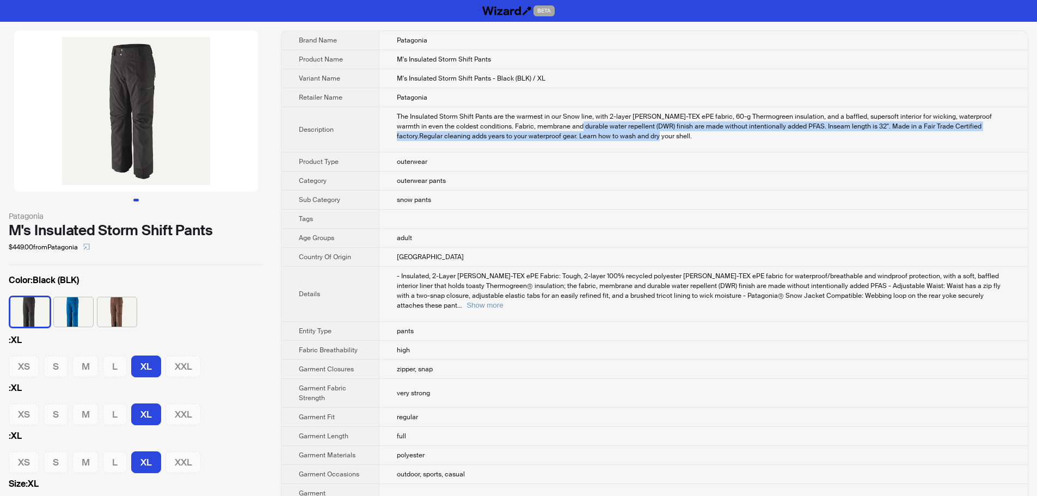
drag, startPoint x: 550, startPoint y: 128, endPoint x: 598, endPoint y: 133, distance: 48.7
click at [593, 131] on div "The Insulated Storm Shift Pants are the warmest in our Snow line, with 2-layer …" at bounding box center [704, 126] width 614 height 29
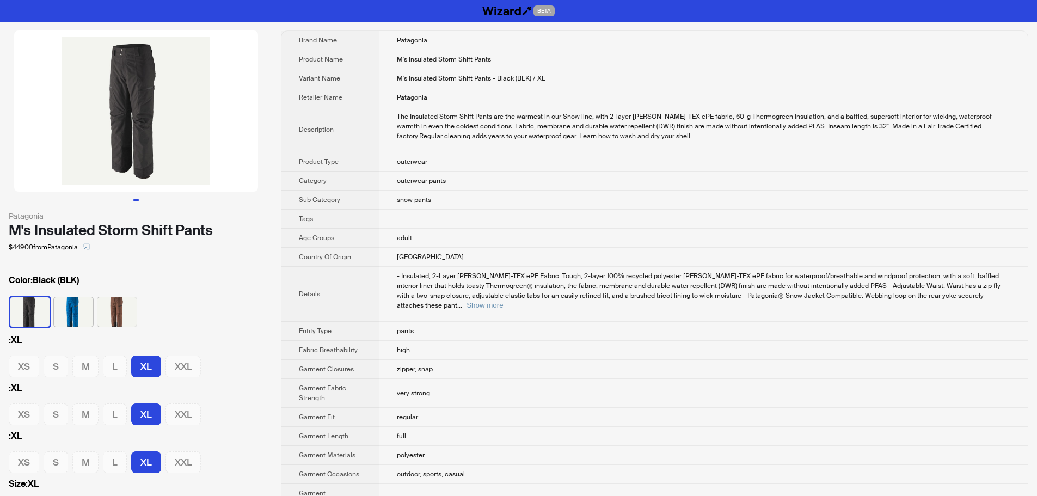
click at [601, 133] on div "The Insulated Storm Shift Pants are the warmest in our Snow line, with 2-layer …" at bounding box center [704, 126] width 614 height 29
drag, startPoint x: 550, startPoint y: 128, endPoint x: 598, endPoint y: 130, distance: 48.5
click at [598, 130] on div "The Insulated Storm Shift Pants are the warmest in our Snow line, with 2-layer …" at bounding box center [704, 126] width 614 height 29
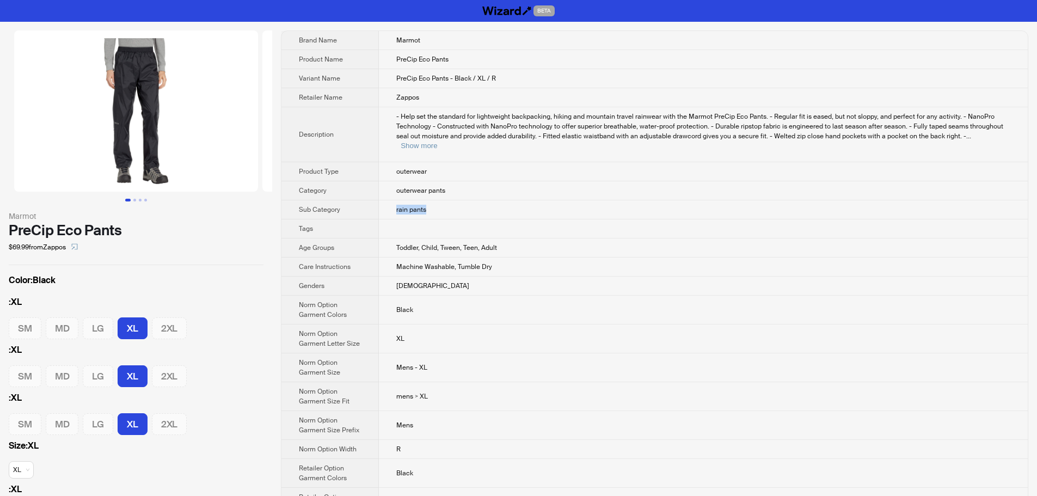
drag, startPoint x: 396, startPoint y: 200, endPoint x: 452, endPoint y: 197, distance: 56.7
click at [452, 200] on td "rain pants" at bounding box center [703, 209] width 649 height 19
click at [454, 200] on td "rain pants" at bounding box center [703, 209] width 649 height 19
click at [437, 142] on button "Show more" at bounding box center [419, 146] width 36 height 8
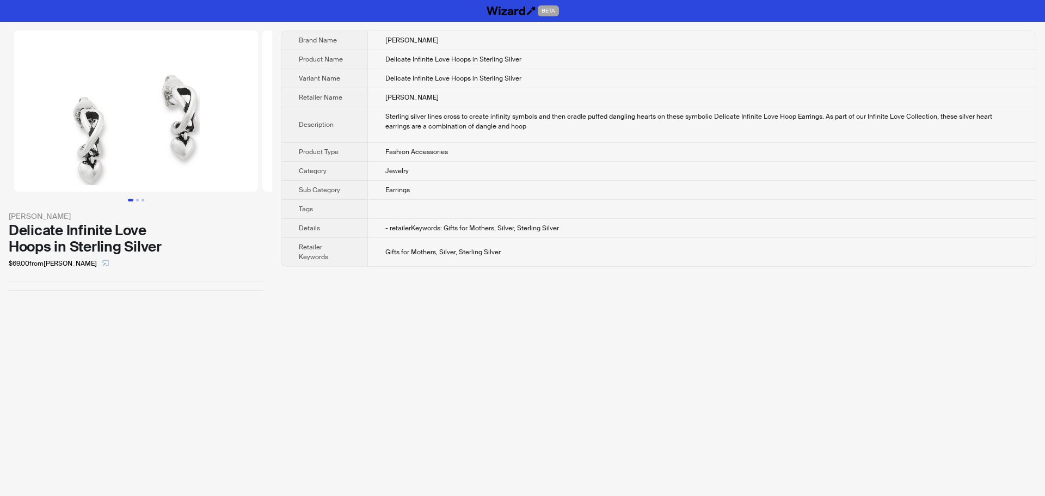
click at [710, 99] on td "Dillard's" at bounding box center [702, 97] width 668 height 19
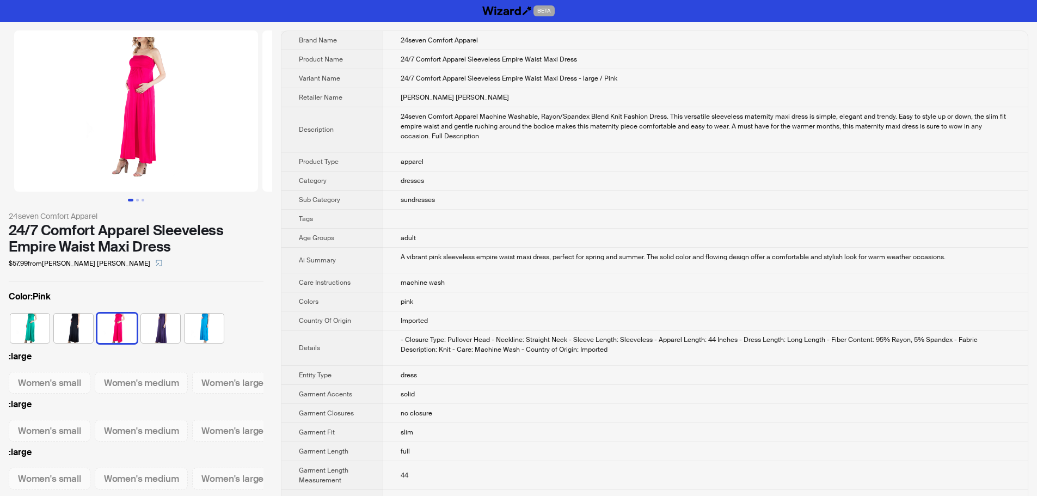
click at [677, 172] on td "dresses" at bounding box center [705, 181] width 645 height 19
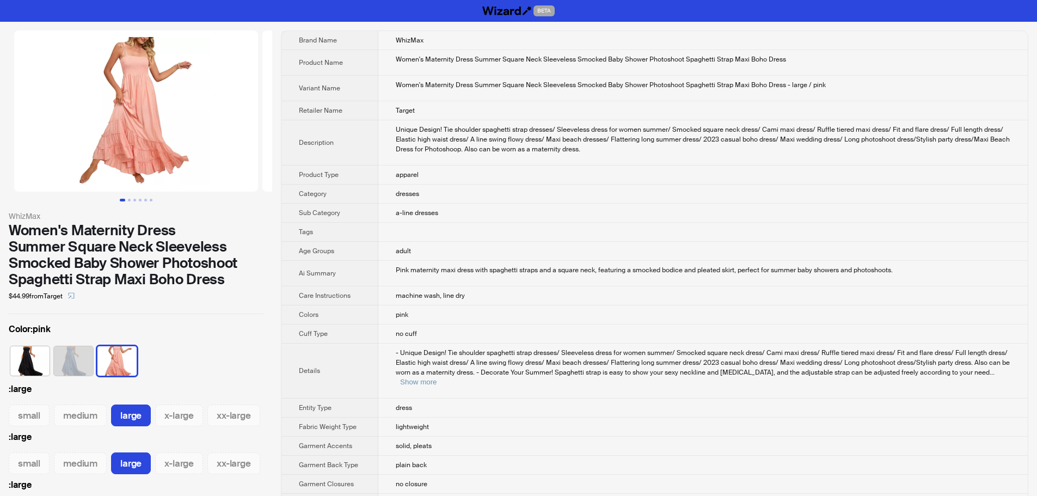
click at [680, 106] on td "Target" at bounding box center [703, 110] width 650 height 19
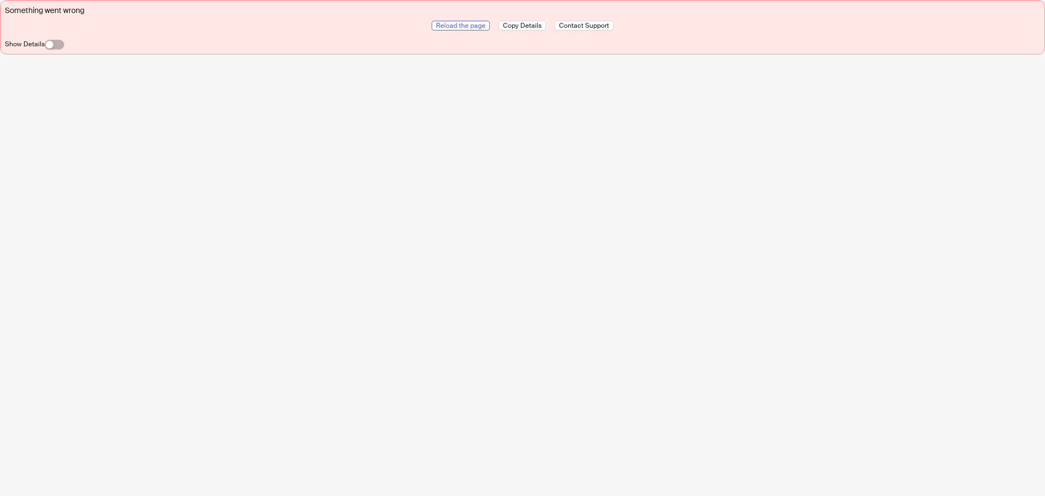
click at [464, 26] on span "Reload the page" at bounding box center [461, 25] width 50 height 9
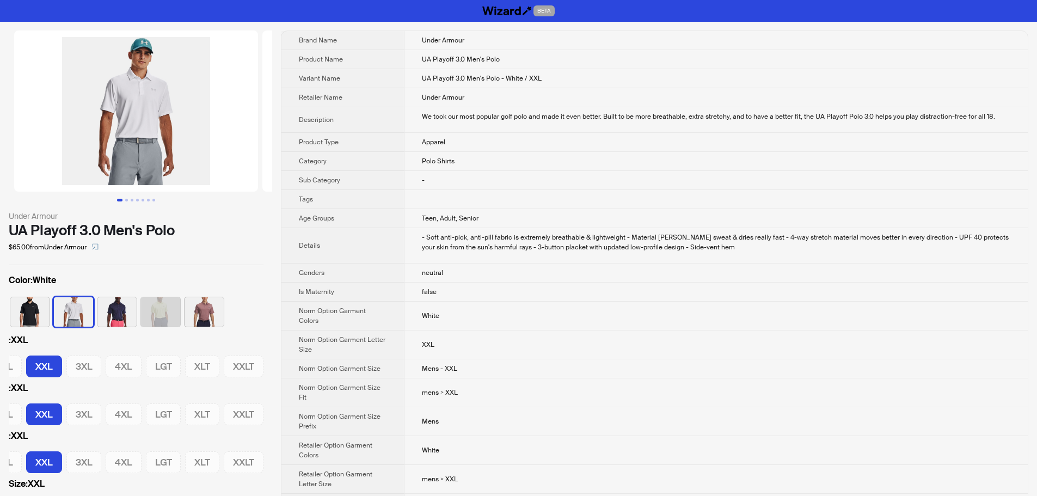
click at [731, 52] on td "UA Playoff 3.0 Men's Polo" at bounding box center [716, 59] width 624 height 19
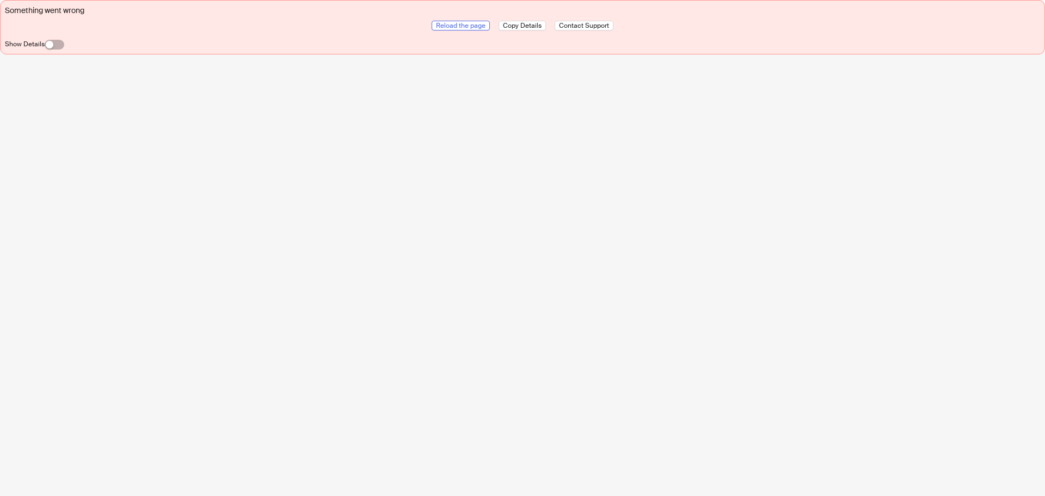
click at [454, 27] on span "Reload the page" at bounding box center [461, 25] width 50 height 9
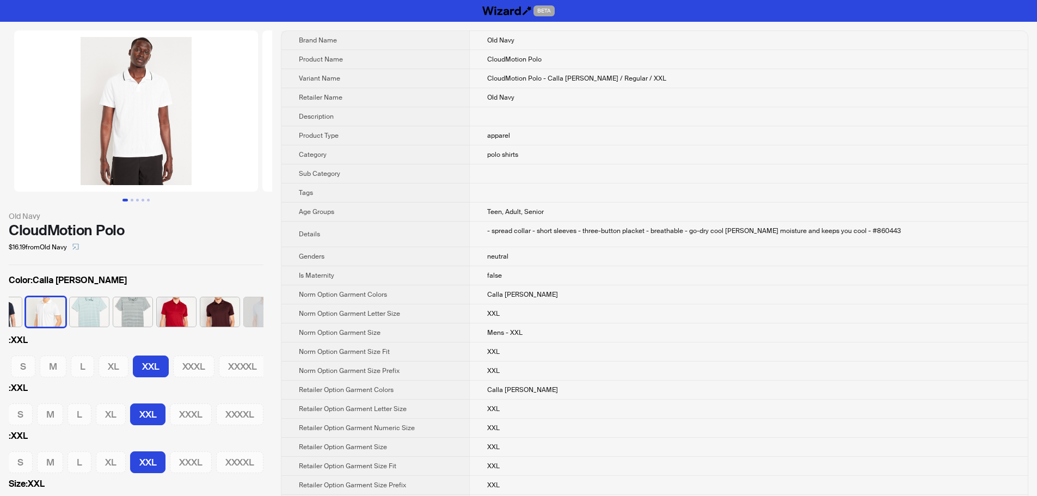
scroll to position [0, 127]
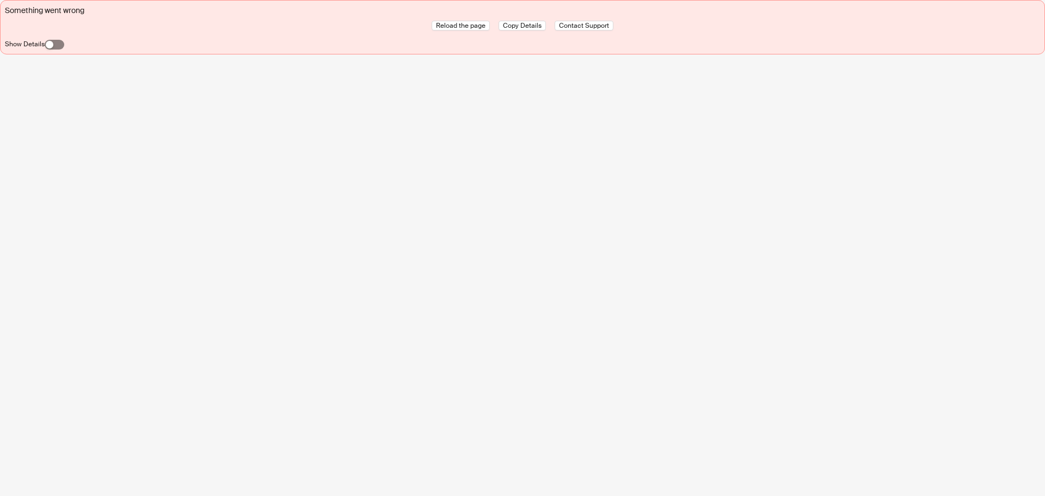
click at [60, 42] on span "button" at bounding box center [55, 45] width 20 height 10
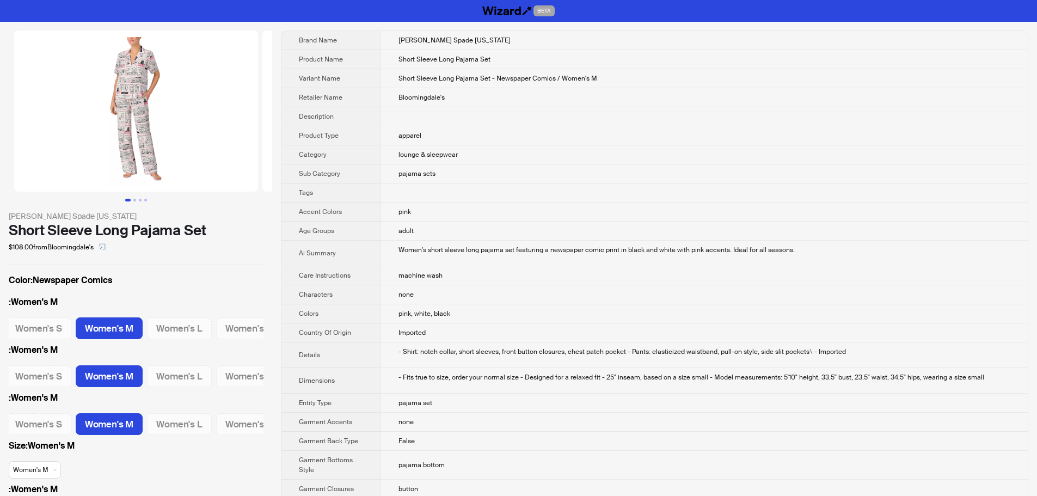
scroll to position [0, 97]
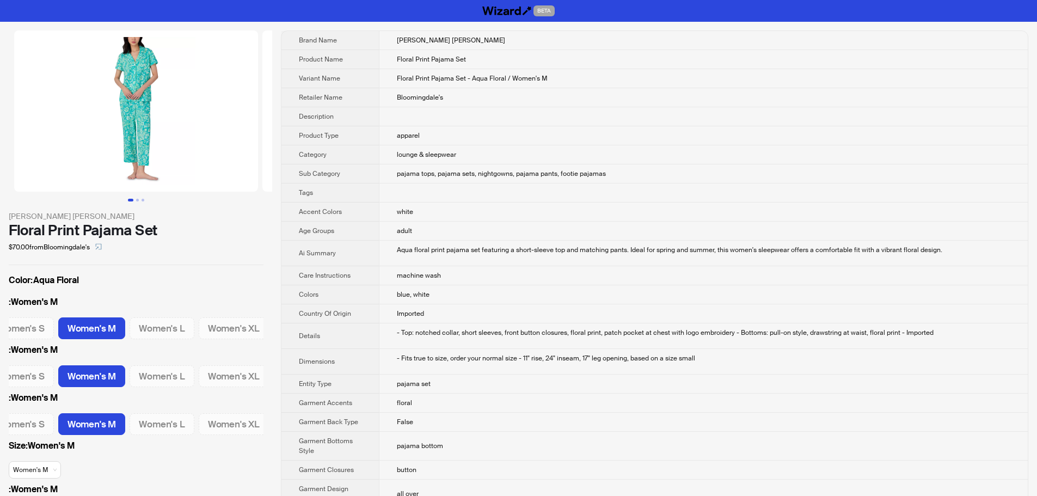
scroll to position [0, 97]
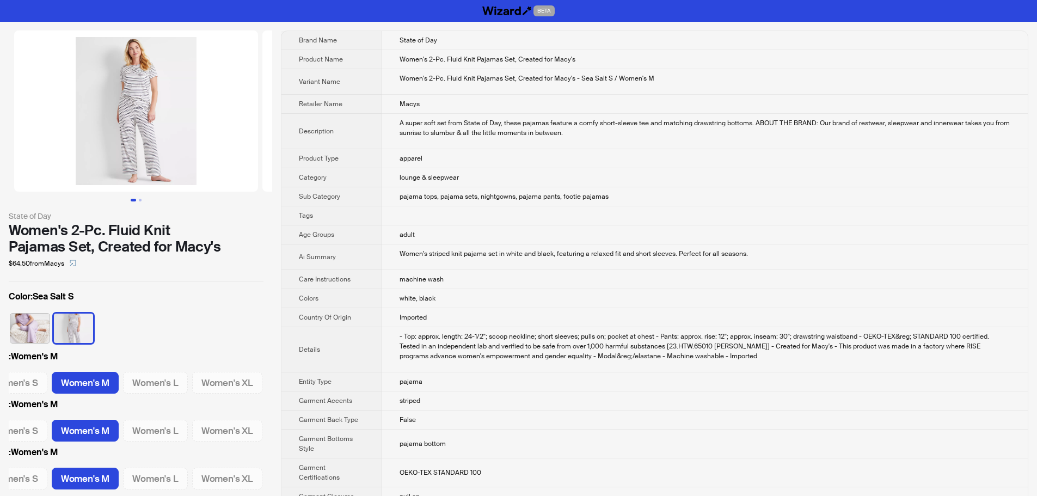
scroll to position [0, 126]
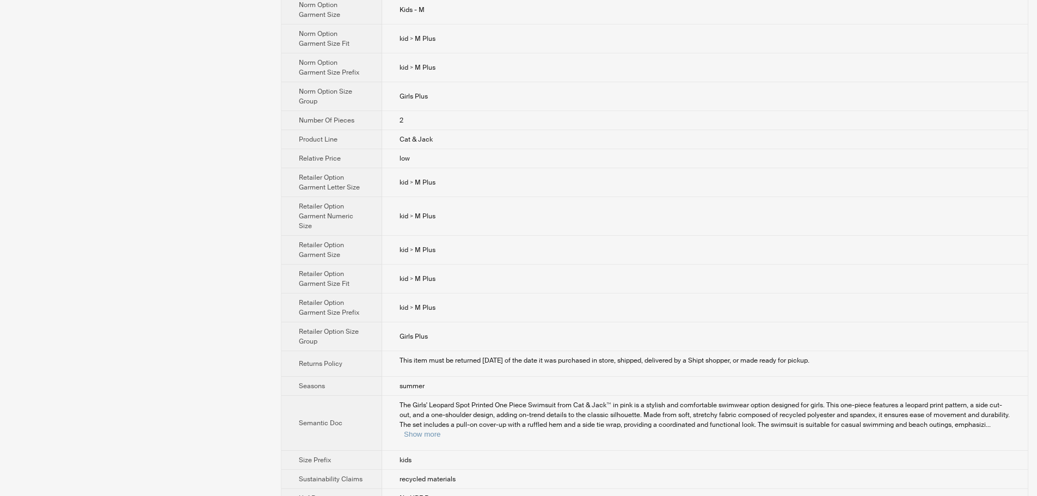
scroll to position [1037, 0]
click at [440, 429] on button "Show more" at bounding box center [422, 433] width 36 height 8
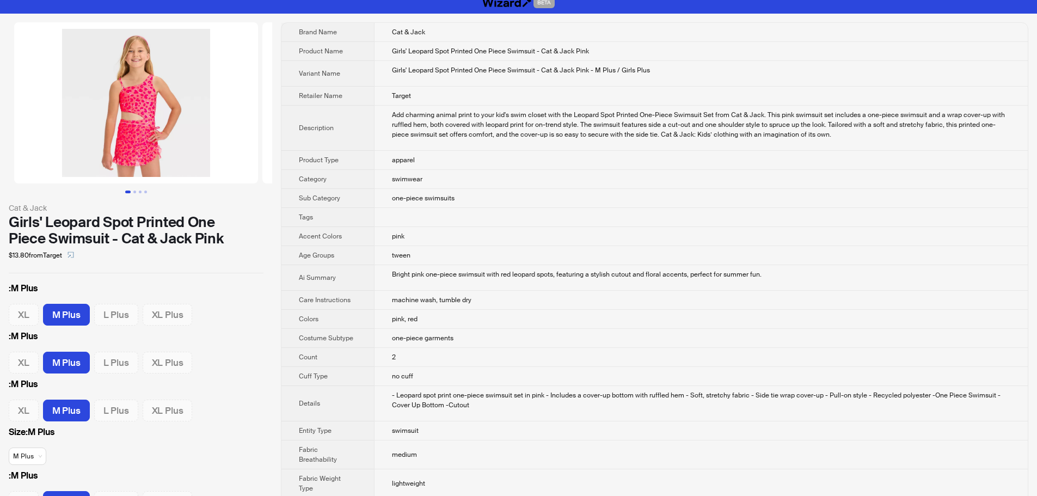
scroll to position [0, 0]
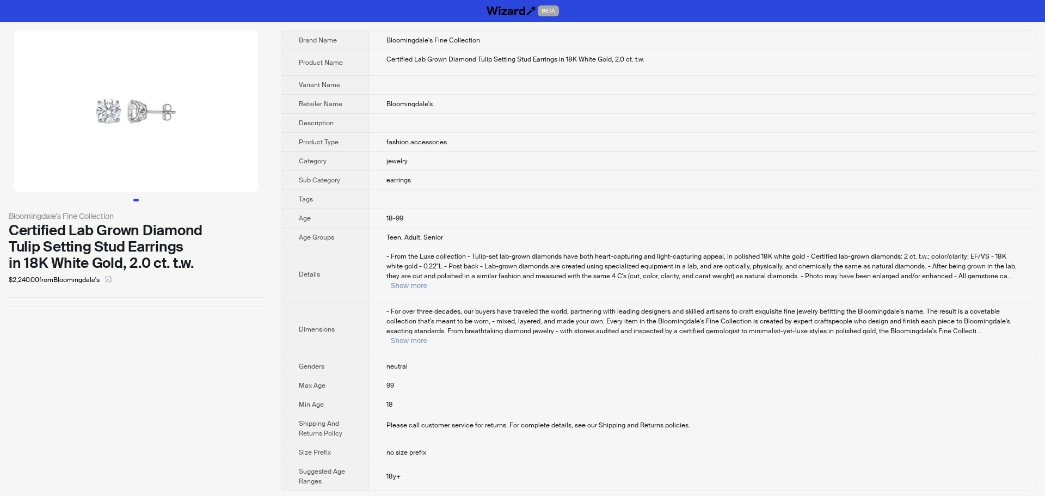
drag, startPoint x: 93, startPoint y: 122, endPoint x: 21, endPoint y: 126, distance: 72.5
click at [21, 126] on img at bounding box center [136, 110] width 244 height 161
drag, startPoint x: 476, startPoint y: 60, endPoint x: 559, endPoint y: 66, distance: 83.5
click at [559, 66] on td "Certified Lab Grown Diamond Tulip Setting Stud Earrings in 18K White Gold, 2.0 …" at bounding box center [703, 63] width 668 height 26
click at [566, 94] on td at bounding box center [703, 85] width 668 height 19
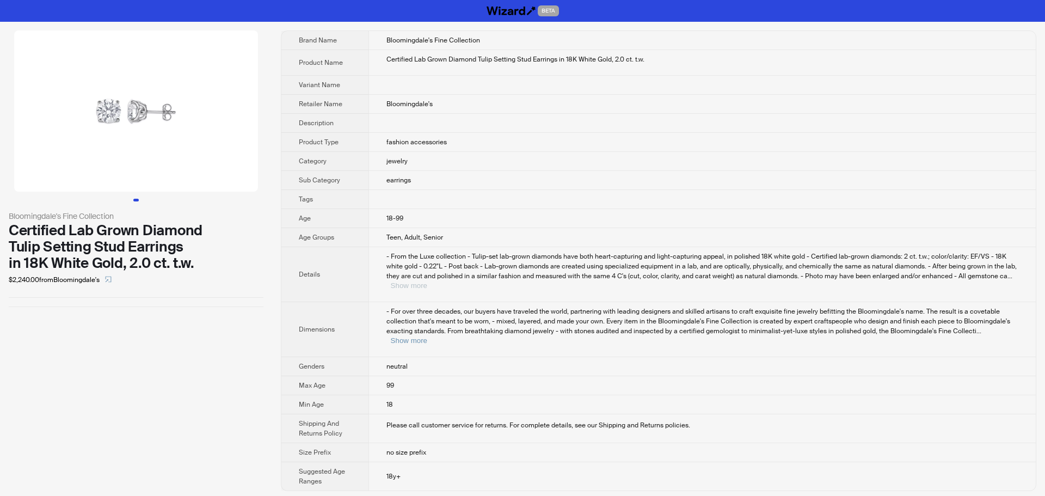
click at [427, 281] on button "Show more" at bounding box center [409, 285] width 36 height 8
click at [424, 336] on button "Show more" at bounding box center [405, 340] width 36 height 8
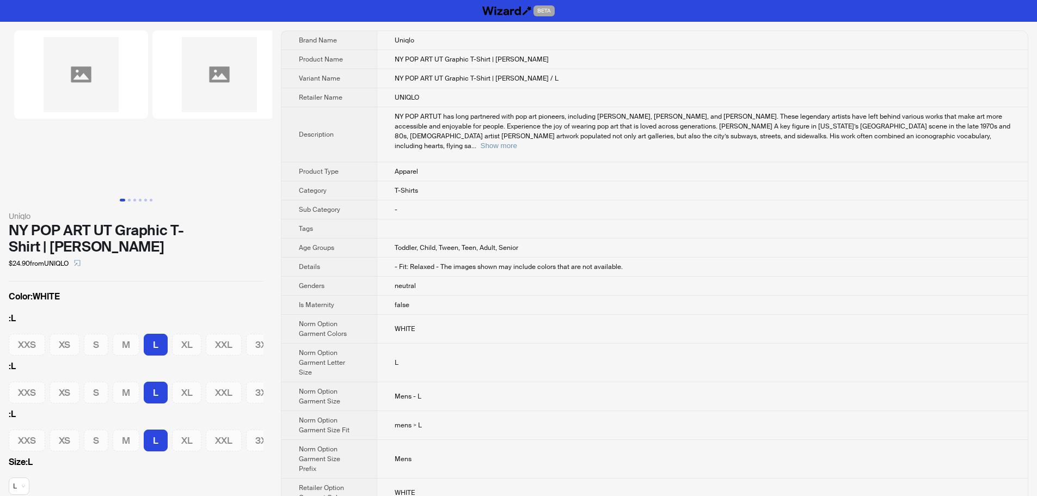
scroll to position [0, 17]
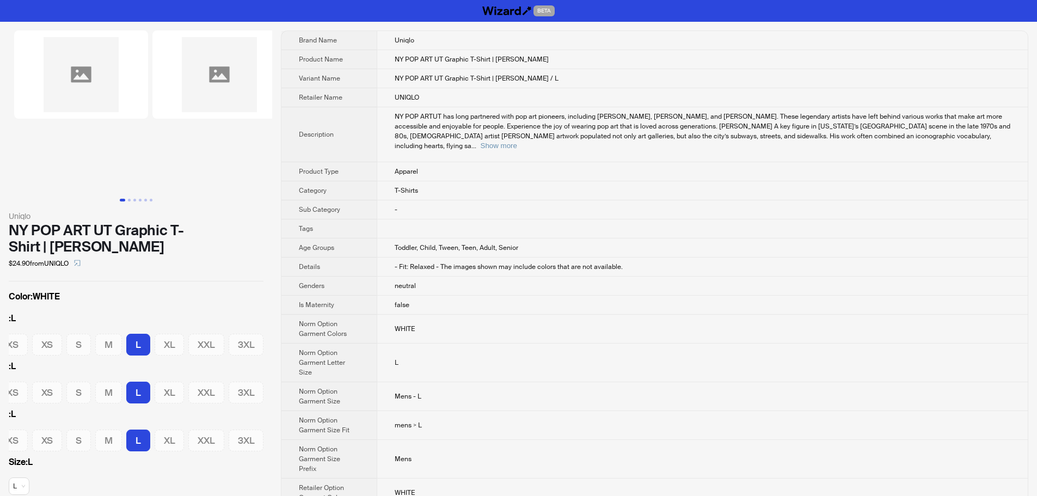
click at [453, 141] on td "NY POP ARTUT has long partnered with pop art pioneers, including [PERSON_NAME],…" at bounding box center [702, 134] width 651 height 55
drag, startPoint x: 241, startPoint y: 99, endPoint x: 41, endPoint y: 106, distance: 199.9
click at [61, 102] on ul at bounding box center [136, 110] width 272 height 161
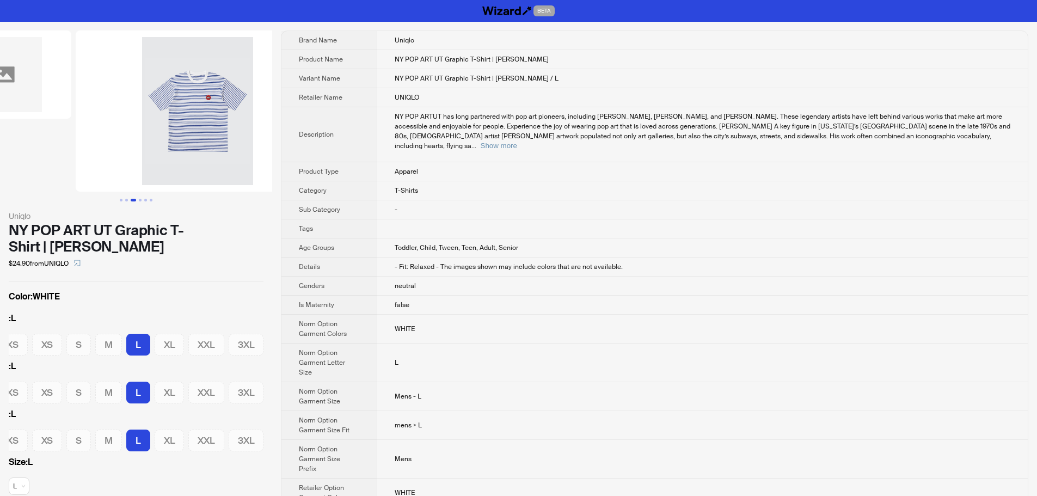
drag, startPoint x: 199, startPoint y: 103, endPoint x: 20, endPoint y: 101, distance: 179.7
click at [20, 101] on ul at bounding box center [136, 110] width 272 height 161
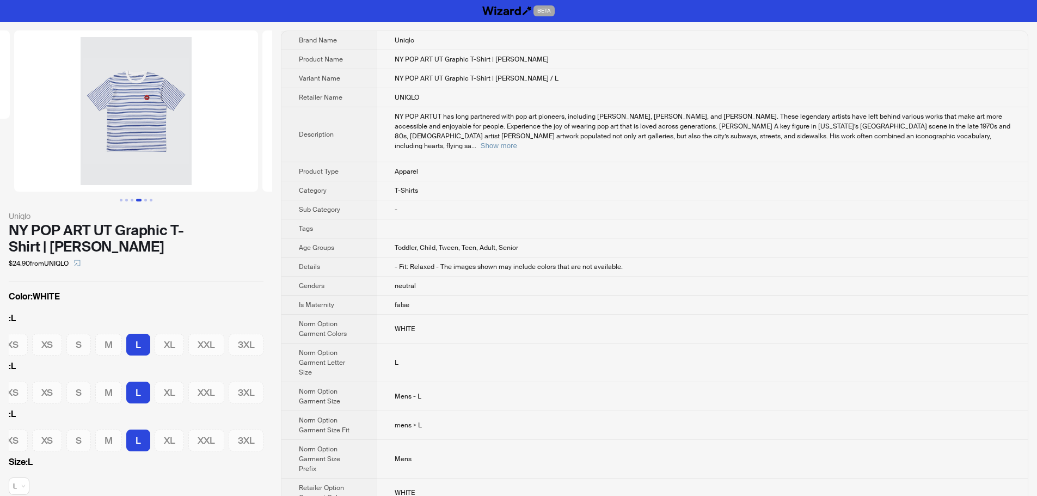
click at [137, 114] on img at bounding box center [136, 110] width 244 height 161
click at [179, 140] on img at bounding box center [136, 110] width 244 height 161
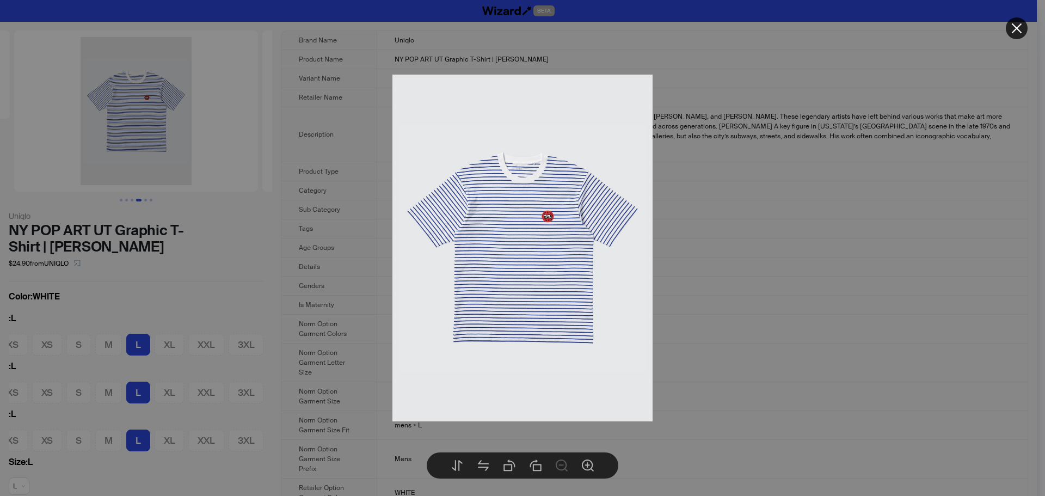
click at [785, 221] on div at bounding box center [522, 248] width 1045 height 496
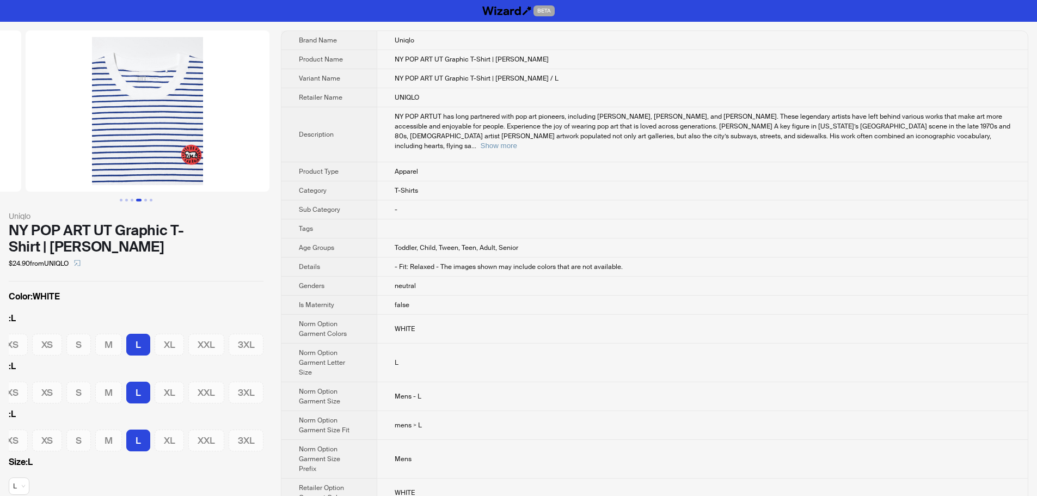
drag, startPoint x: 158, startPoint y: 120, endPoint x: 0, endPoint y: 119, distance: 157.9
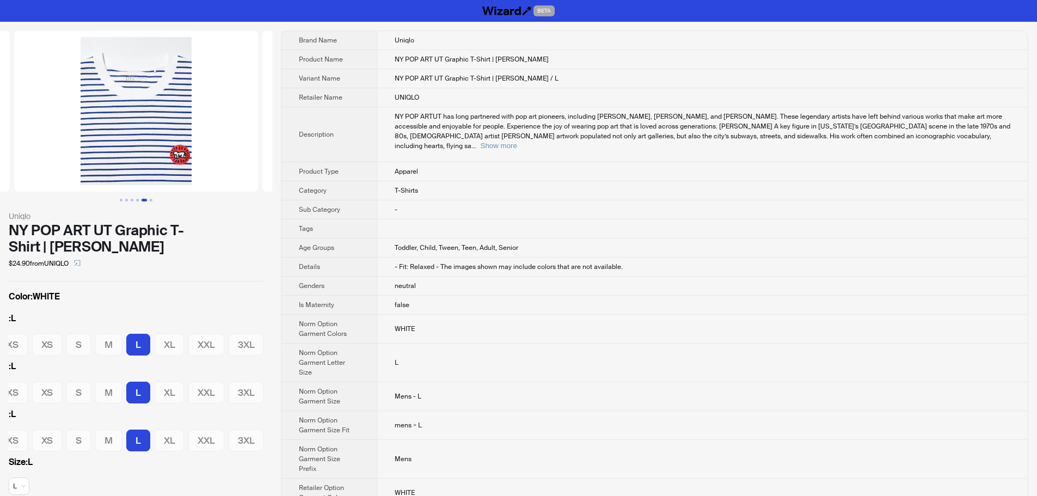
click at [180, 140] on img at bounding box center [136, 110] width 244 height 161
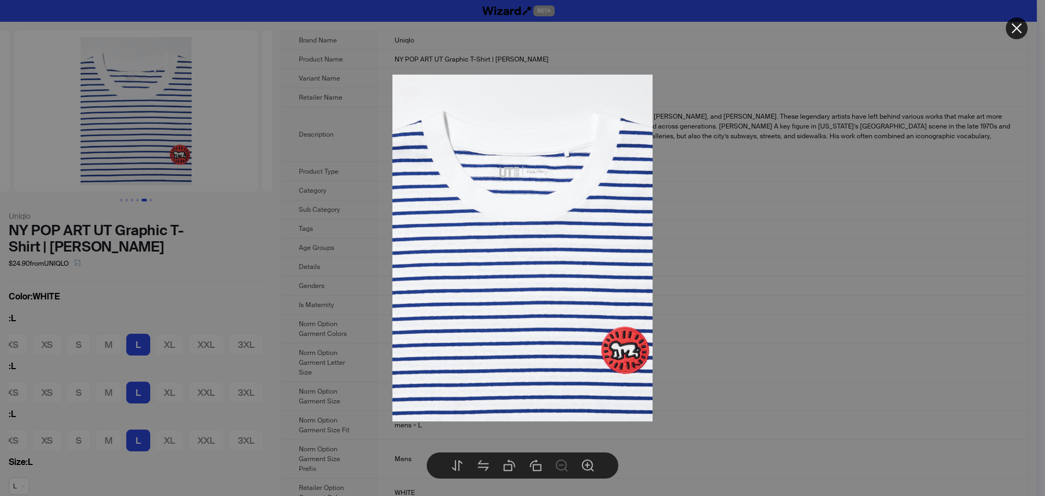
click at [777, 255] on div at bounding box center [522, 248] width 1045 height 496
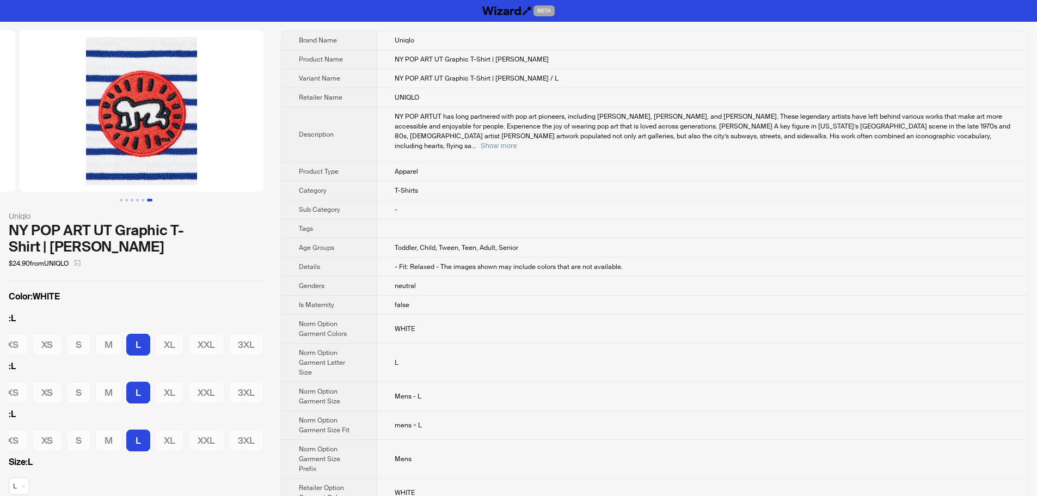
drag, startPoint x: 199, startPoint y: 137, endPoint x: 52, endPoint y: 137, distance: 147.0
click at [52, 137] on ul at bounding box center [136, 110] width 272 height 161
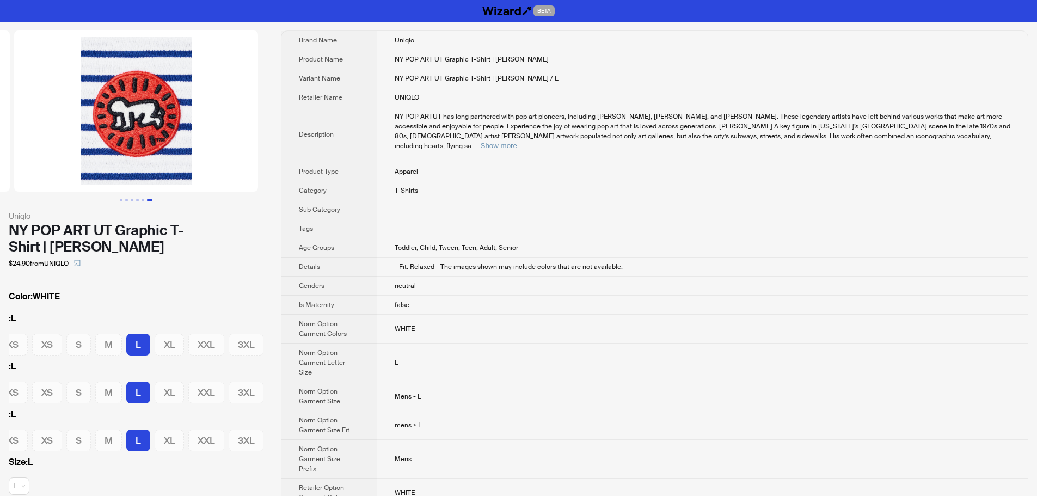
drag, startPoint x: 240, startPoint y: 161, endPoint x: 83, endPoint y: 146, distance: 157.5
click at [83, 146] on img at bounding box center [136, 110] width 244 height 161
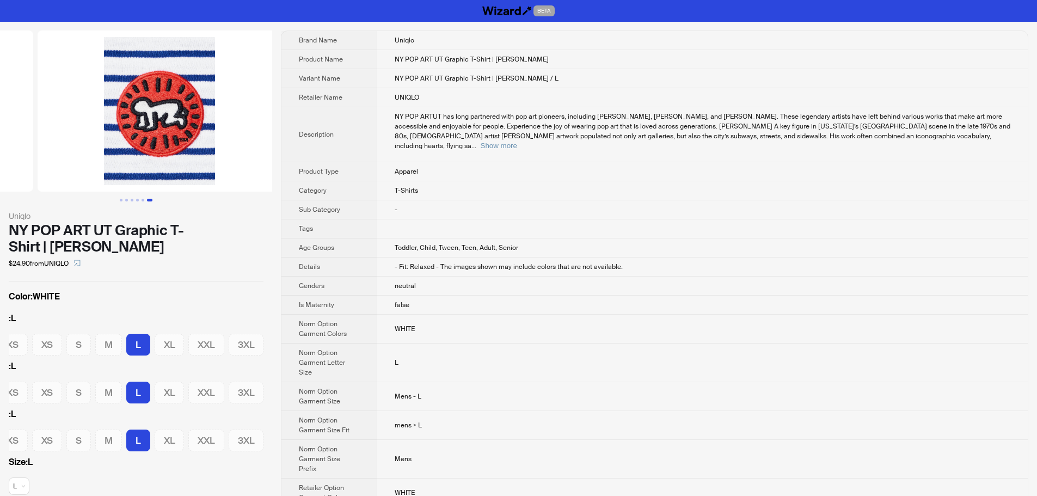
drag, startPoint x: 83, startPoint y: 146, endPoint x: 99, endPoint y: 144, distance: 15.9
click at [99, 144] on img at bounding box center [160, 110] width 244 height 161
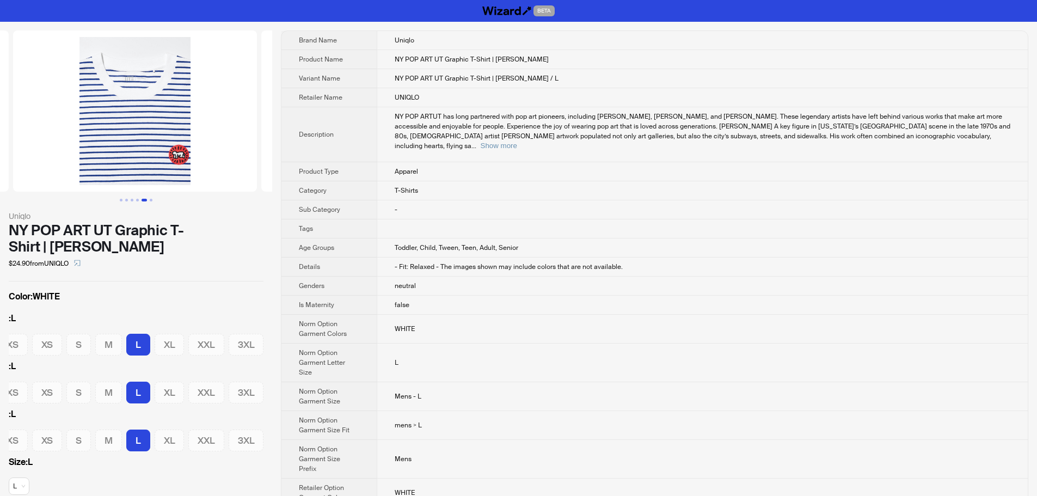
scroll to position [0, 663]
drag, startPoint x: 94, startPoint y: 124, endPoint x: 269, endPoint y: 120, distance: 175.4
click at [269, 120] on ul at bounding box center [136, 110] width 272 height 161
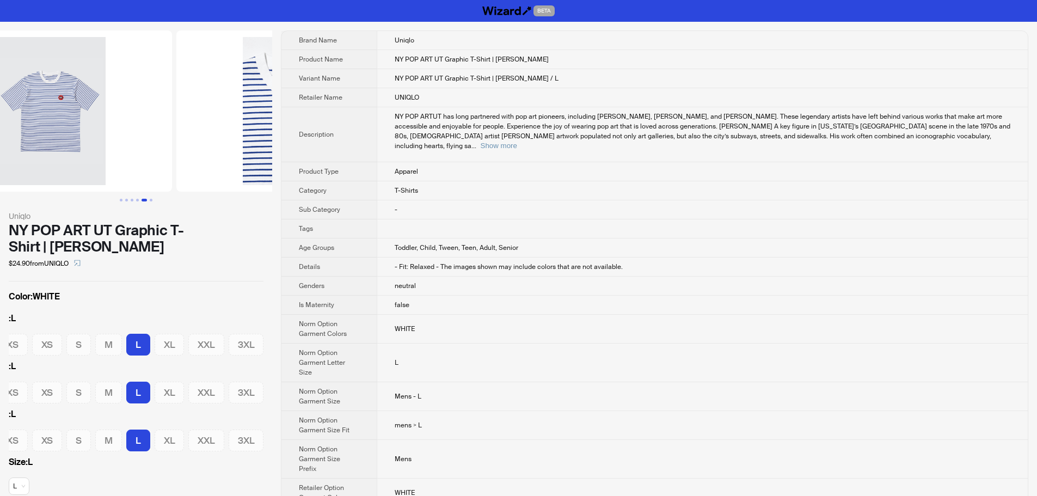
drag, startPoint x: 111, startPoint y: 123, endPoint x: 290, endPoint y: 129, distance: 179.2
click at [232, 123] on img at bounding box center [298, 110] width 244 height 161
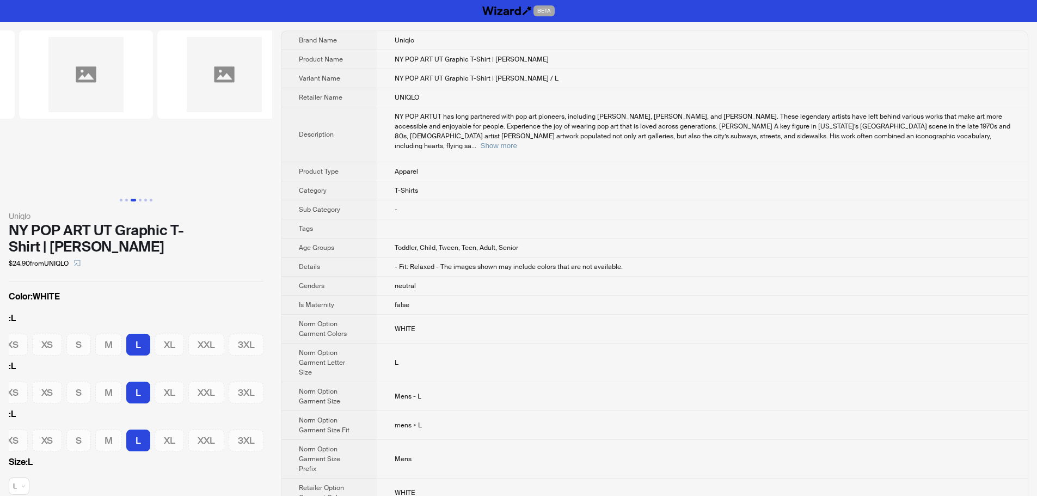
drag, startPoint x: 117, startPoint y: 130, endPoint x: 359, endPoint y: 138, distance: 242.4
click at [354, 138] on div "Uniqlo NY POP ART UT Graphic T-Shirt | Keith Haring $24.90 from UNIQLO Color : …" at bounding box center [518, 388] width 1037 height 732
drag, startPoint x: 130, startPoint y: 130, endPoint x: 251, endPoint y: 138, distance: 121.7
click at [281, 134] on div "Uniqlo NY POP ART UT Graphic T-Shirt | Keith Haring $24.90 from UNIQLO Color : …" at bounding box center [518, 388] width 1037 height 732
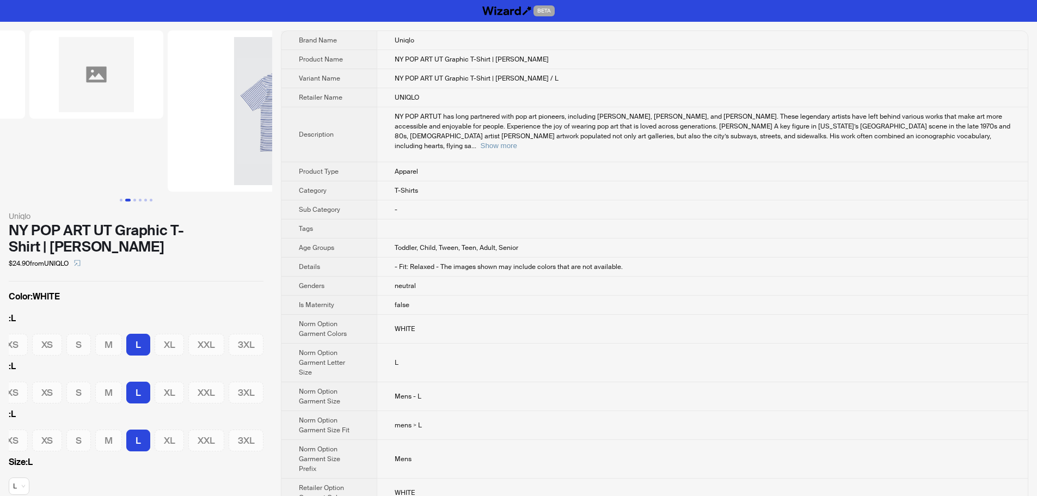
drag, startPoint x: 212, startPoint y: 136, endPoint x: 50, endPoint y: 131, distance: 162.3
click at [34, 131] on ul at bounding box center [136, 110] width 272 height 161
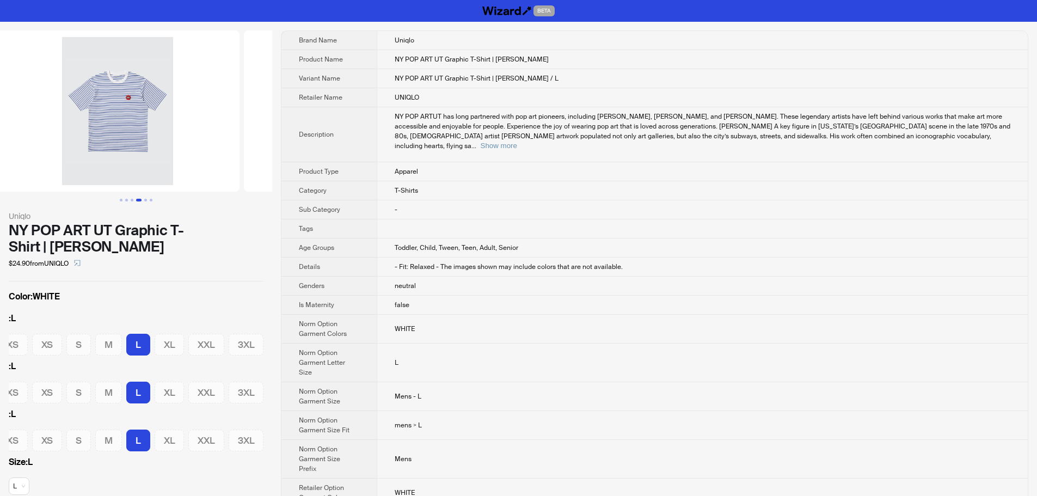
drag, startPoint x: 202, startPoint y: 131, endPoint x: 88, endPoint y: 127, distance: 113.9
click at [66, 127] on ul at bounding box center [136, 110] width 272 height 161
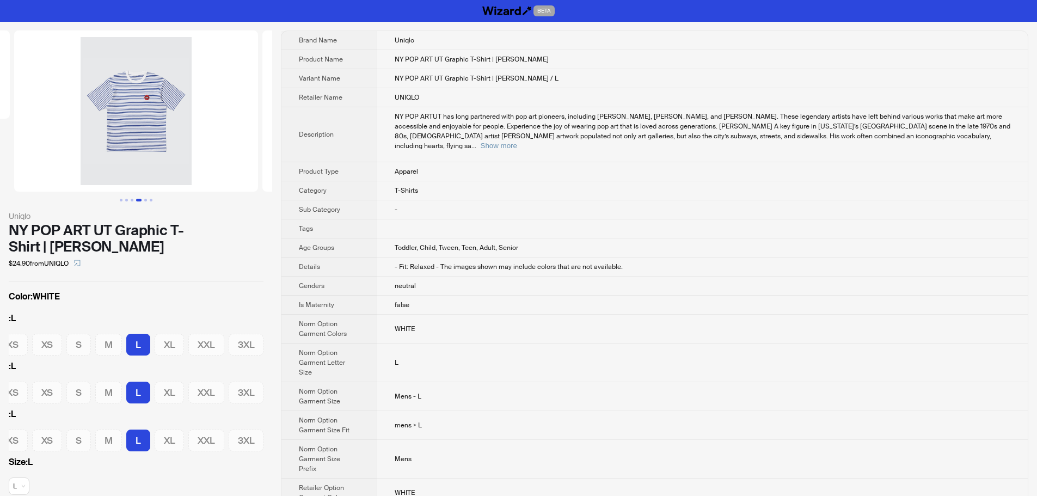
click at [128, 123] on img at bounding box center [136, 110] width 244 height 161
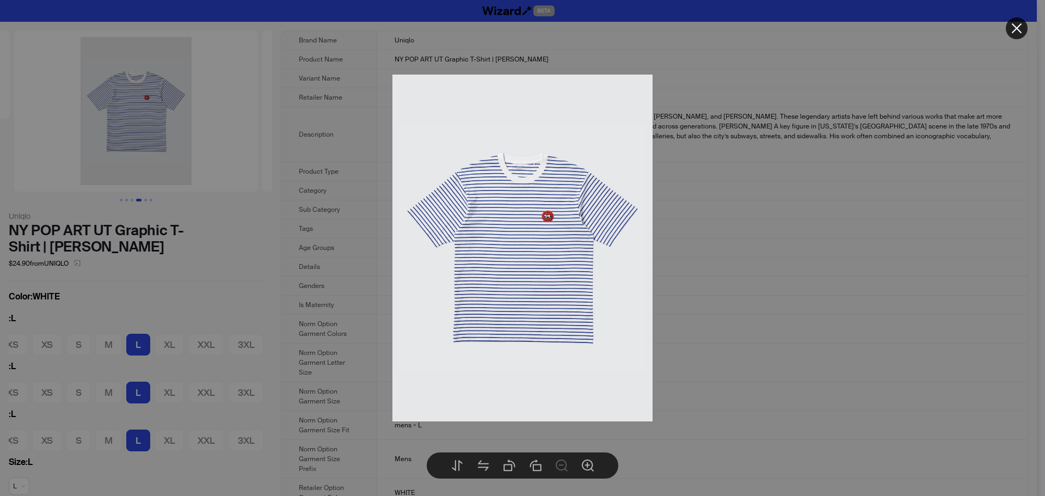
click at [842, 219] on div at bounding box center [522, 248] width 1045 height 496
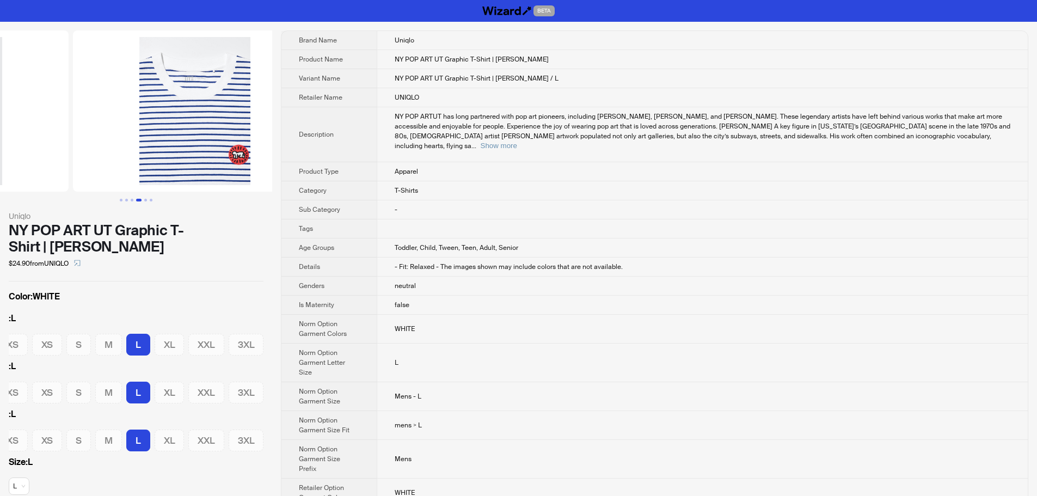
drag, startPoint x: 169, startPoint y: 137, endPoint x: 43, endPoint y: 138, distance: 125.8
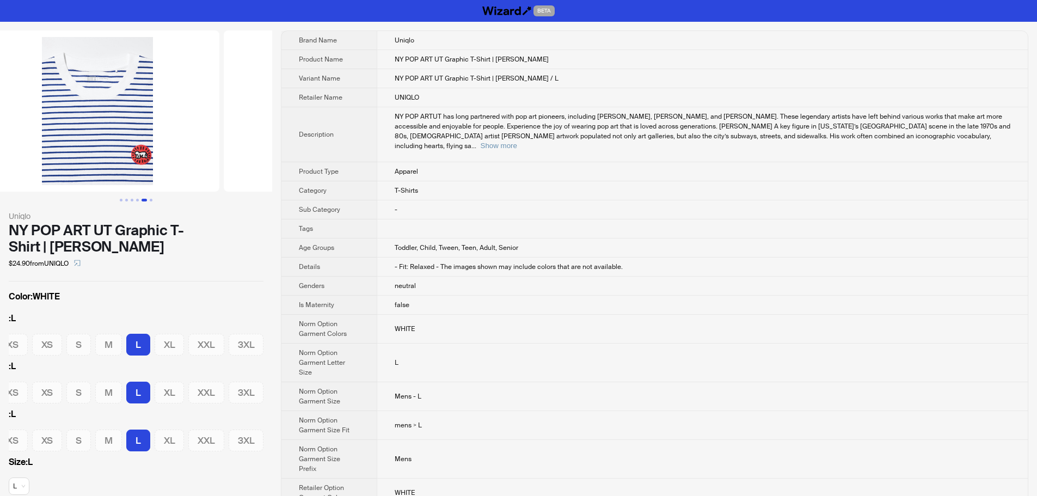
drag, startPoint x: 177, startPoint y: 128, endPoint x: 152, endPoint y: 131, distance: 25.7
click at [152, 131] on img at bounding box center [97, 110] width 244 height 161
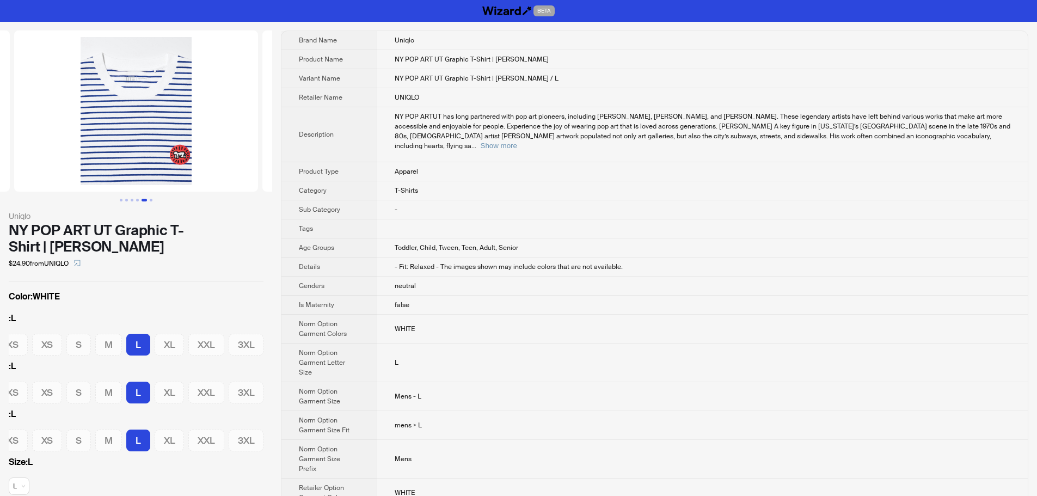
click at [143, 74] on img at bounding box center [136, 110] width 244 height 161
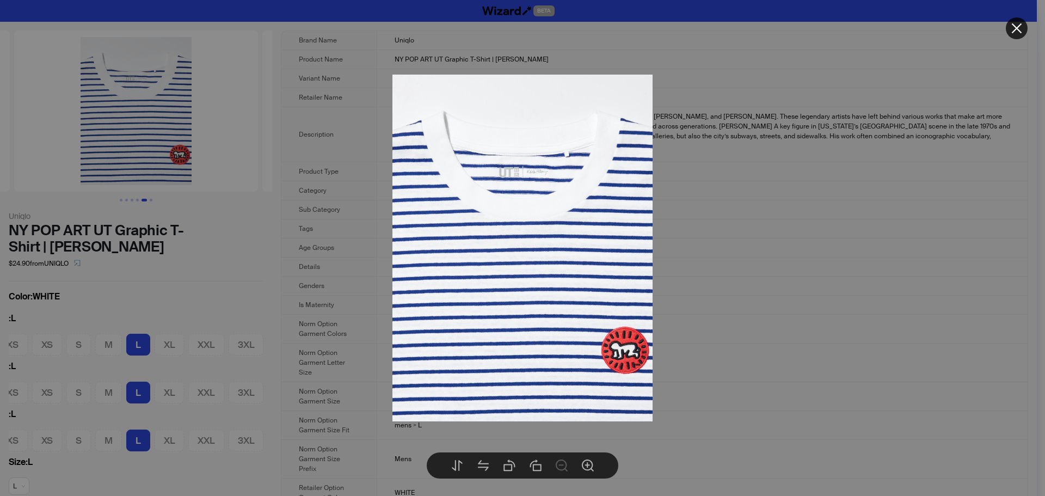
click at [691, 192] on div at bounding box center [522, 248] width 1045 height 496
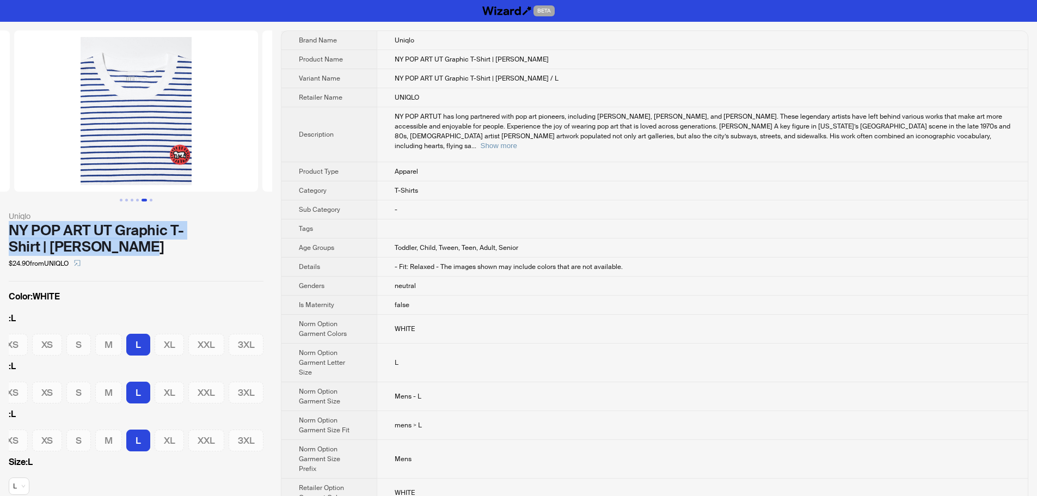
drag, startPoint x: 11, startPoint y: 232, endPoint x: 149, endPoint y: 246, distance: 138.5
click at [149, 246] on div "NY POP ART UT Graphic T-Shirt | Keith Haring" at bounding box center [136, 238] width 255 height 33
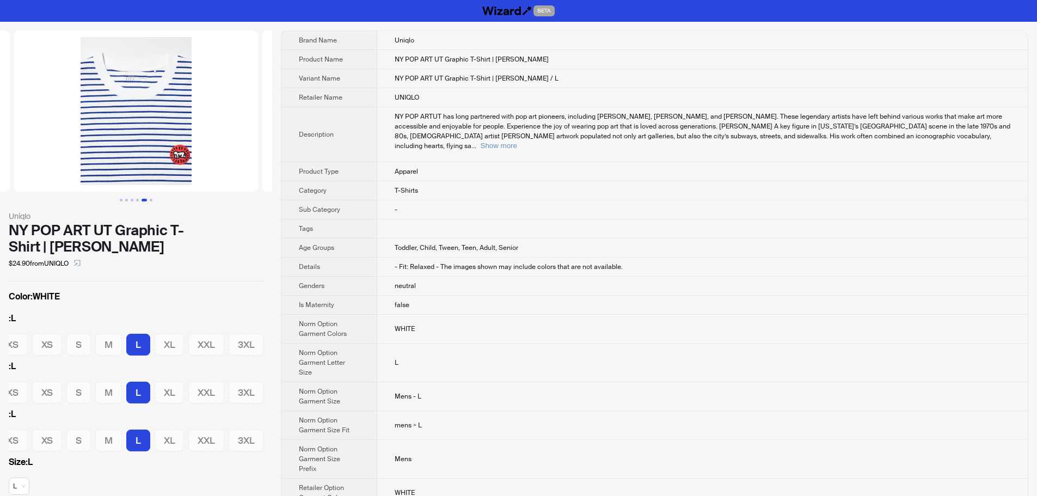
click at [670, 181] on td "T-Shirts" at bounding box center [702, 190] width 651 height 19
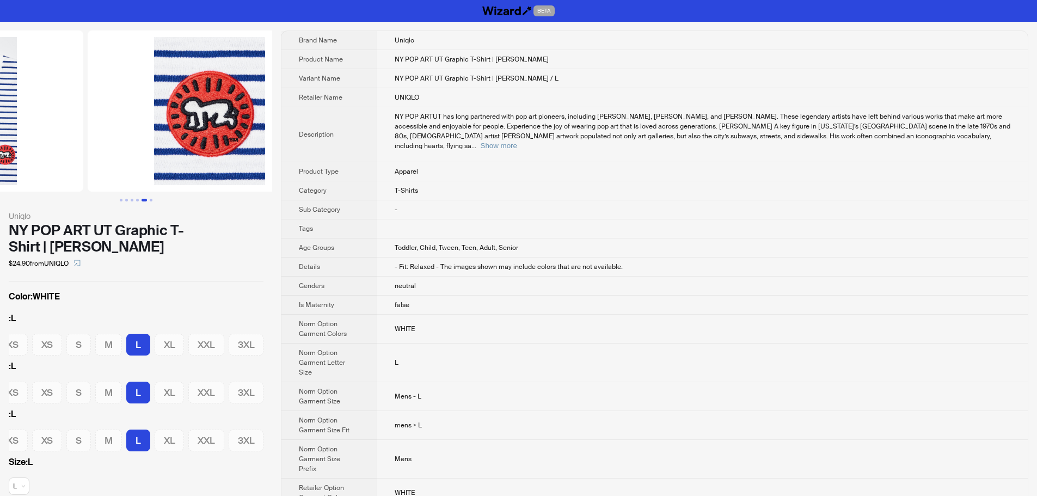
drag, startPoint x: 237, startPoint y: 142, endPoint x: 56, endPoint y: 137, distance: 181.4
click at [66, 137] on ul at bounding box center [136, 110] width 272 height 161
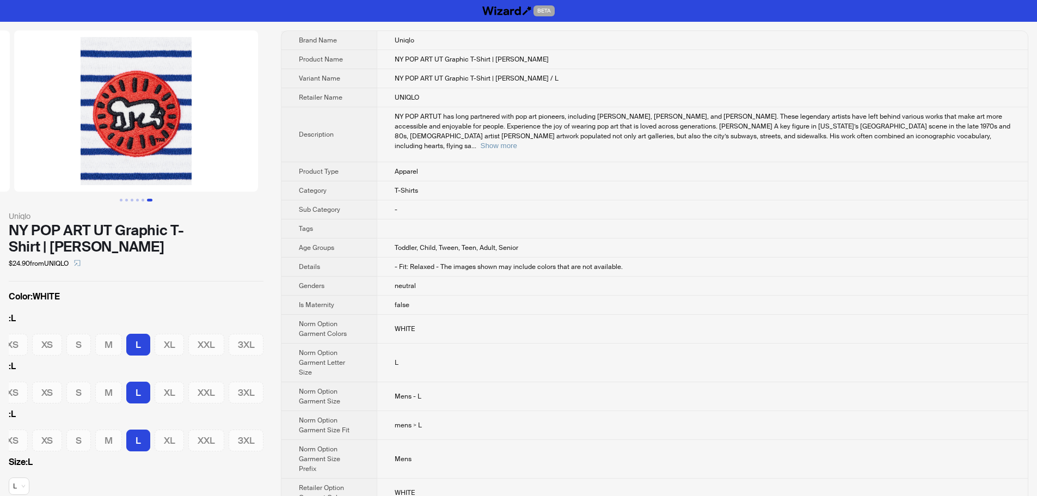
scroll to position [0, 663]
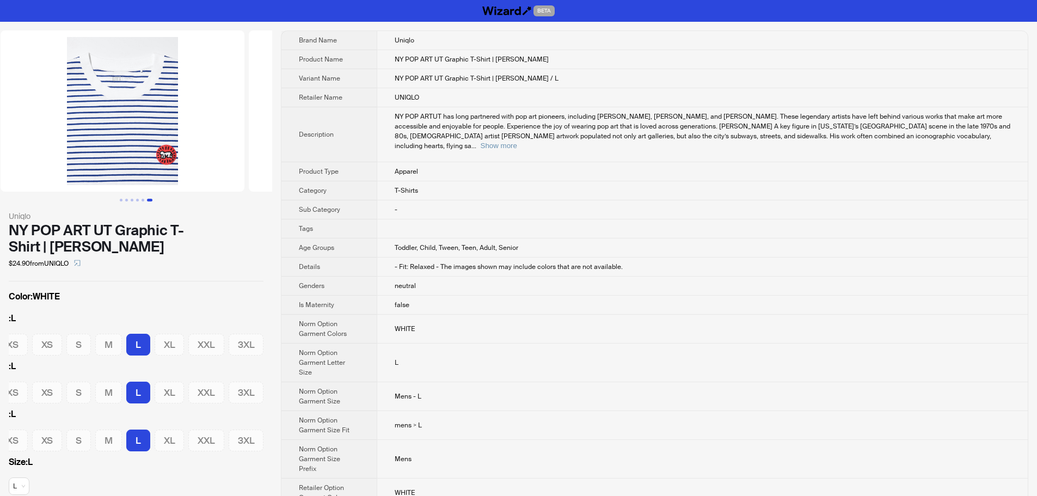
drag, startPoint x: 86, startPoint y: 139, endPoint x: 243, endPoint y: 138, distance: 156.8
click at [239, 138] on ul at bounding box center [136, 110] width 272 height 161
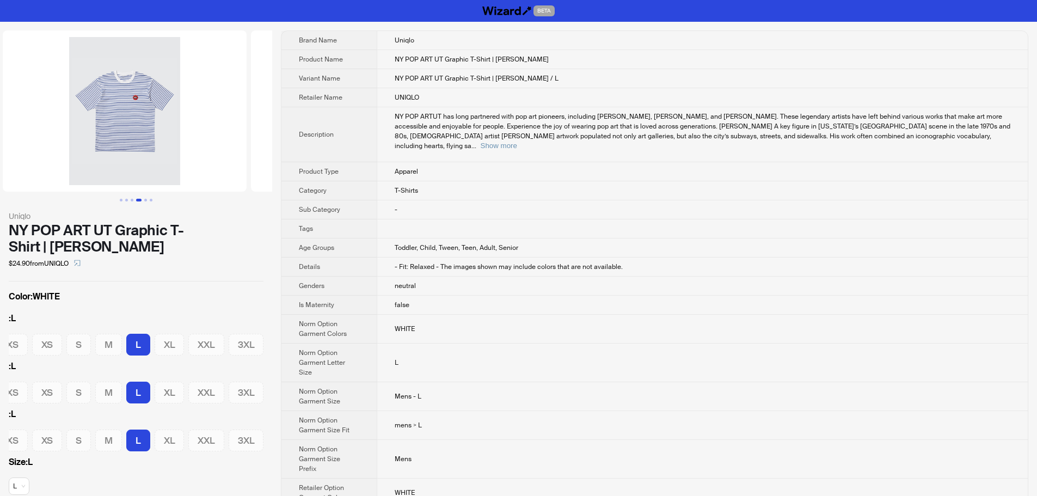
drag, startPoint x: 108, startPoint y: 136, endPoint x: 265, endPoint y: 155, distance: 158.0
click at [265, 155] on img at bounding box center [373, 110] width 244 height 161
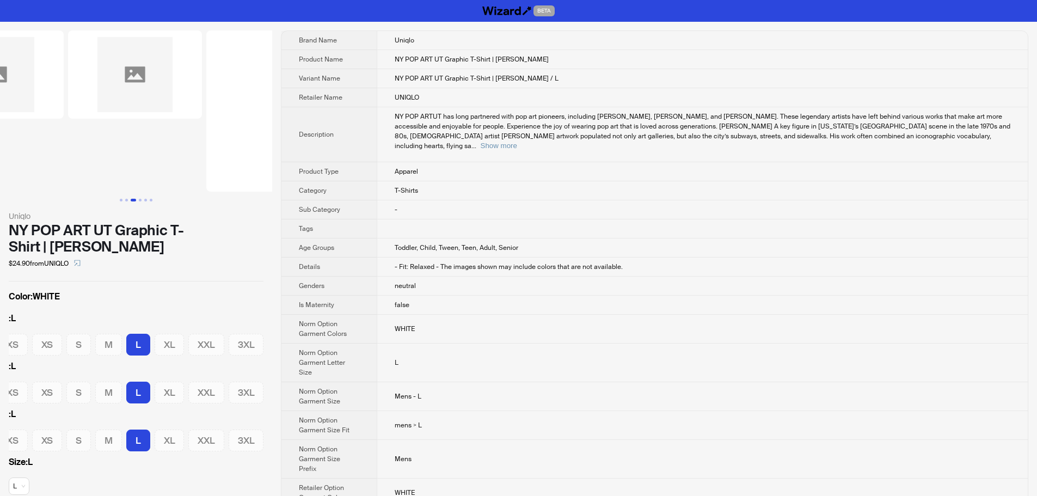
drag, startPoint x: 153, startPoint y: 151, endPoint x: 284, endPoint y: 155, distance: 130.7
click at [284, 155] on div "Uniqlo NY POP ART UT Graphic T-Shirt | Keith Haring $24.90 from UNIQLO Color : …" at bounding box center [518, 388] width 1037 height 732
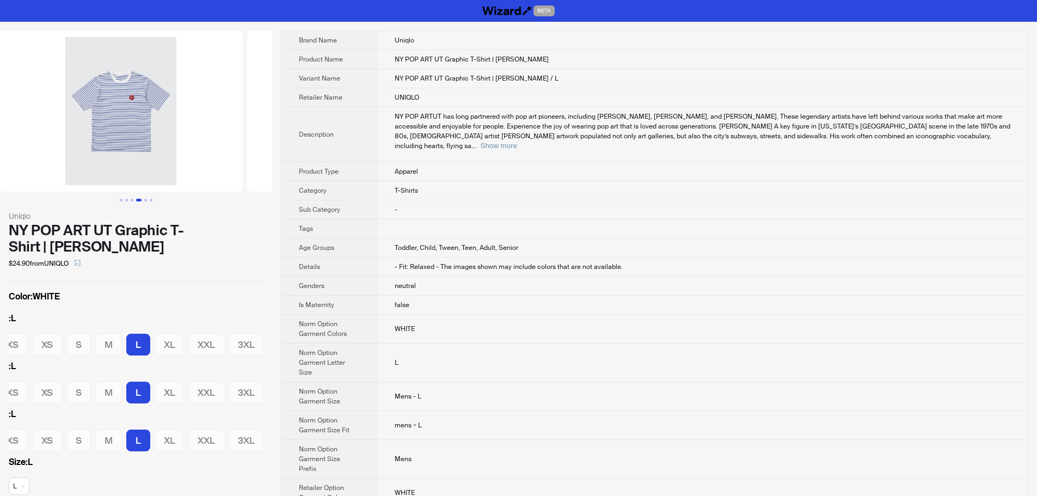
drag, startPoint x: 212, startPoint y: 158, endPoint x: 74, endPoint y: 155, distance: 138.3
click at [74, 155] on img at bounding box center [121, 110] width 244 height 161
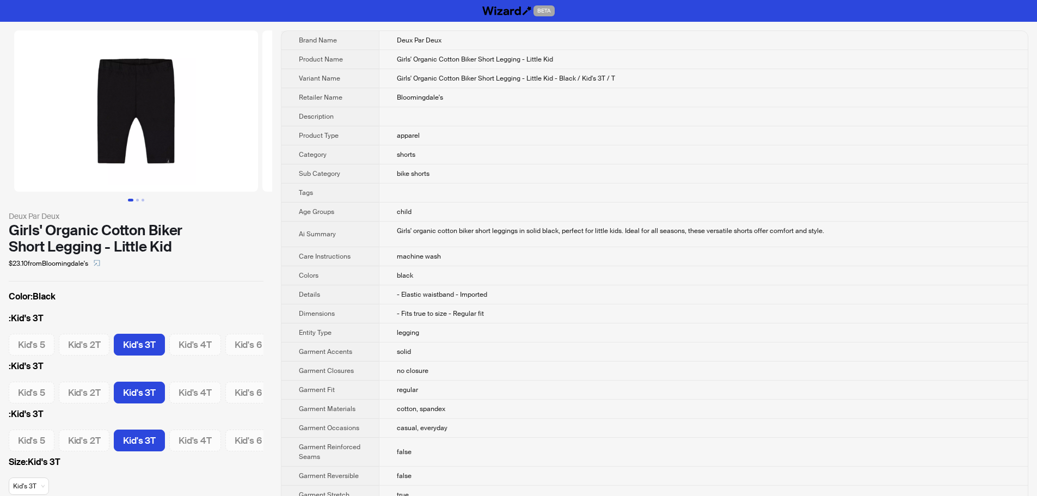
scroll to position [0, 6]
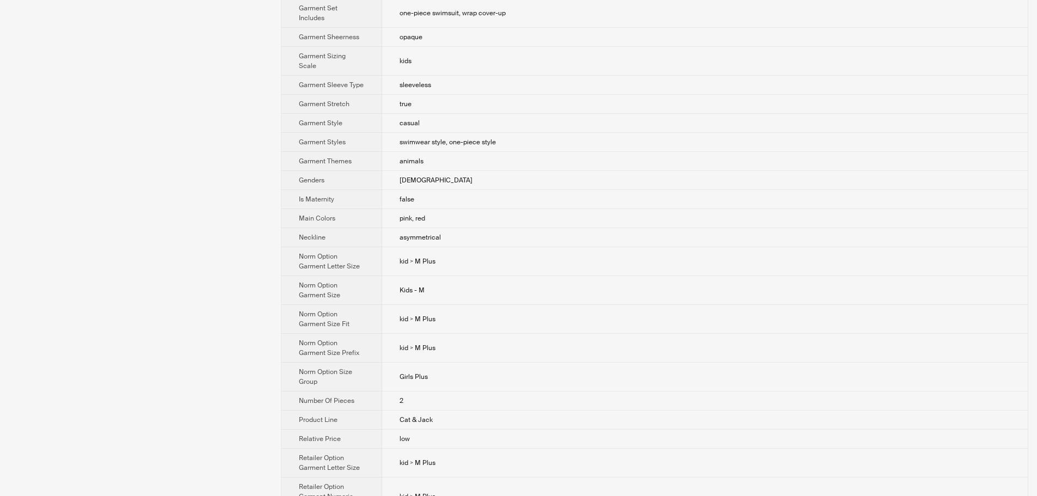
scroll to position [762, 0]
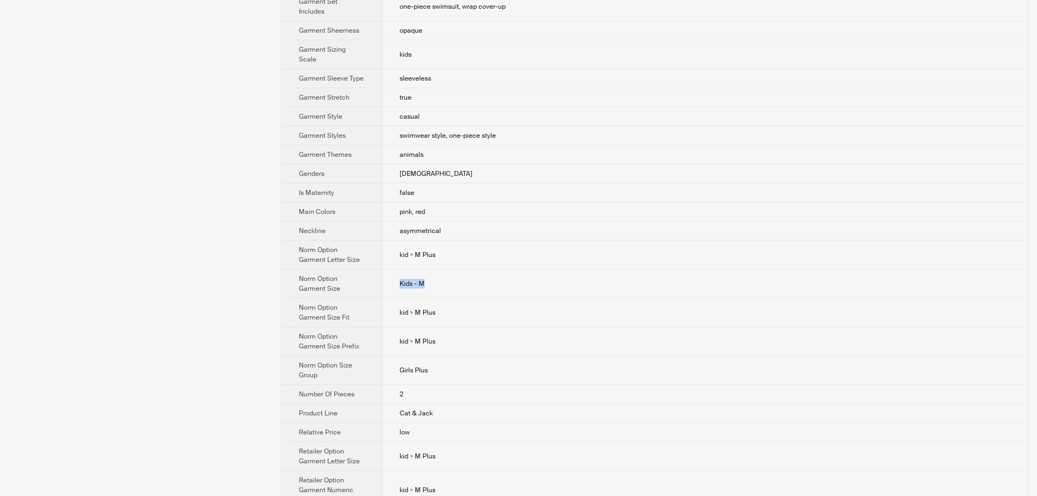
drag, startPoint x: 415, startPoint y: 272, endPoint x: 529, endPoint y: 281, distance: 114.7
click at [510, 279] on td "Kids - M" at bounding box center [705, 284] width 646 height 29
click at [562, 283] on td "Kids - M" at bounding box center [705, 284] width 646 height 29
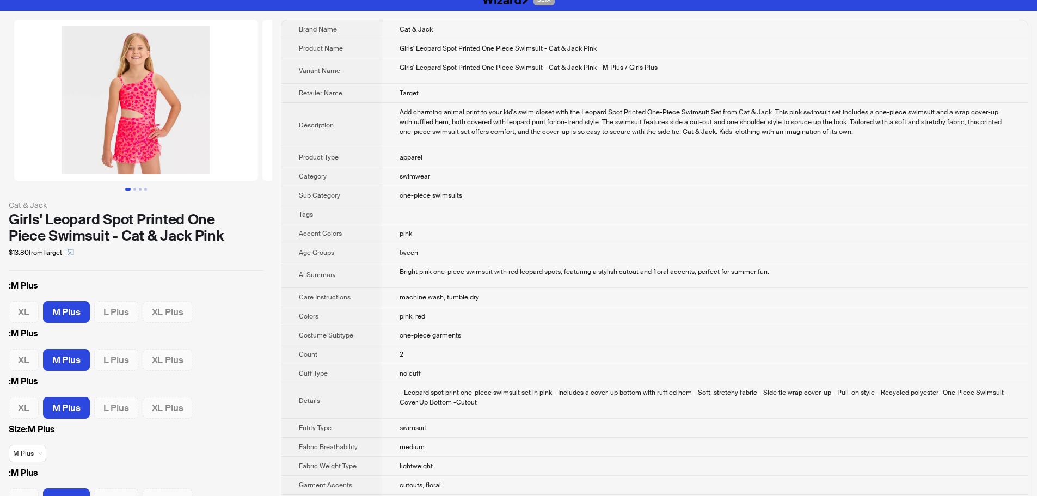
scroll to position [0, 0]
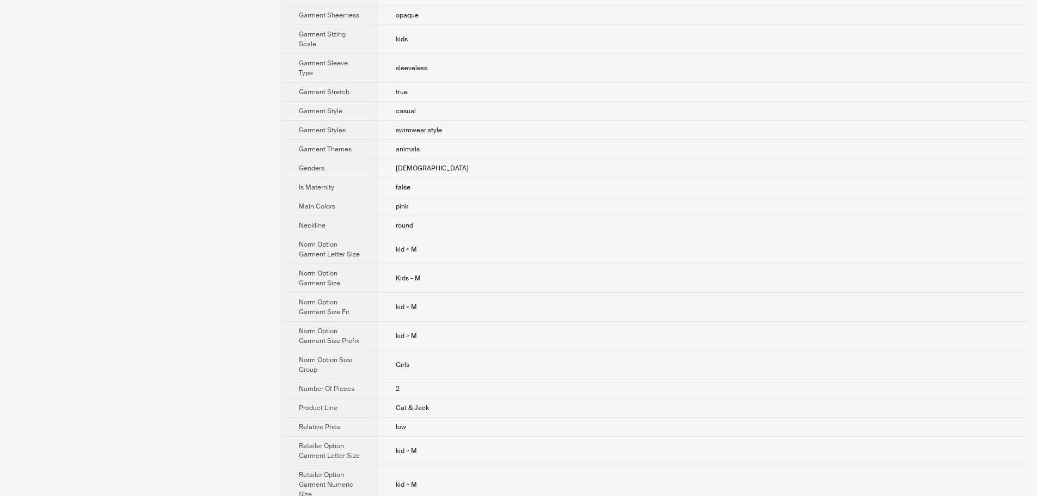
scroll to position [708, 0]
drag, startPoint x: 399, startPoint y: 264, endPoint x: 475, endPoint y: 264, distance: 76.2
click at [475, 264] on td "Kids - M" at bounding box center [703, 274] width 650 height 29
click at [471, 265] on td "Kids - M" at bounding box center [703, 274] width 650 height 29
drag, startPoint x: 396, startPoint y: 267, endPoint x: 458, endPoint y: 262, distance: 62.8
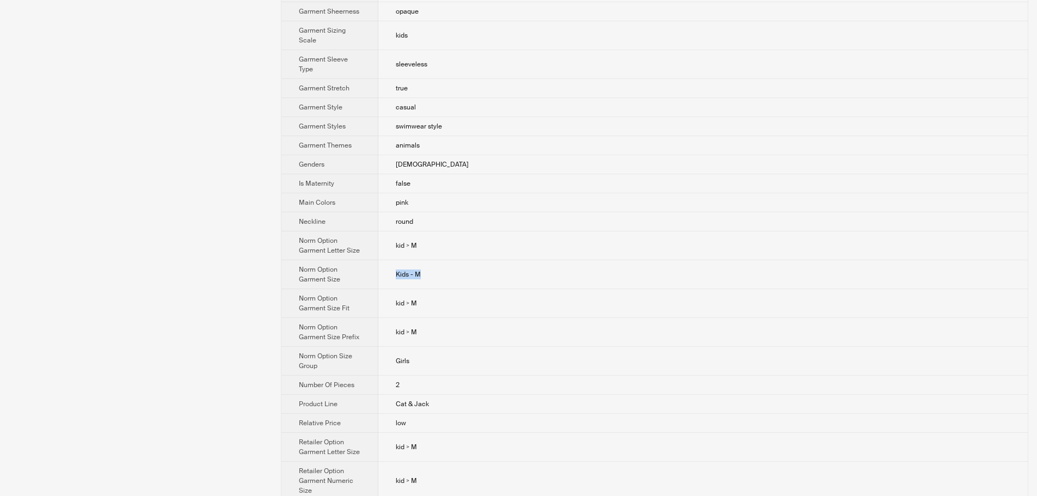
click at [458, 262] on td "Kids - M" at bounding box center [703, 274] width 650 height 29
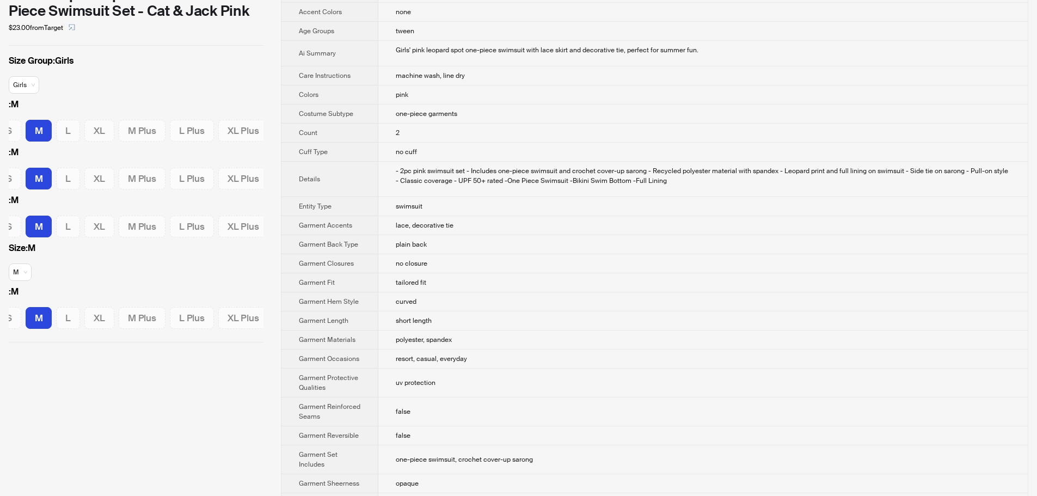
scroll to position [0, 0]
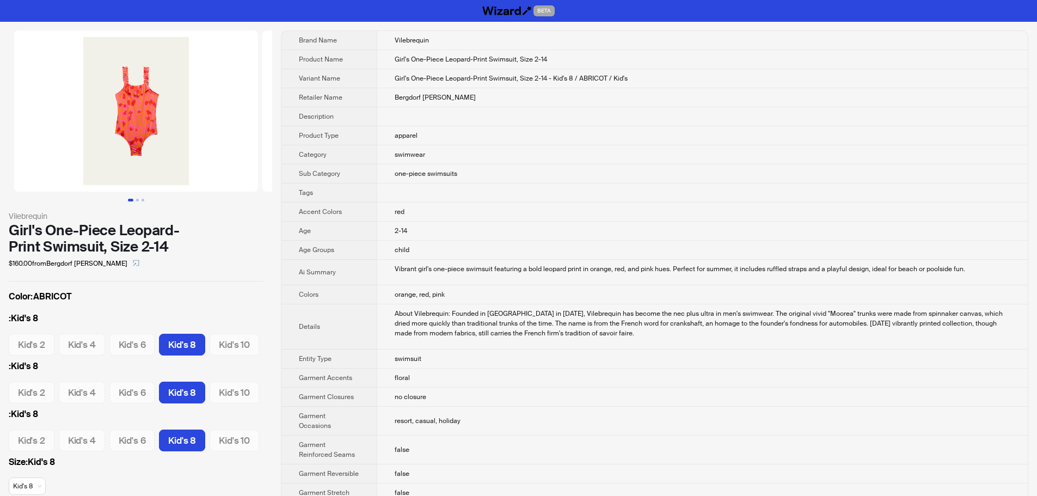
scroll to position [0, 104]
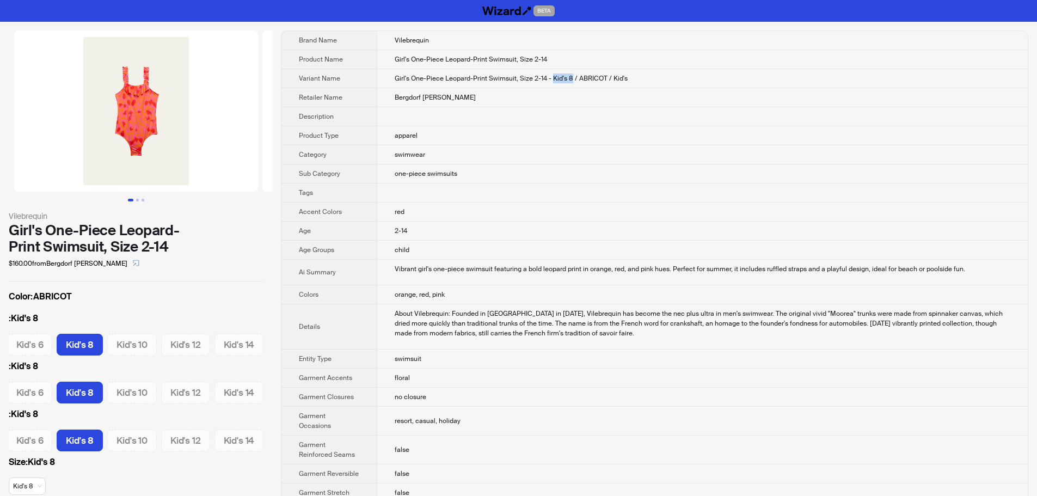
drag, startPoint x: 553, startPoint y: 79, endPoint x: 572, endPoint y: 79, distance: 19.1
click at [572, 79] on span "Girl's One-Piece Leopard-Print Swimsuit, Size 2-14 - Kid's 8 / ABRICOT / Kid's" at bounding box center [511, 78] width 233 height 9
click at [573, 90] on td "Bergdorf Goodman" at bounding box center [702, 97] width 651 height 19
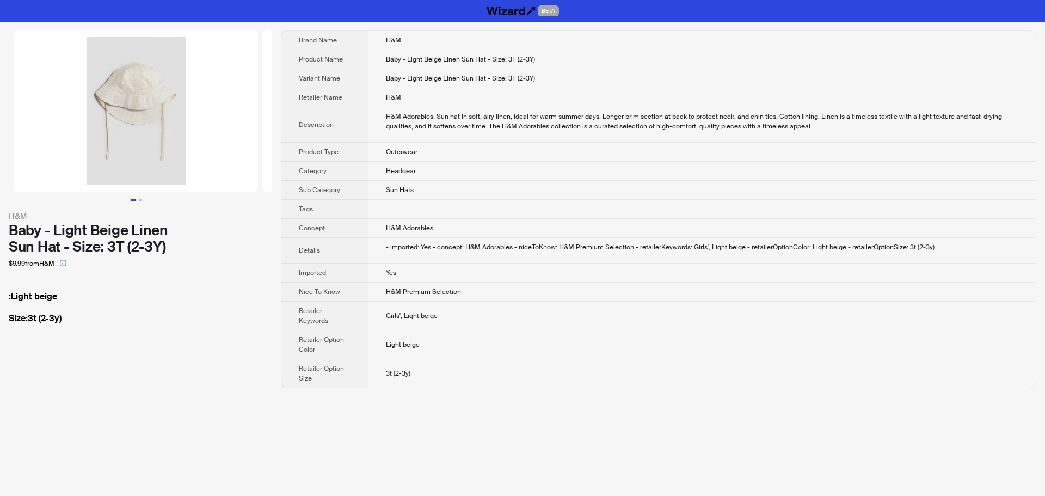
click at [892, 225] on td "H&M Adorables" at bounding box center [703, 228] width 668 height 19
click at [733, 85] on td "Baby - Light Beige Linen Sun Hat - Size: 3T (2-3Y)" at bounding box center [703, 78] width 668 height 19
